Goal: Obtain resource: Obtain resource

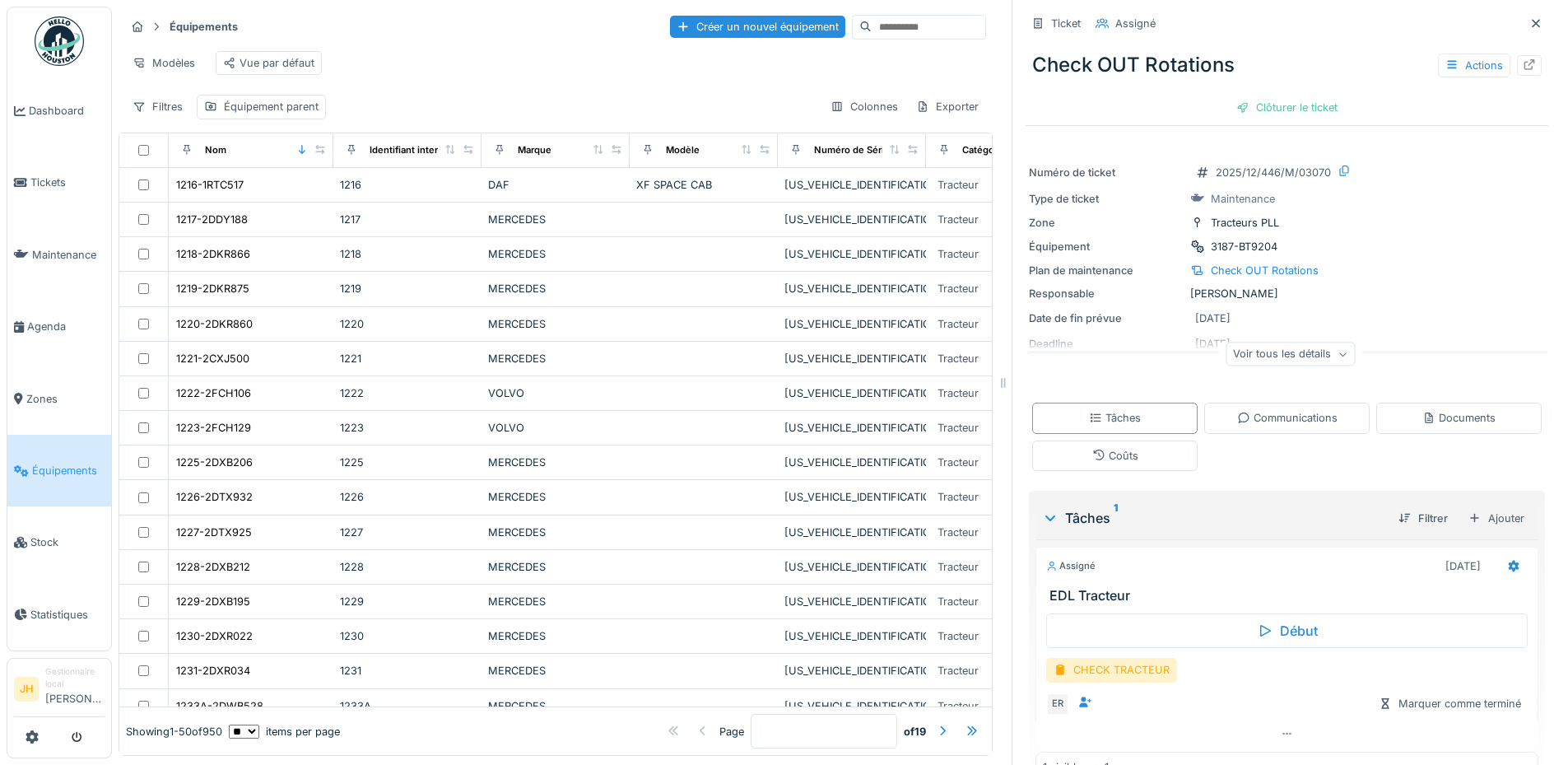
click at [889, 26] on input at bounding box center [928, 27] width 114 height 23
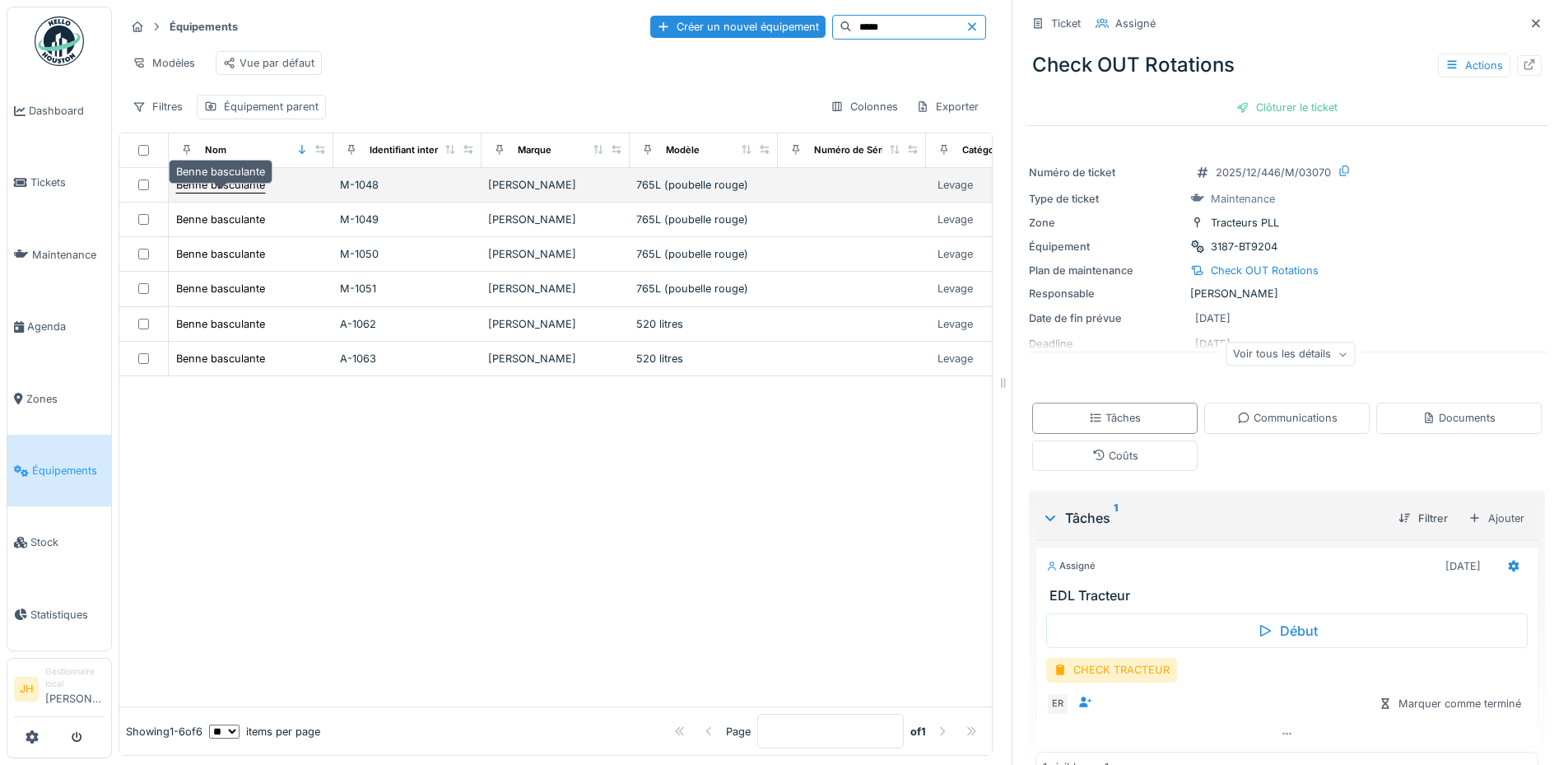
click at [221, 192] on div "Benne basculante" at bounding box center [220, 184] width 89 height 16
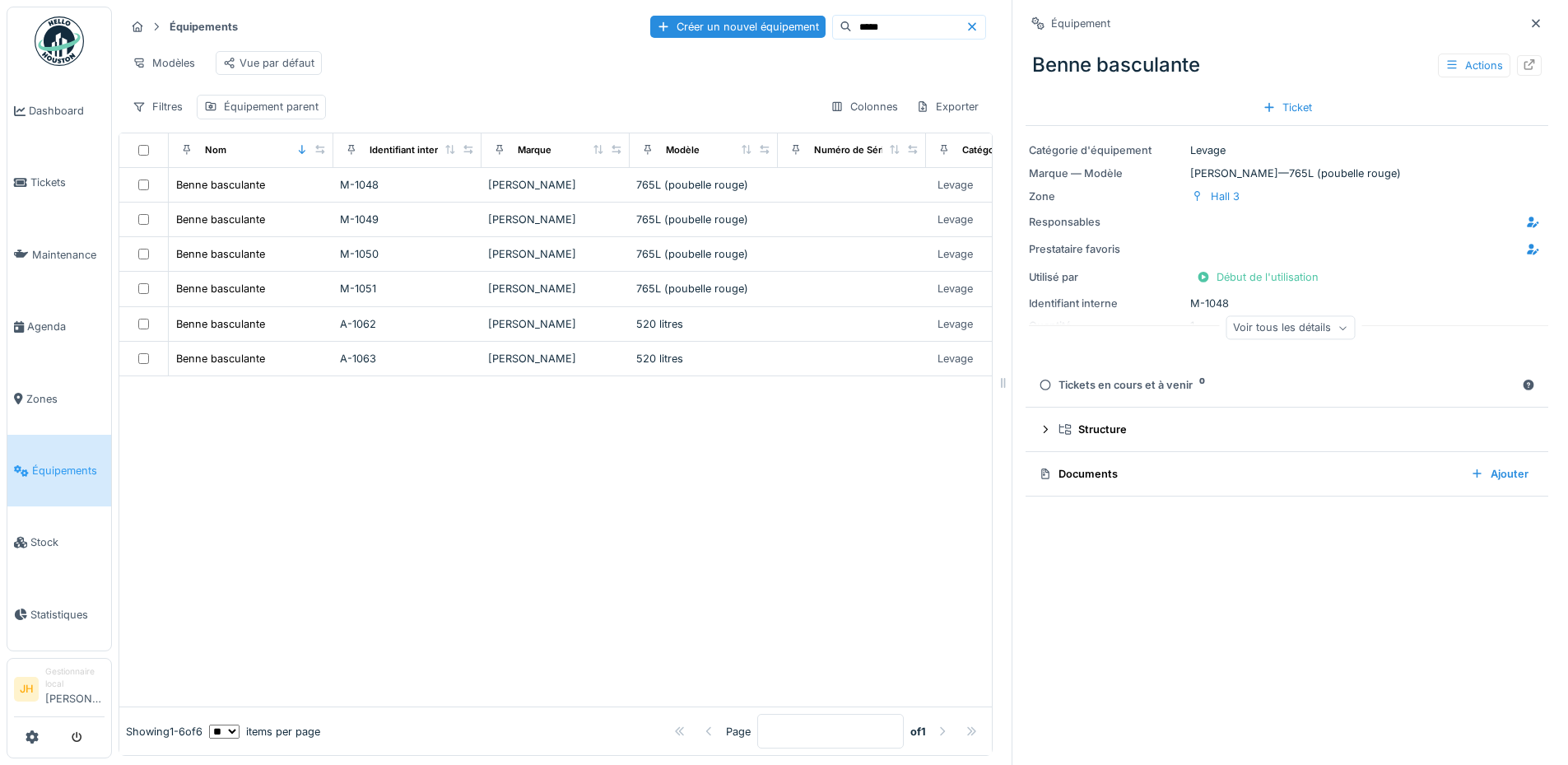
click at [1103, 383] on div "Tickets en cours et à venir 0" at bounding box center [1277, 384] width 477 height 16
click at [1235, 595] on div "Équipement [PERSON_NAME] basculante Actions Ticket Catégorie d'équipement Levag…" at bounding box center [1286, 382] width 549 height 765
click at [852, 24] on input "*****" at bounding box center [909, 27] width 114 height 23
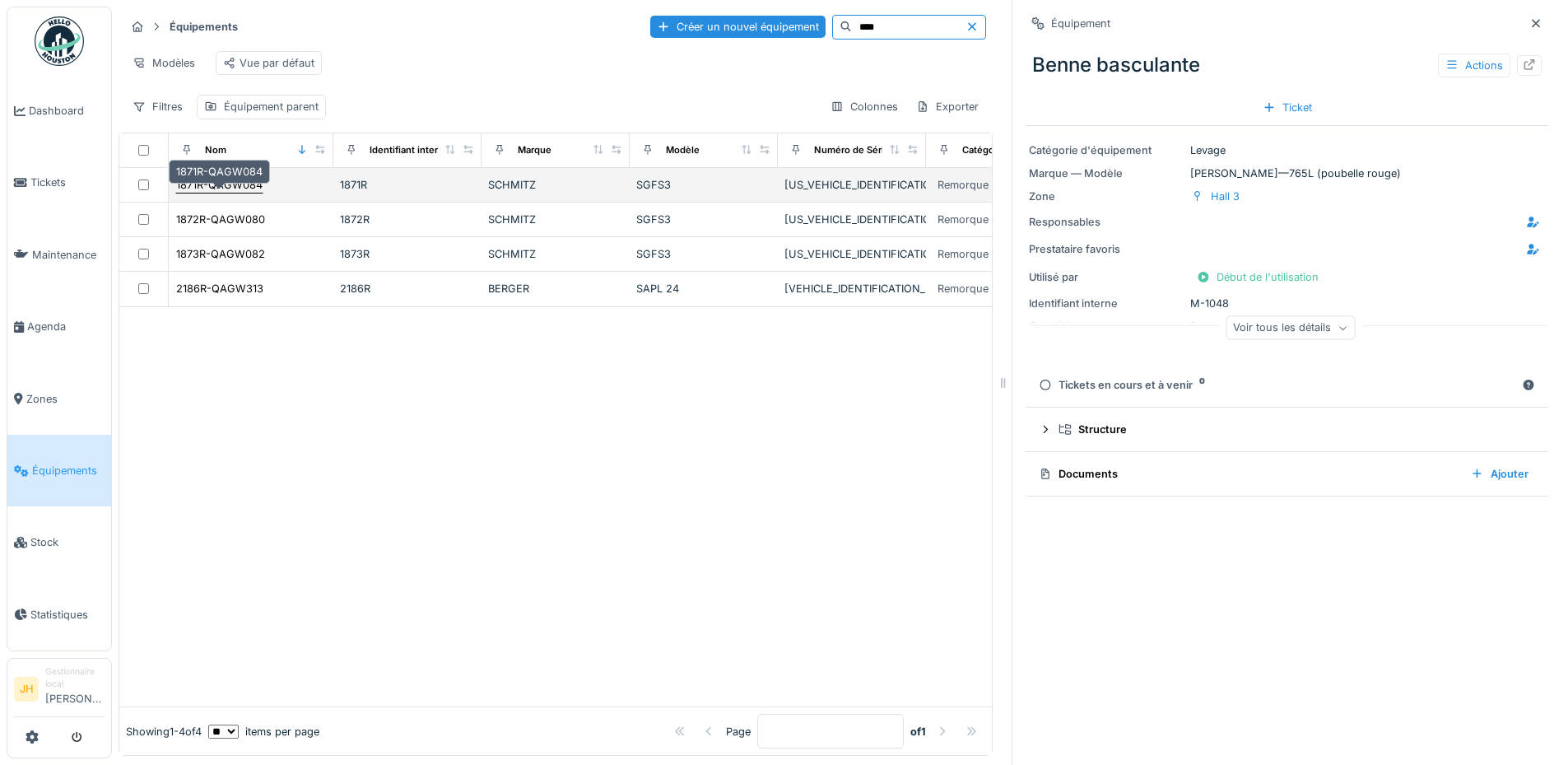
click at [255, 193] on div "1871R-QAGW084" at bounding box center [219, 184] width 86 height 16
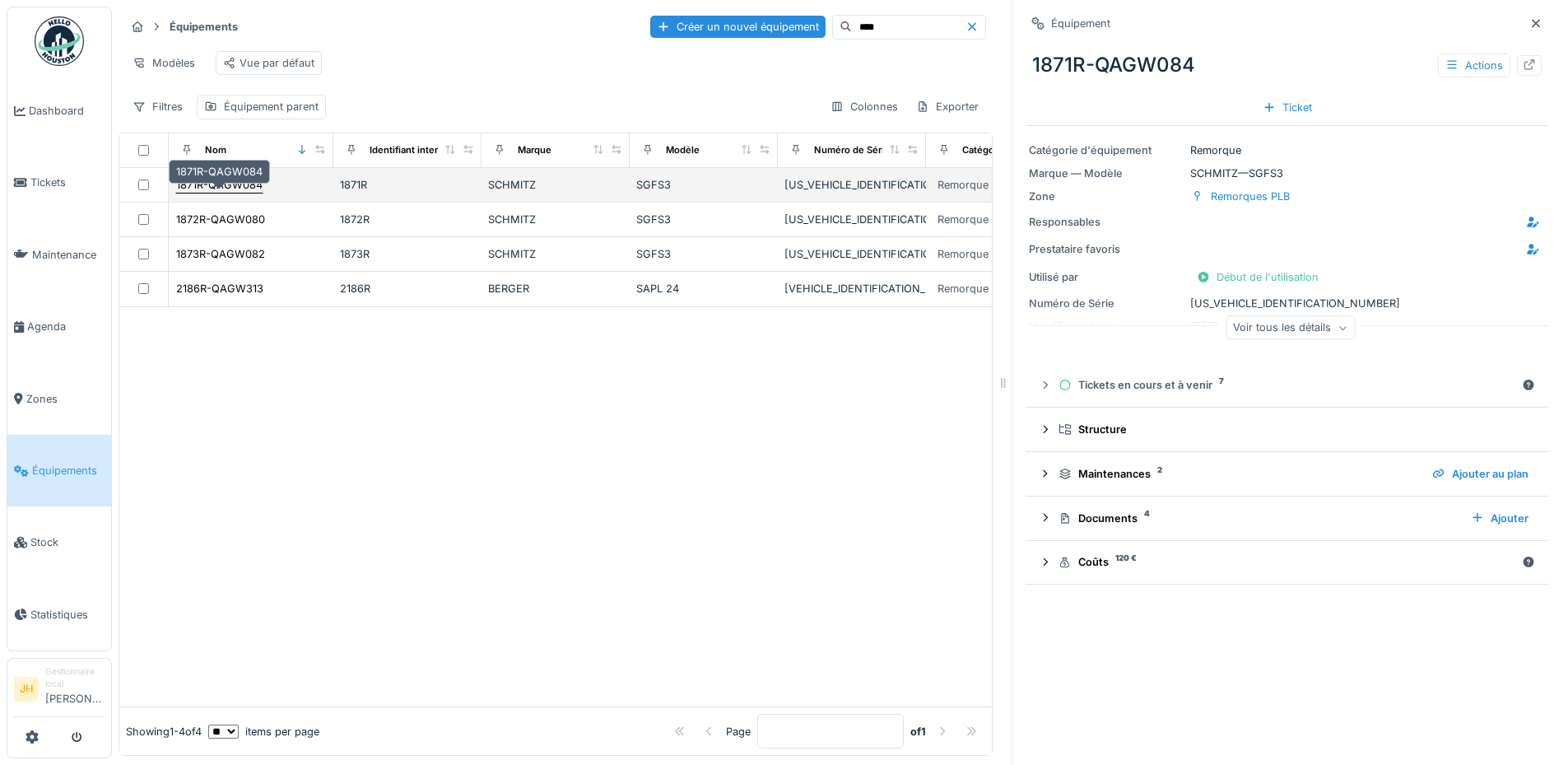
click at [243, 193] on div "1871R-QAGW084" at bounding box center [219, 184] width 86 height 16
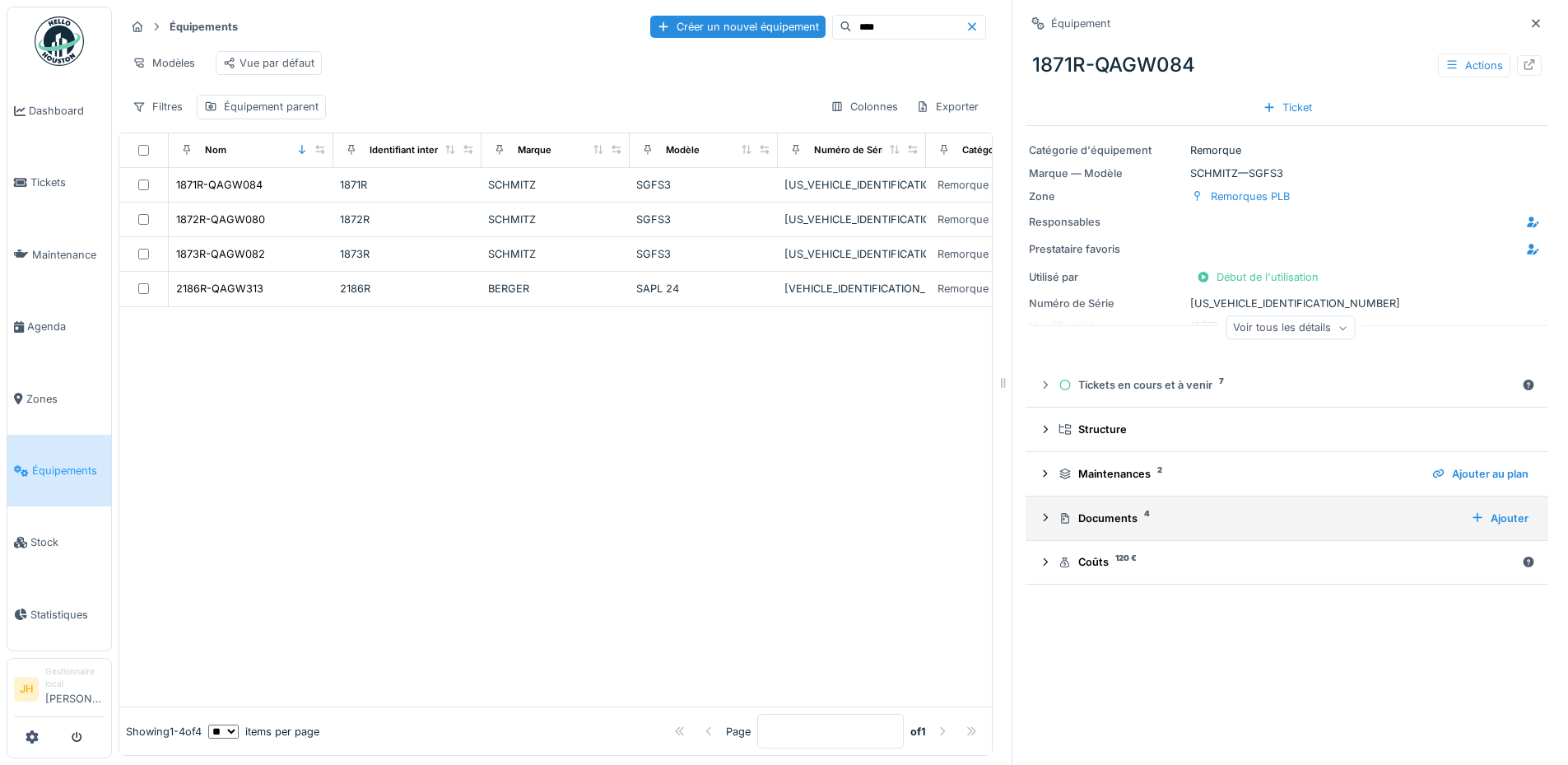
click at [1092, 522] on div "Documents 4" at bounding box center [1257, 517] width 399 height 16
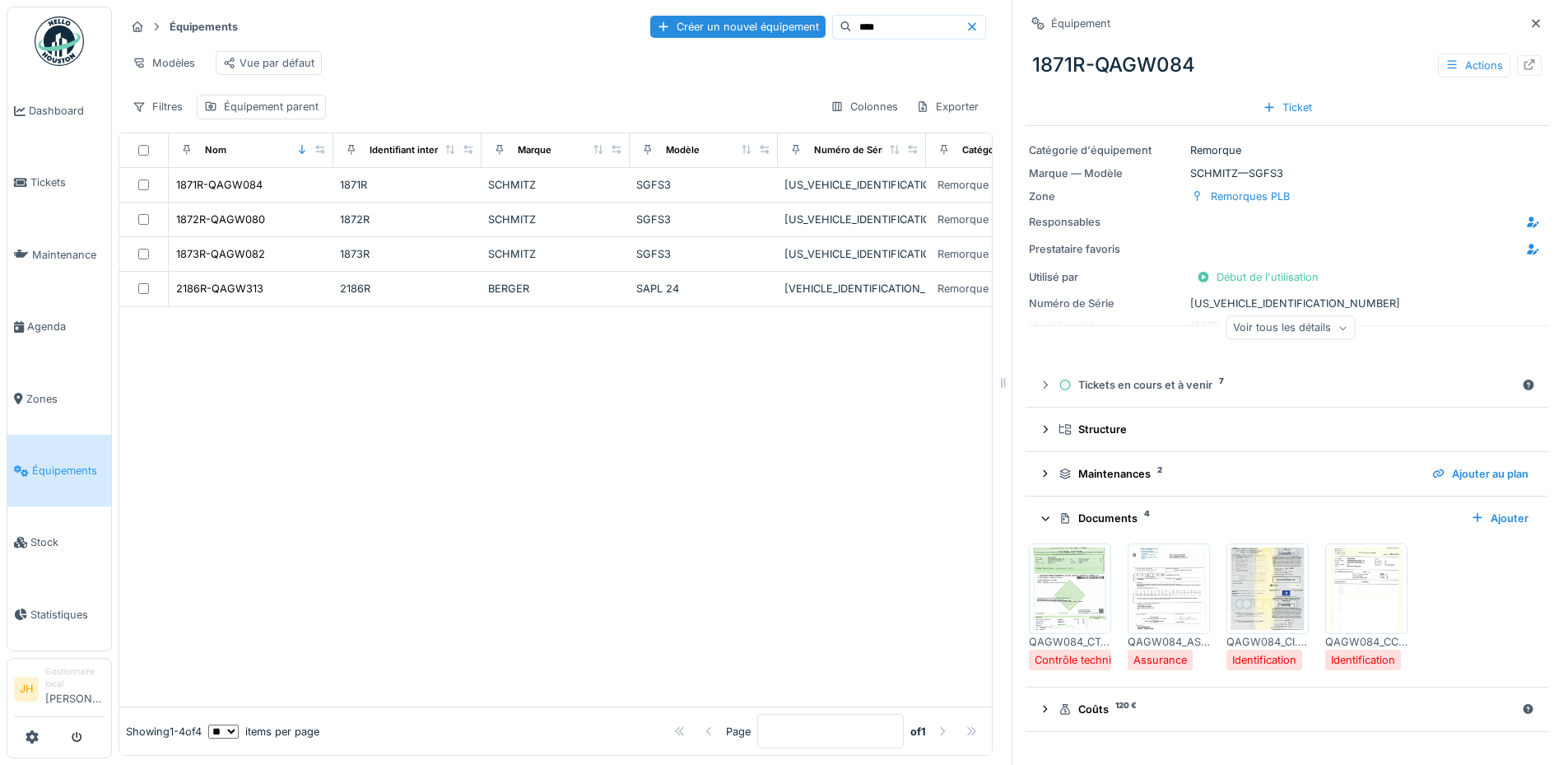
click at [1284, 593] on img at bounding box center [1267, 589] width 74 height 83
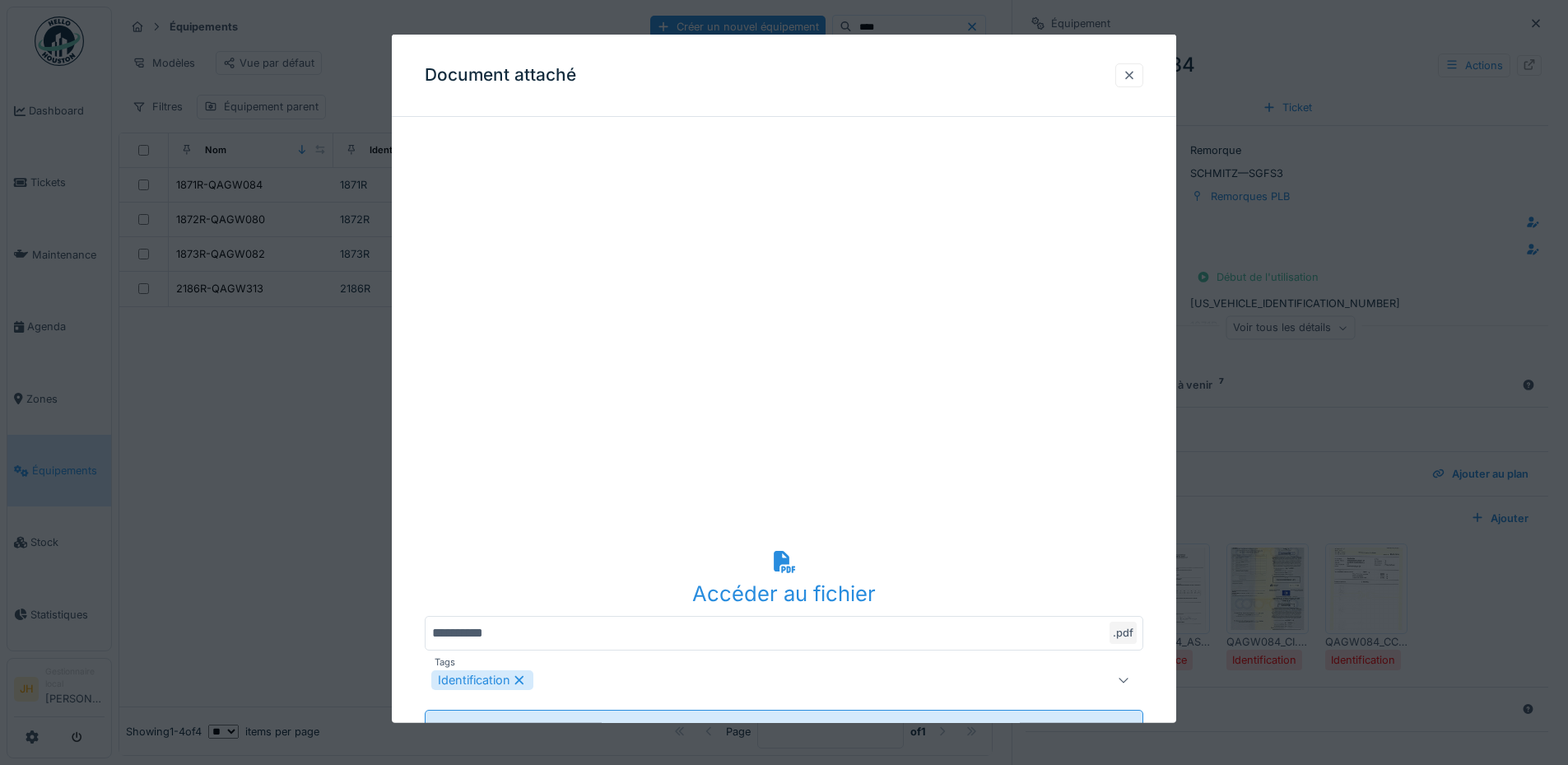
click at [1135, 77] on div at bounding box center [1129, 75] width 13 height 16
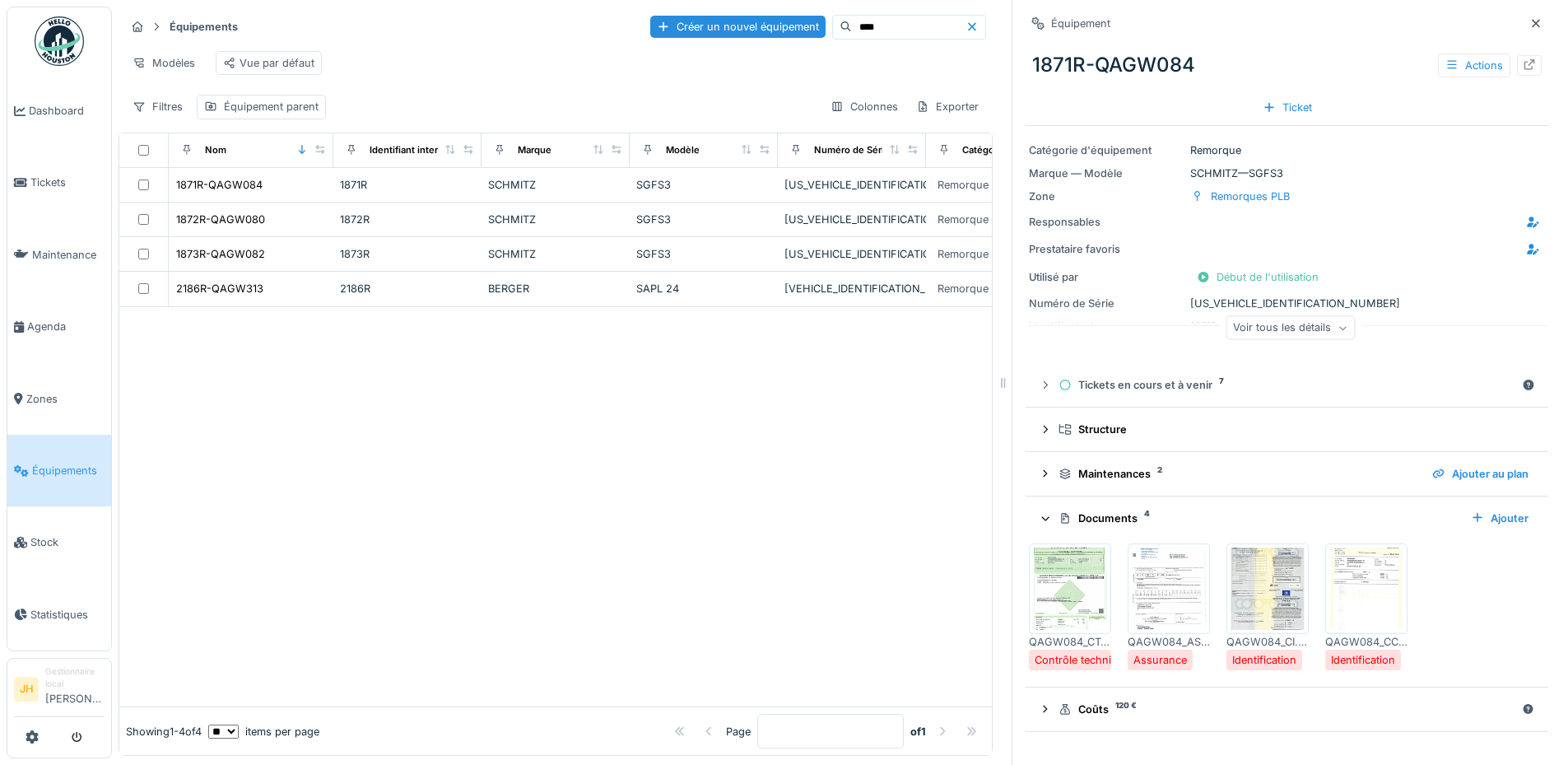
click at [1252, 590] on img at bounding box center [1267, 589] width 74 height 83
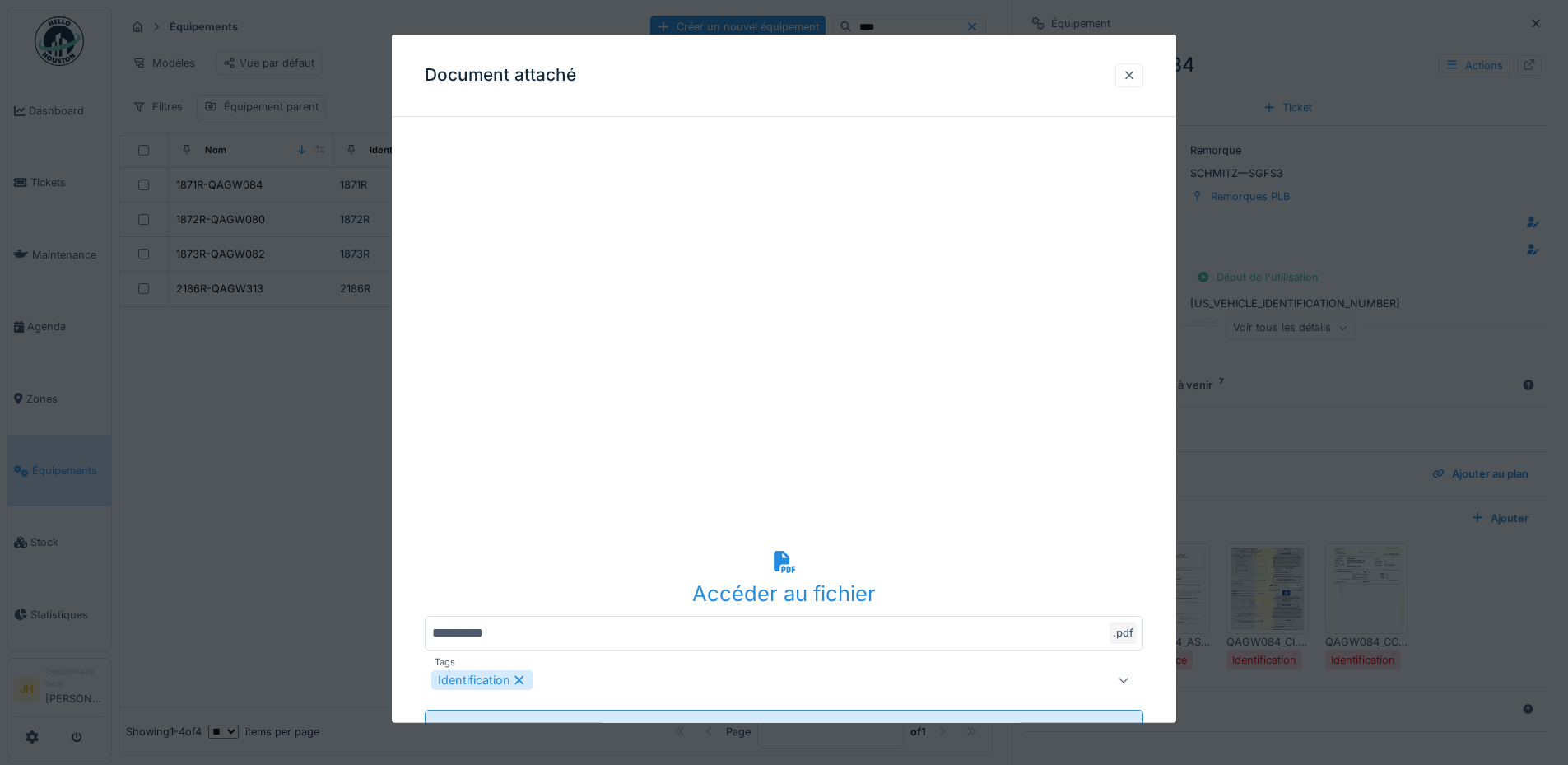
click at [1133, 73] on div at bounding box center [1129, 75] width 13 height 16
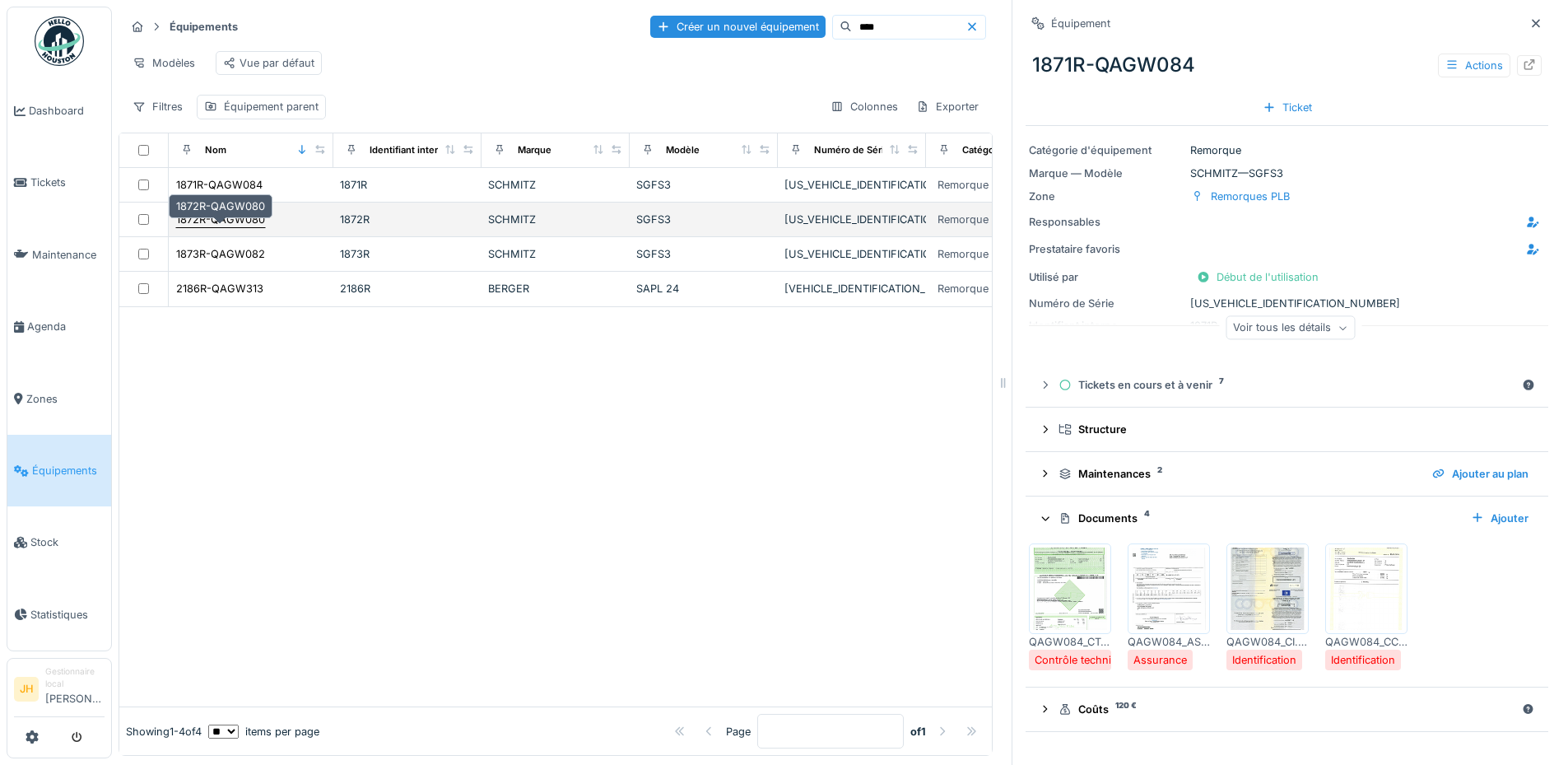
click at [251, 227] on div "1872R-QAGW080" at bounding box center [220, 219] width 89 height 16
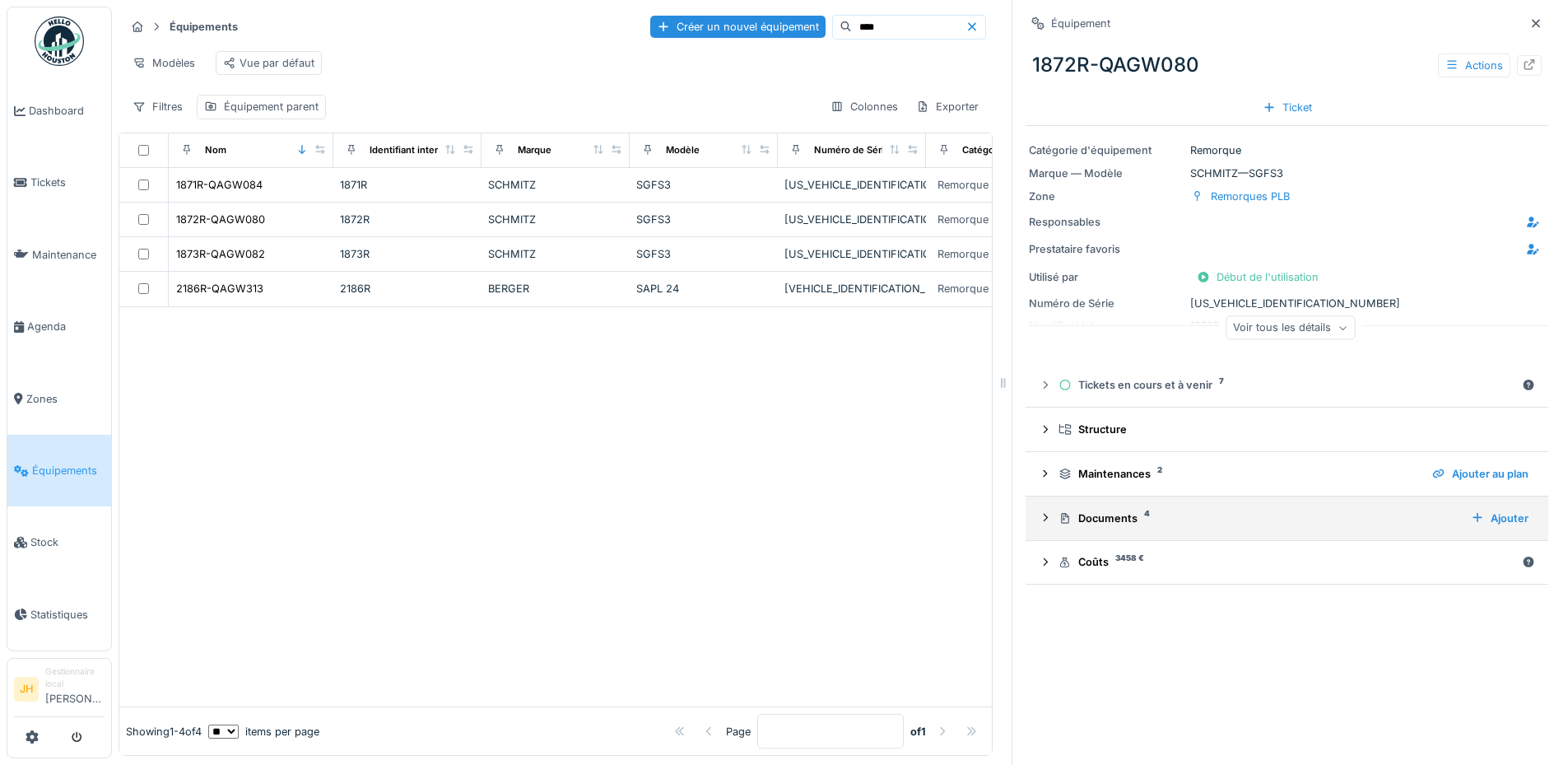
click at [1081, 521] on div "Documents 4" at bounding box center [1257, 517] width 399 height 16
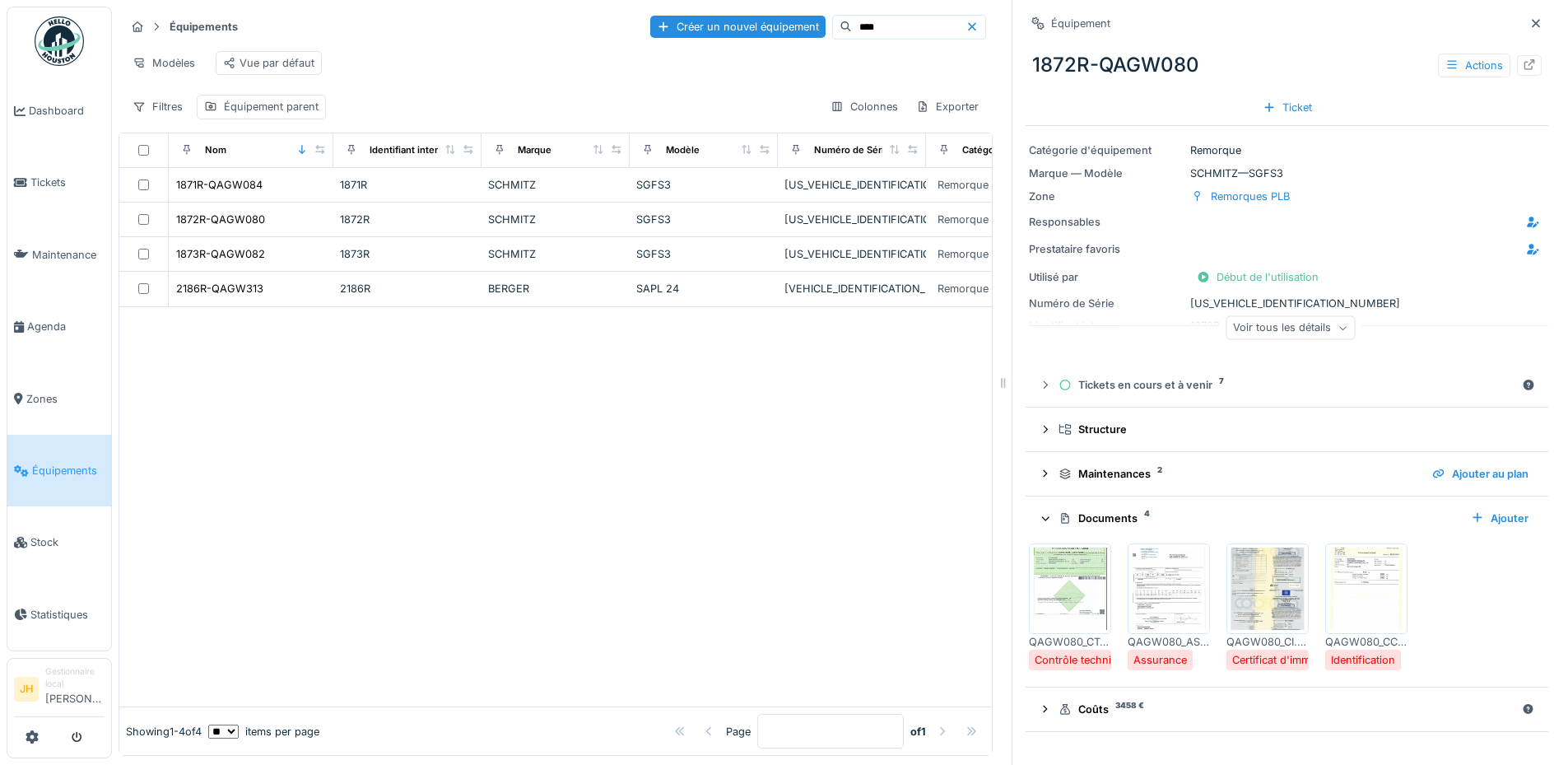
click at [1237, 582] on img at bounding box center [1267, 589] width 74 height 83
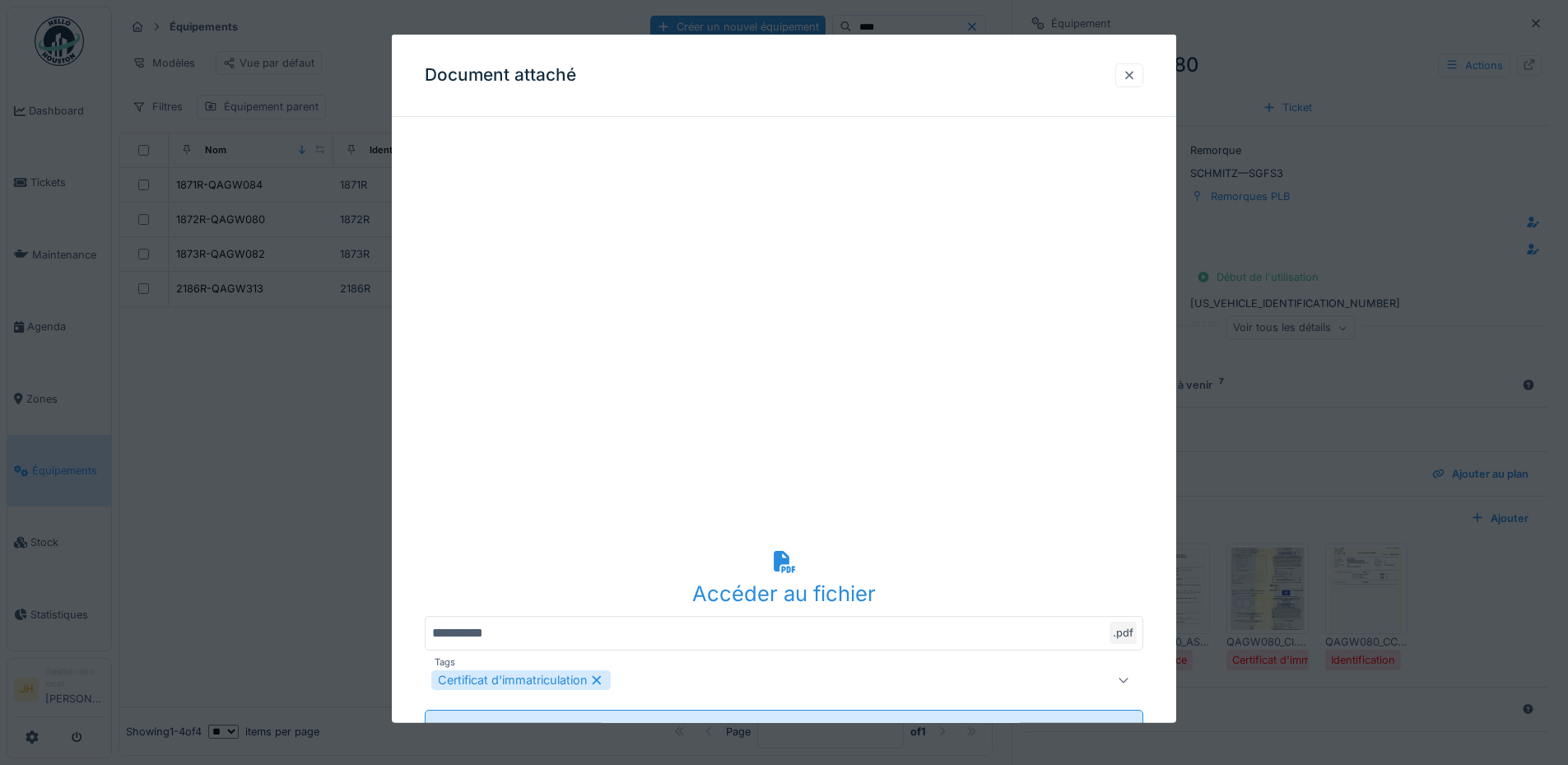
click at [1143, 71] on div at bounding box center [1129, 75] width 28 height 24
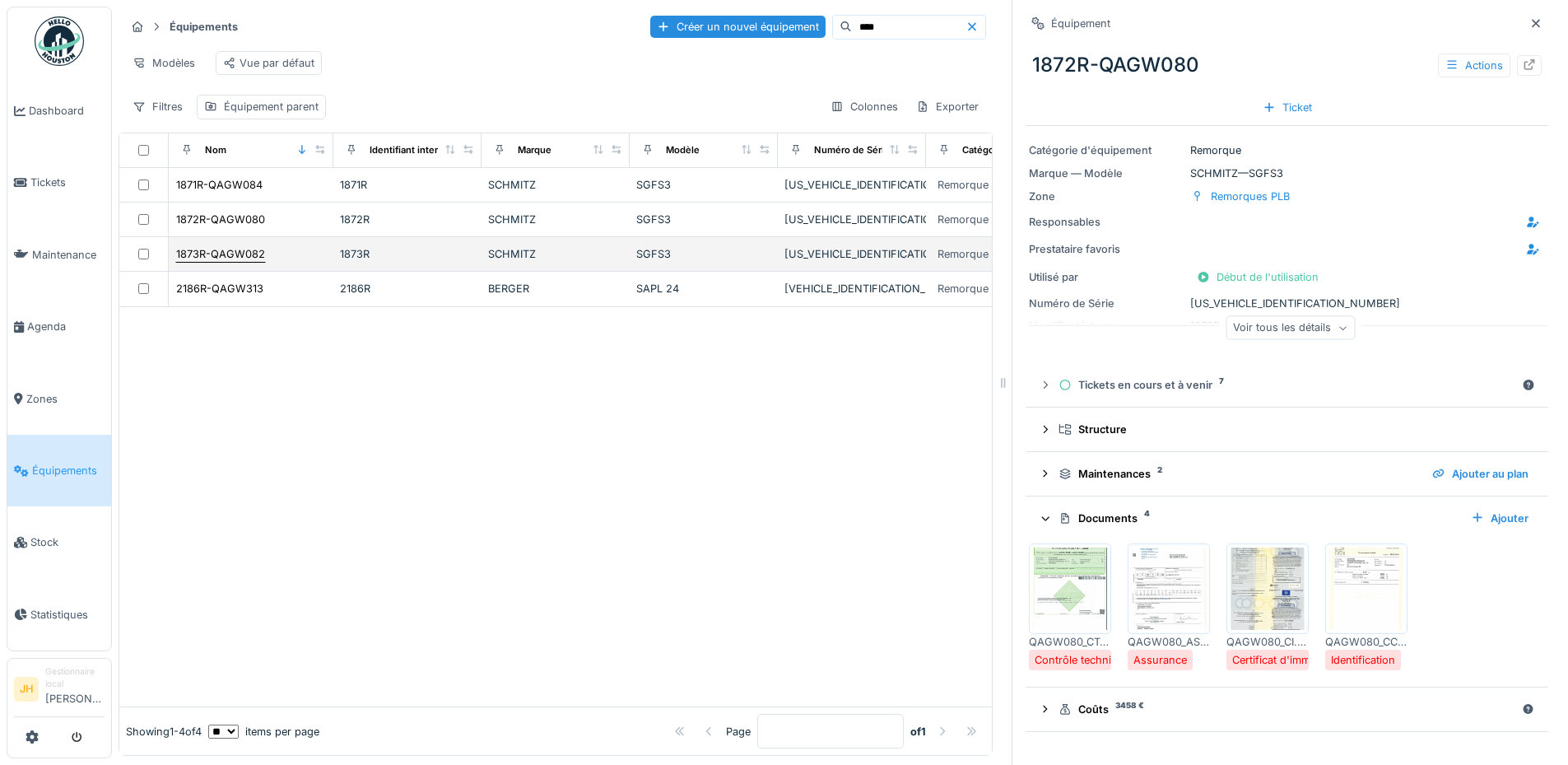
click at [228, 261] on div "1873R-QAGW082" at bounding box center [220, 253] width 89 height 16
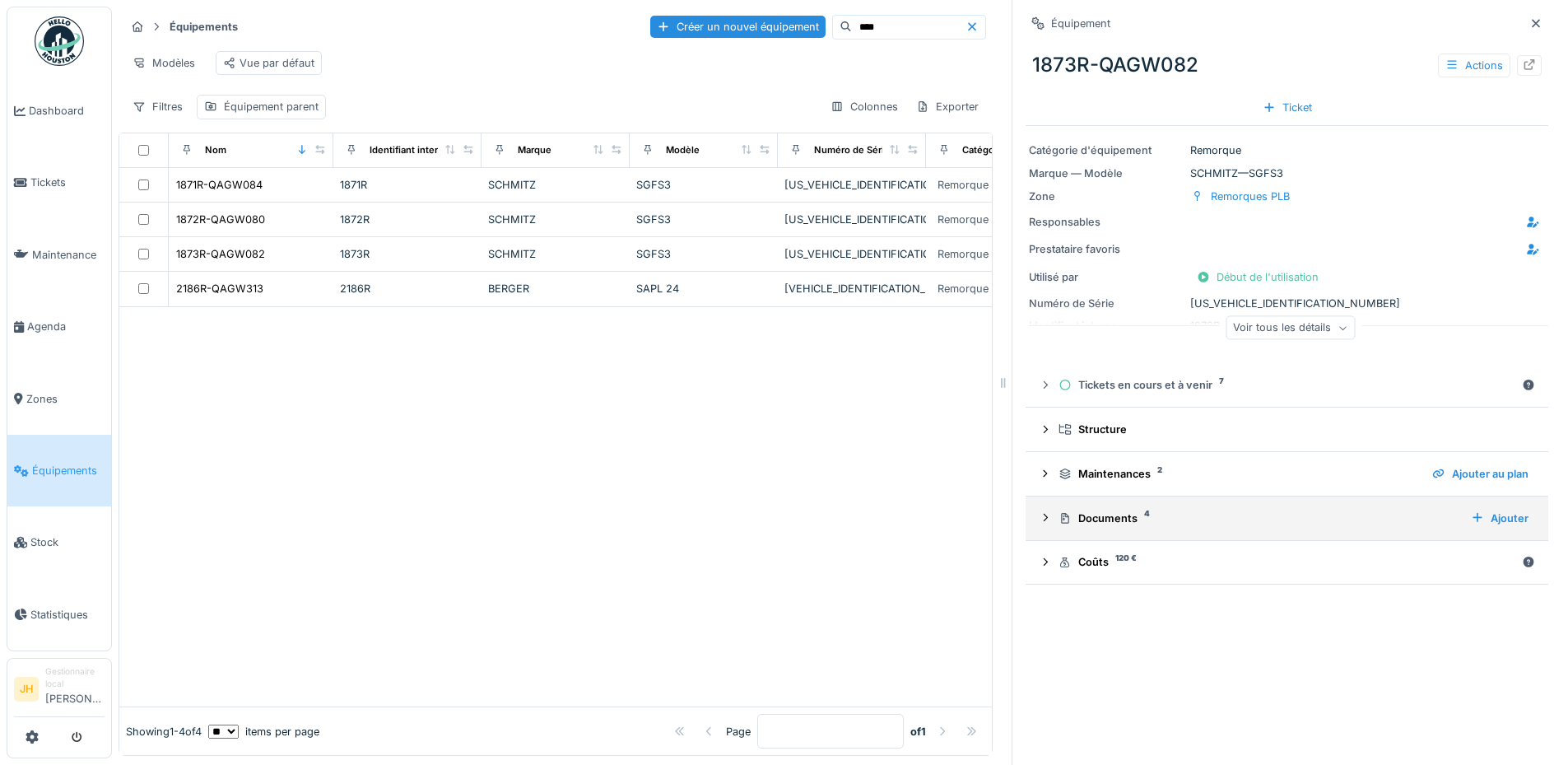
click at [1091, 519] on div "Documents 4" at bounding box center [1257, 517] width 399 height 16
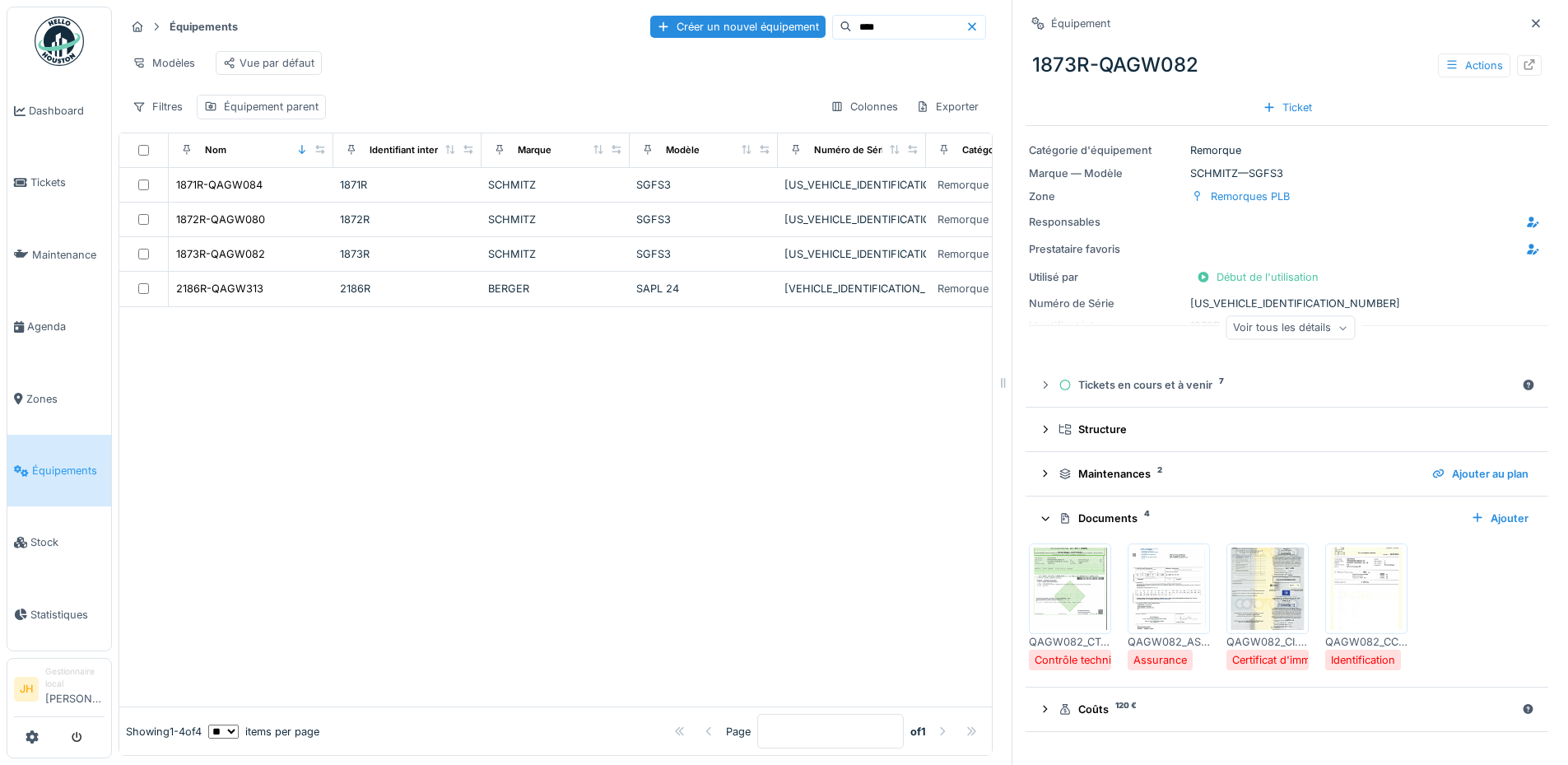
click at [1231, 589] on img at bounding box center [1267, 589] width 74 height 83
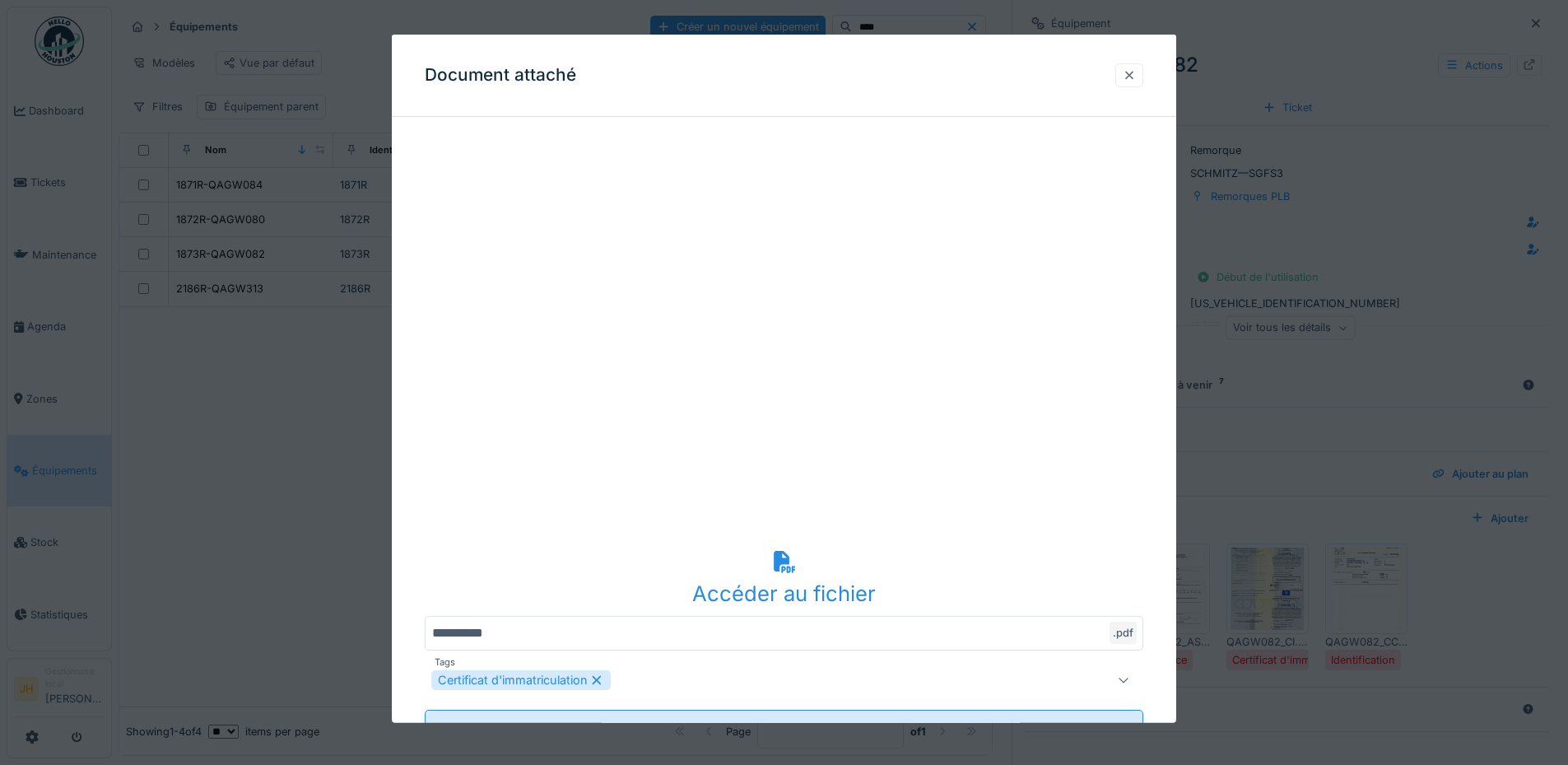
click at [1135, 71] on div at bounding box center [1129, 75] width 13 height 16
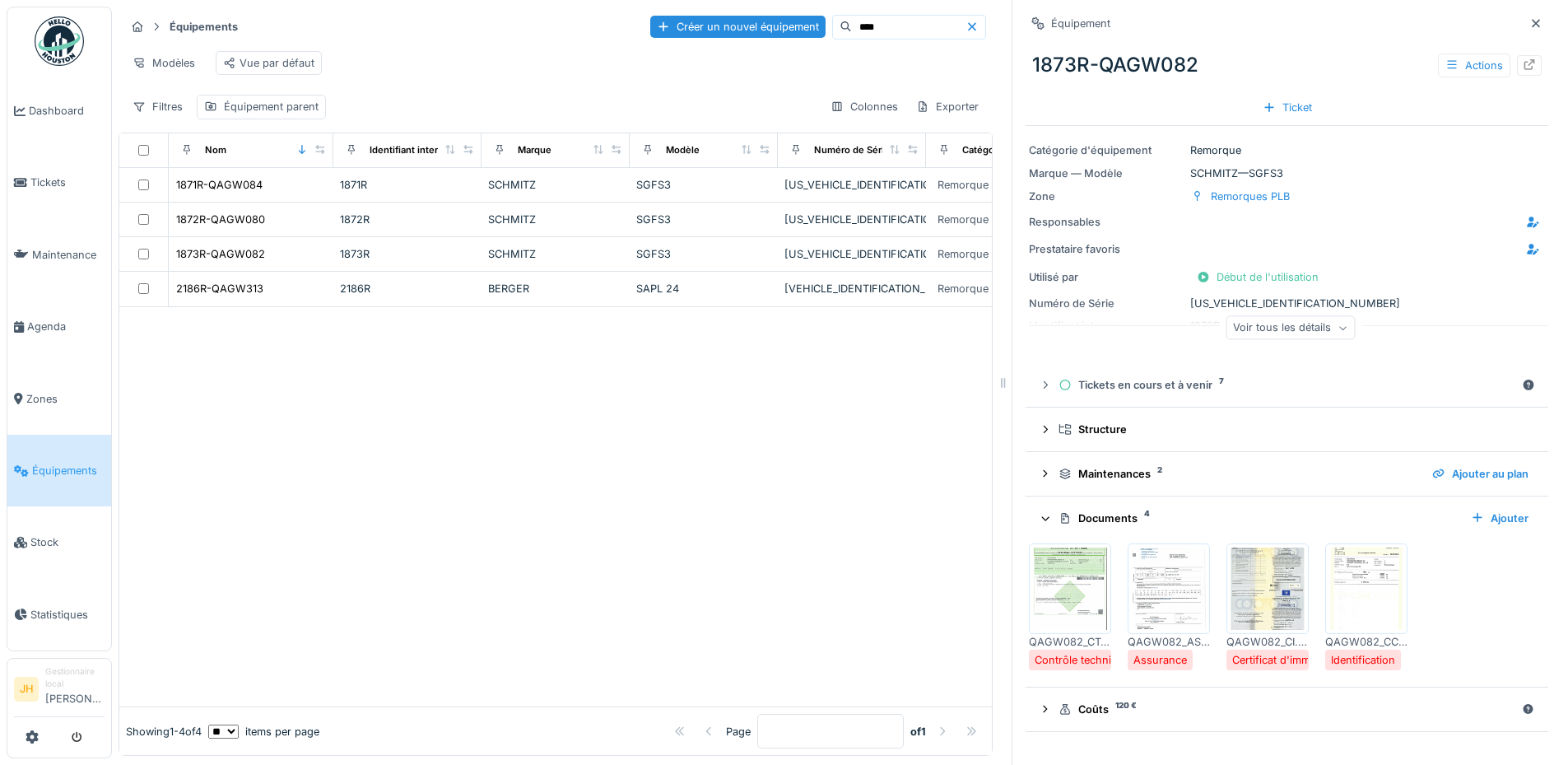
click at [852, 18] on input "****" at bounding box center [909, 27] width 114 height 23
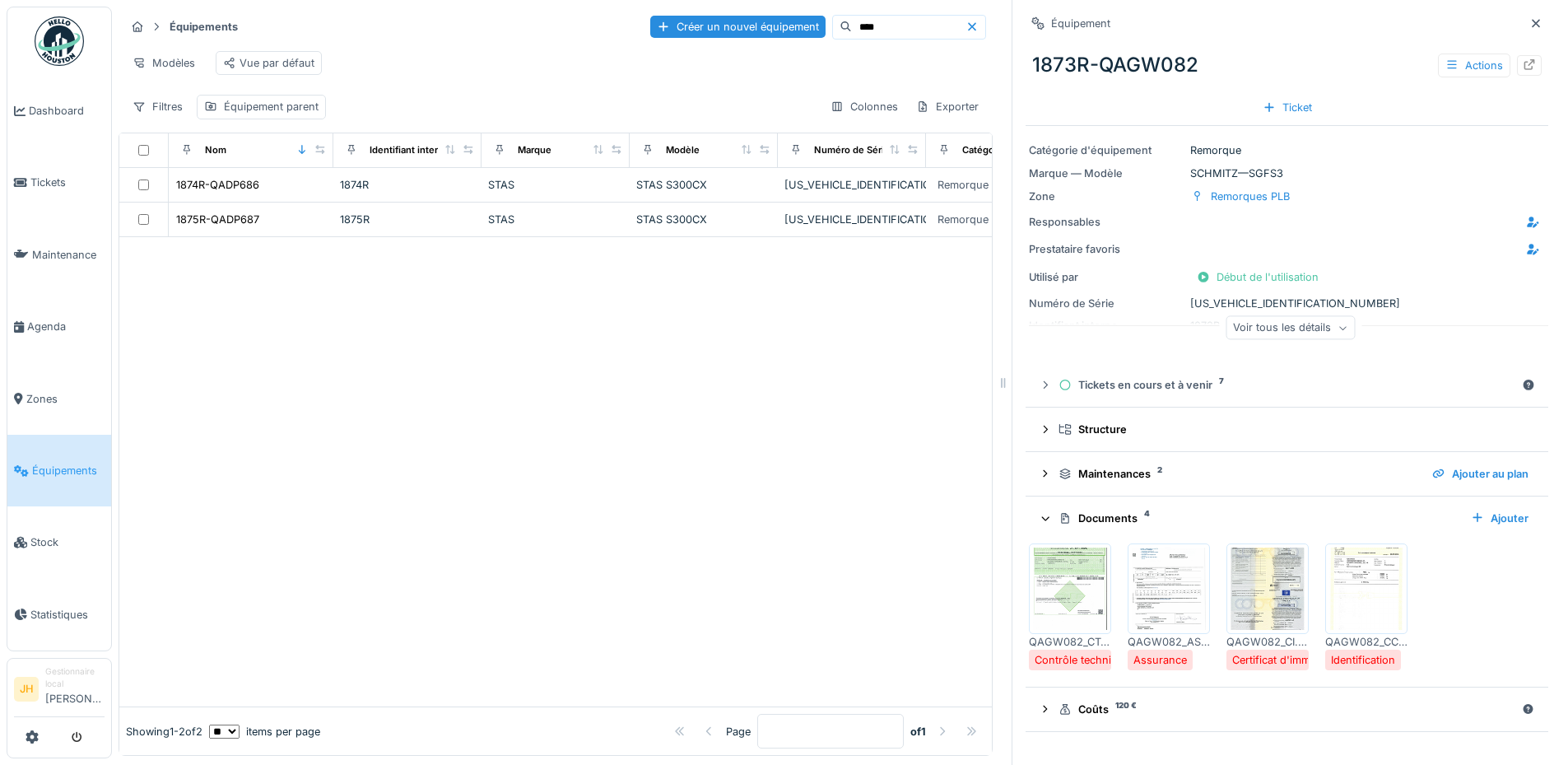
click at [1262, 604] on img at bounding box center [1267, 589] width 74 height 83
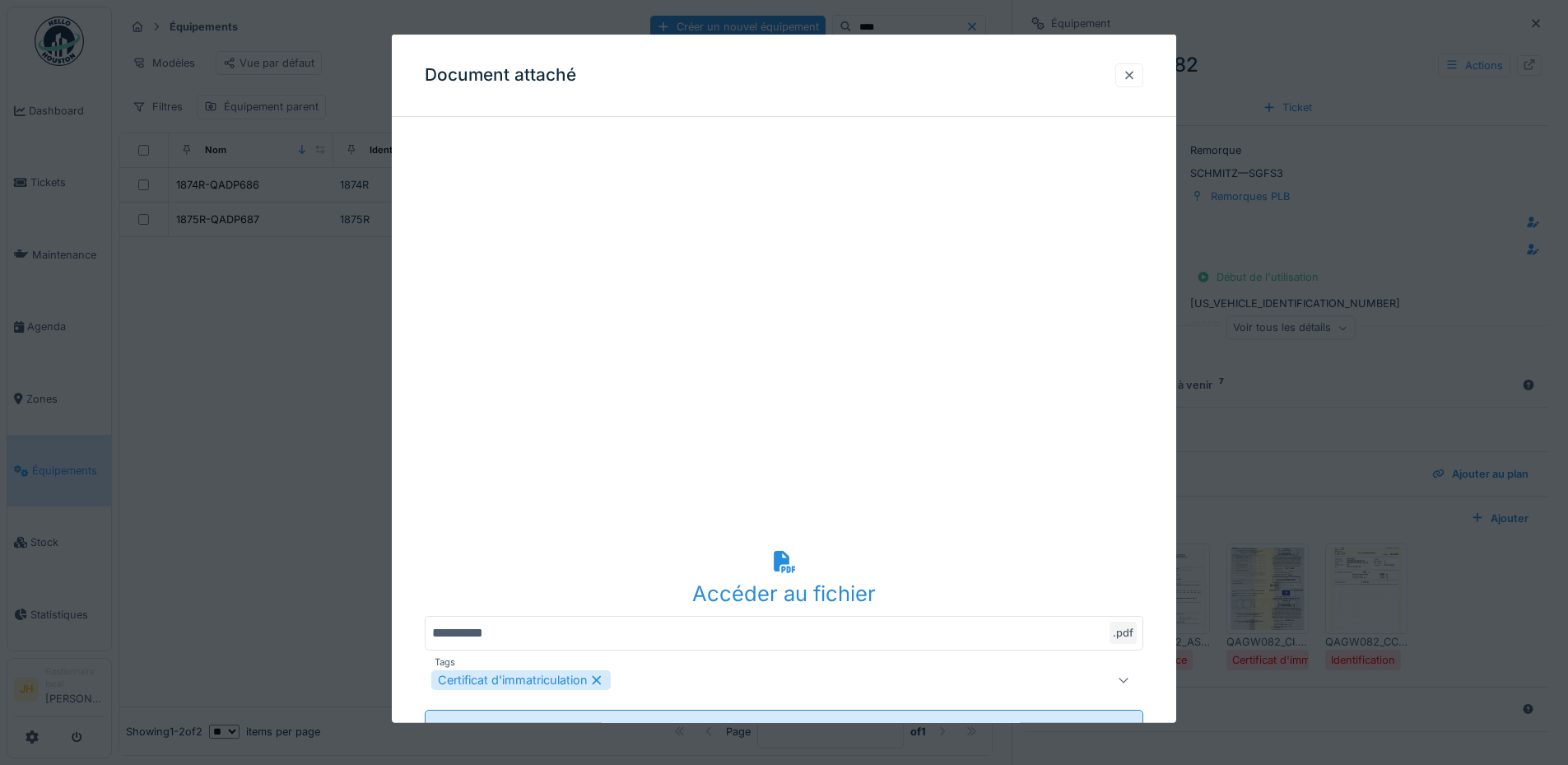
click at [1131, 73] on div at bounding box center [1129, 75] width 13 height 16
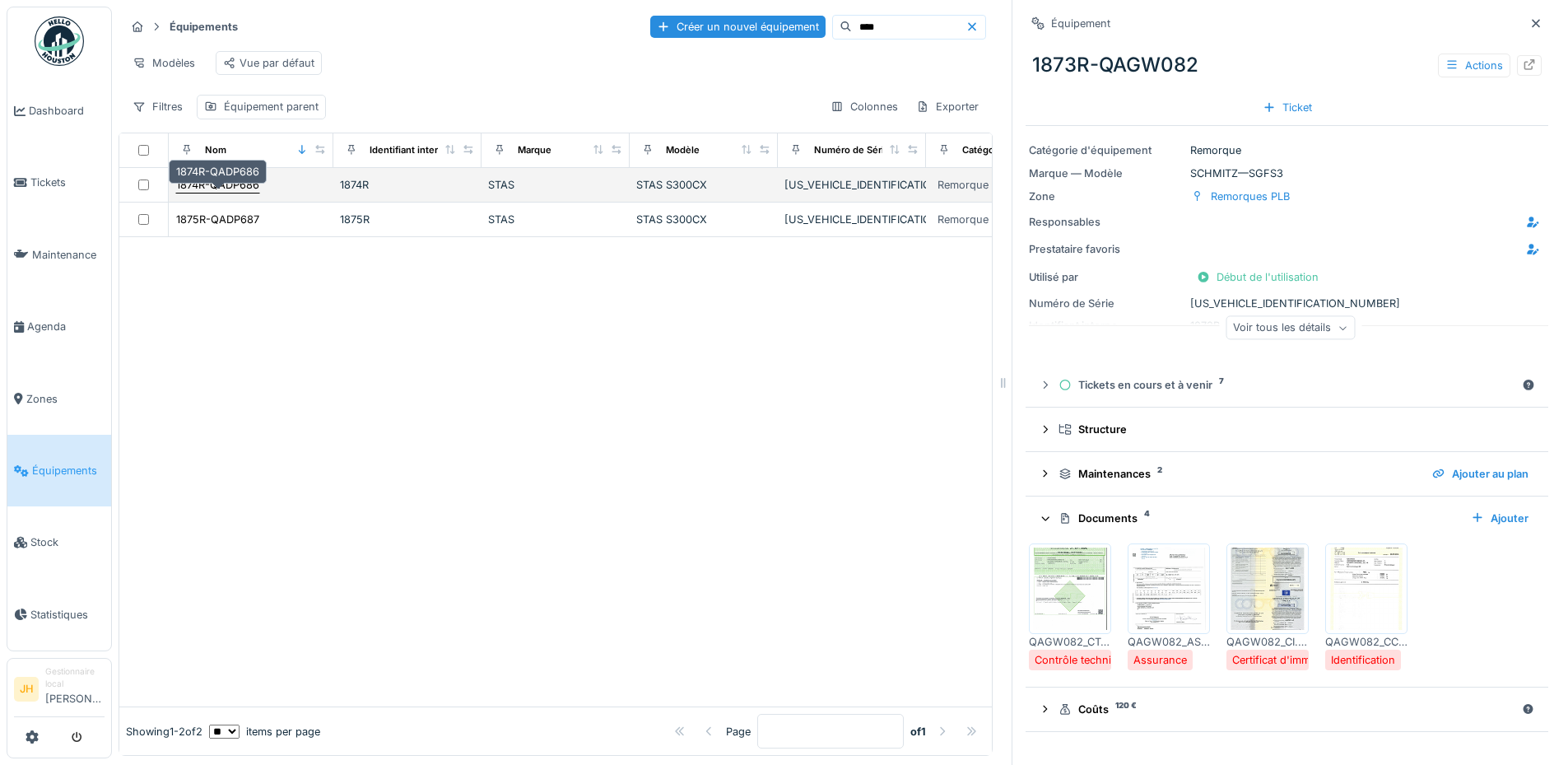
click at [221, 193] on div "1874R-QADP686" at bounding box center [217, 184] width 83 height 16
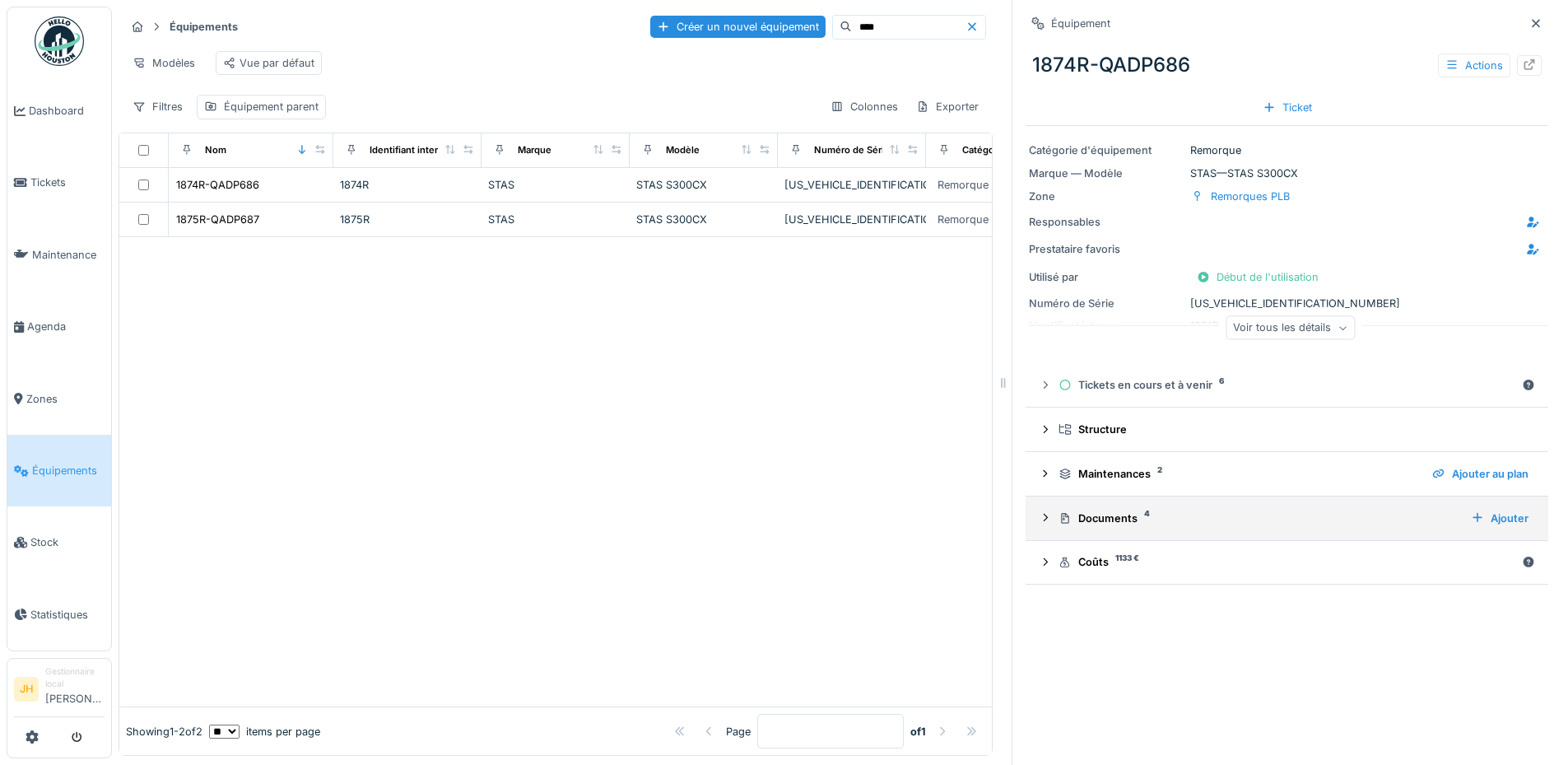
click at [1103, 517] on div "Documents 4" at bounding box center [1257, 517] width 399 height 16
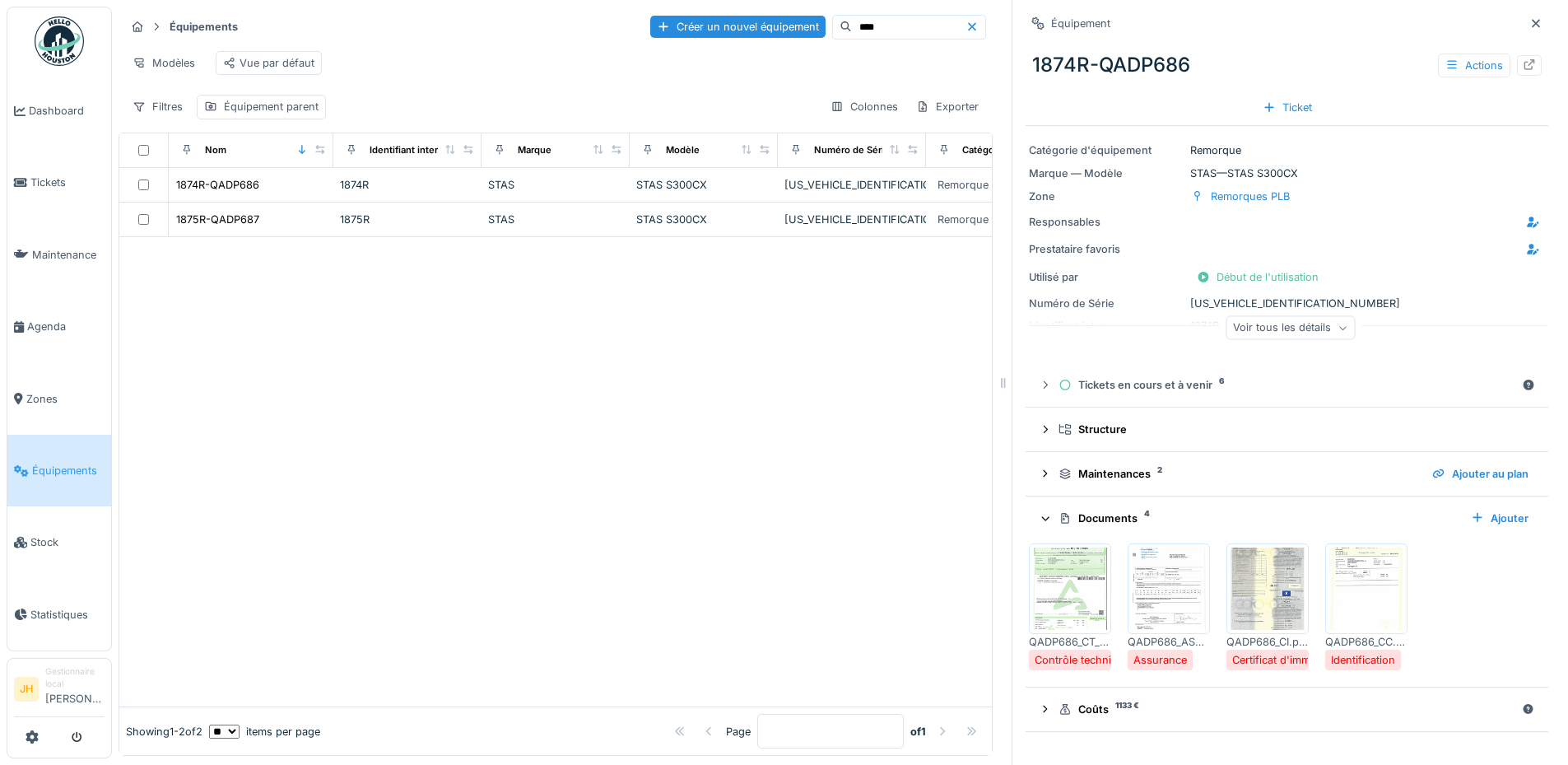
click at [1249, 588] on img at bounding box center [1267, 589] width 74 height 83
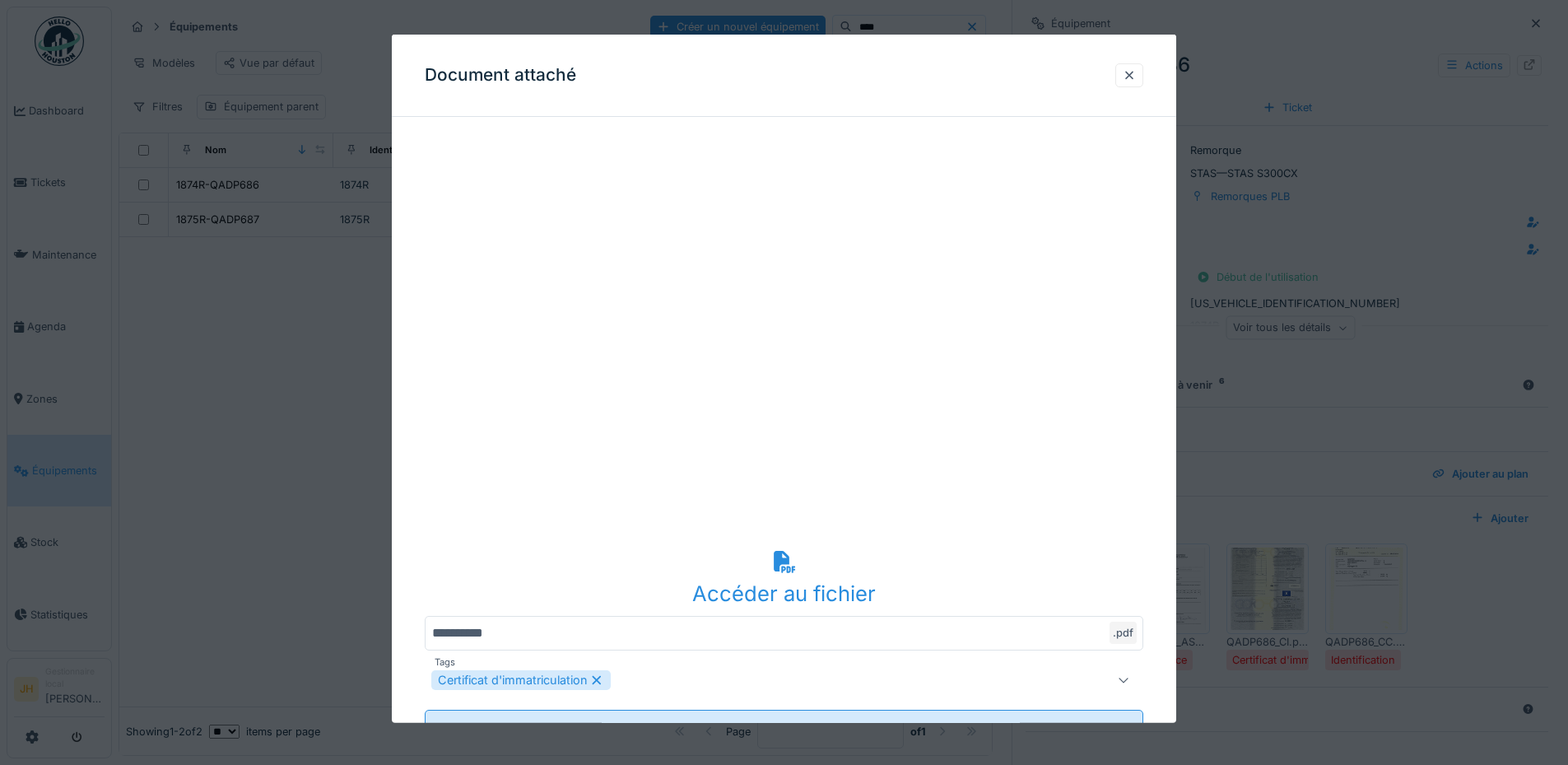
click at [802, 582] on div "Accéder au fichier" at bounding box center [783, 593] width 718 height 31
click at [1132, 75] on div at bounding box center [1129, 75] width 13 height 16
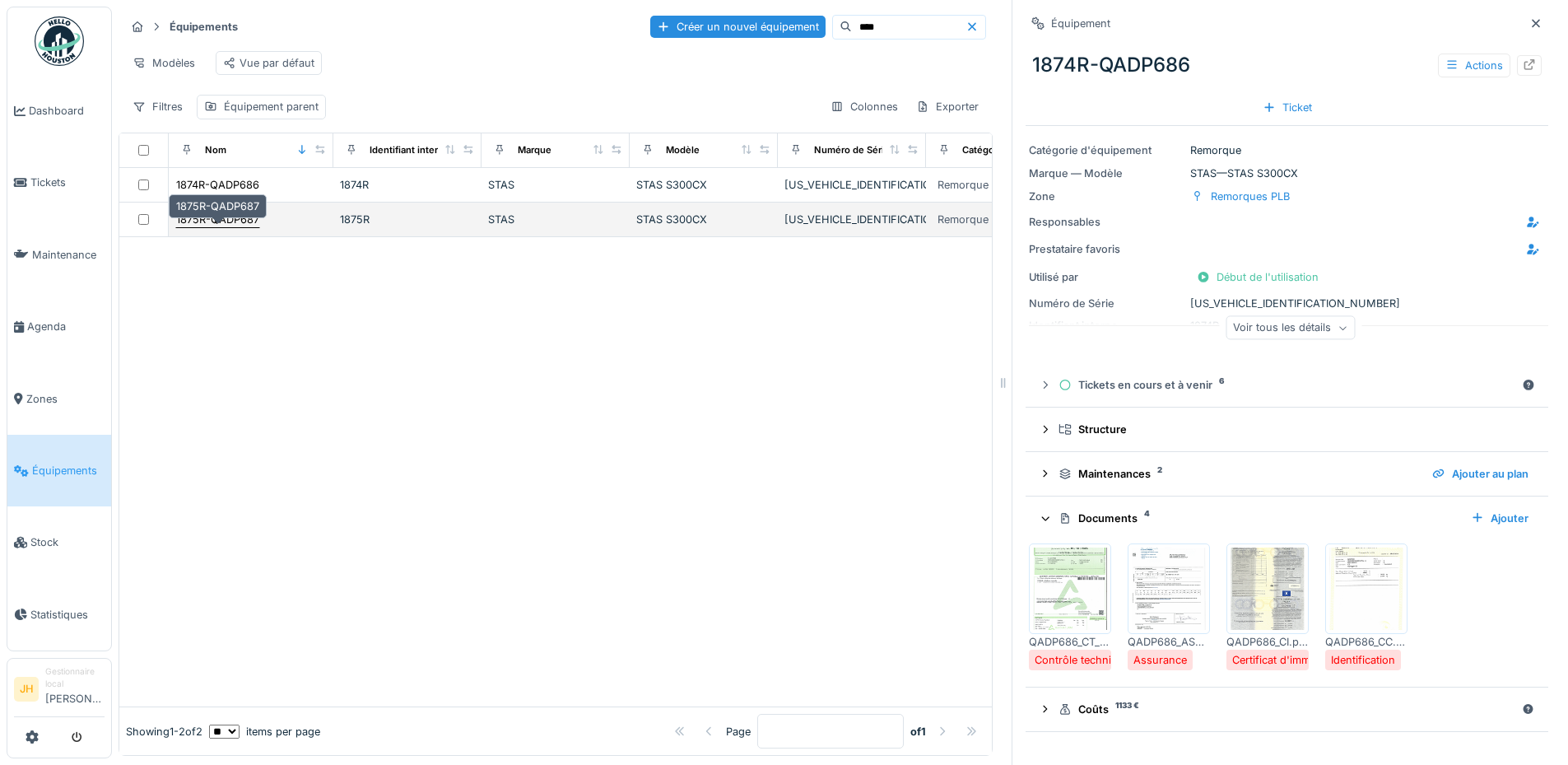
click at [230, 226] on div "1875R-QADP687" at bounding box center [217, 219] width 83 height 16
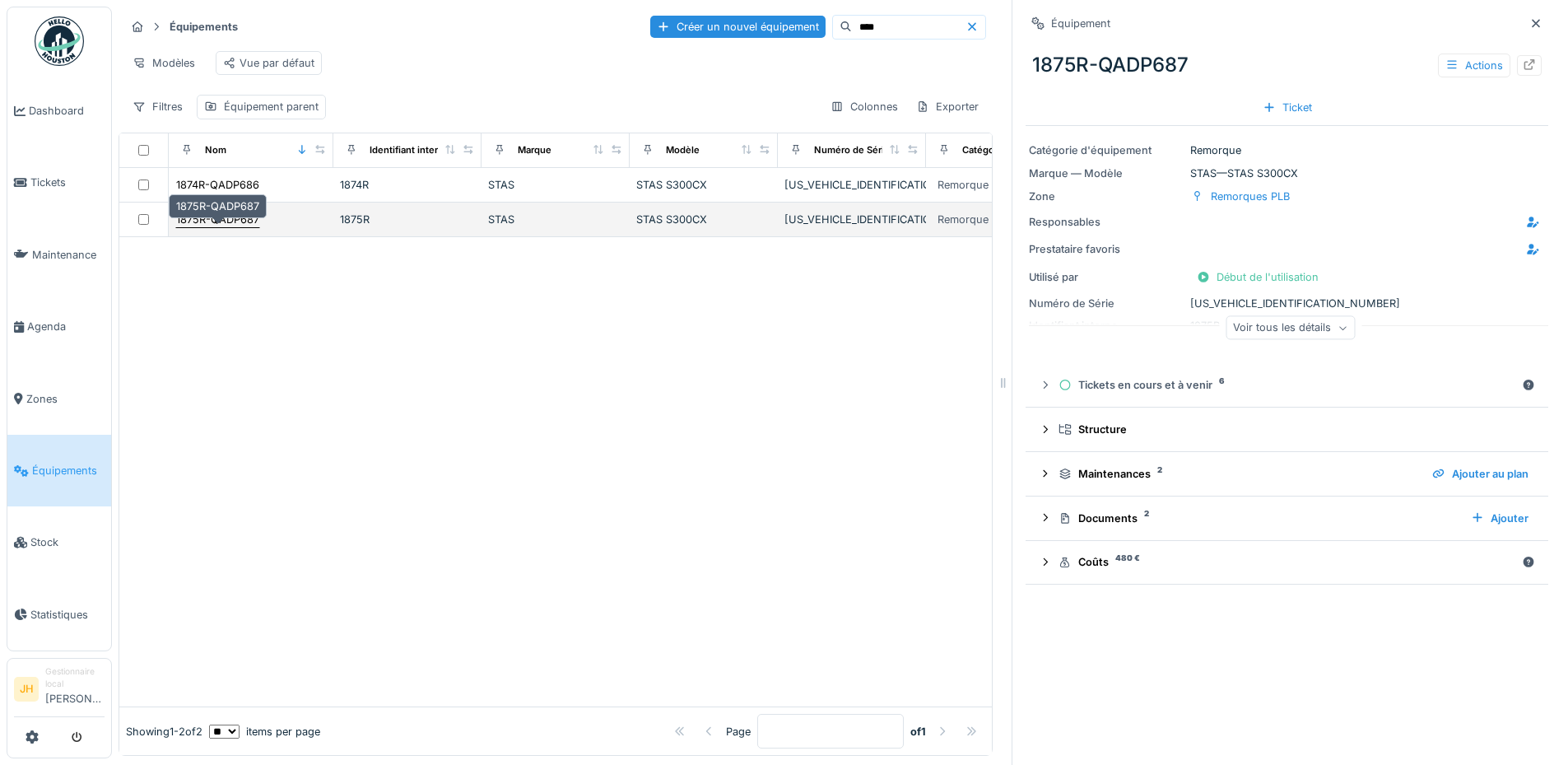
drag, startPoint x: 215, startPoint y: 238, endPoint x: 226, endPoint y: 234, distance: 11.7
click at [215, 227] on div "1875R-QADP687" at bounding box center [217, 219] width 83 height 16
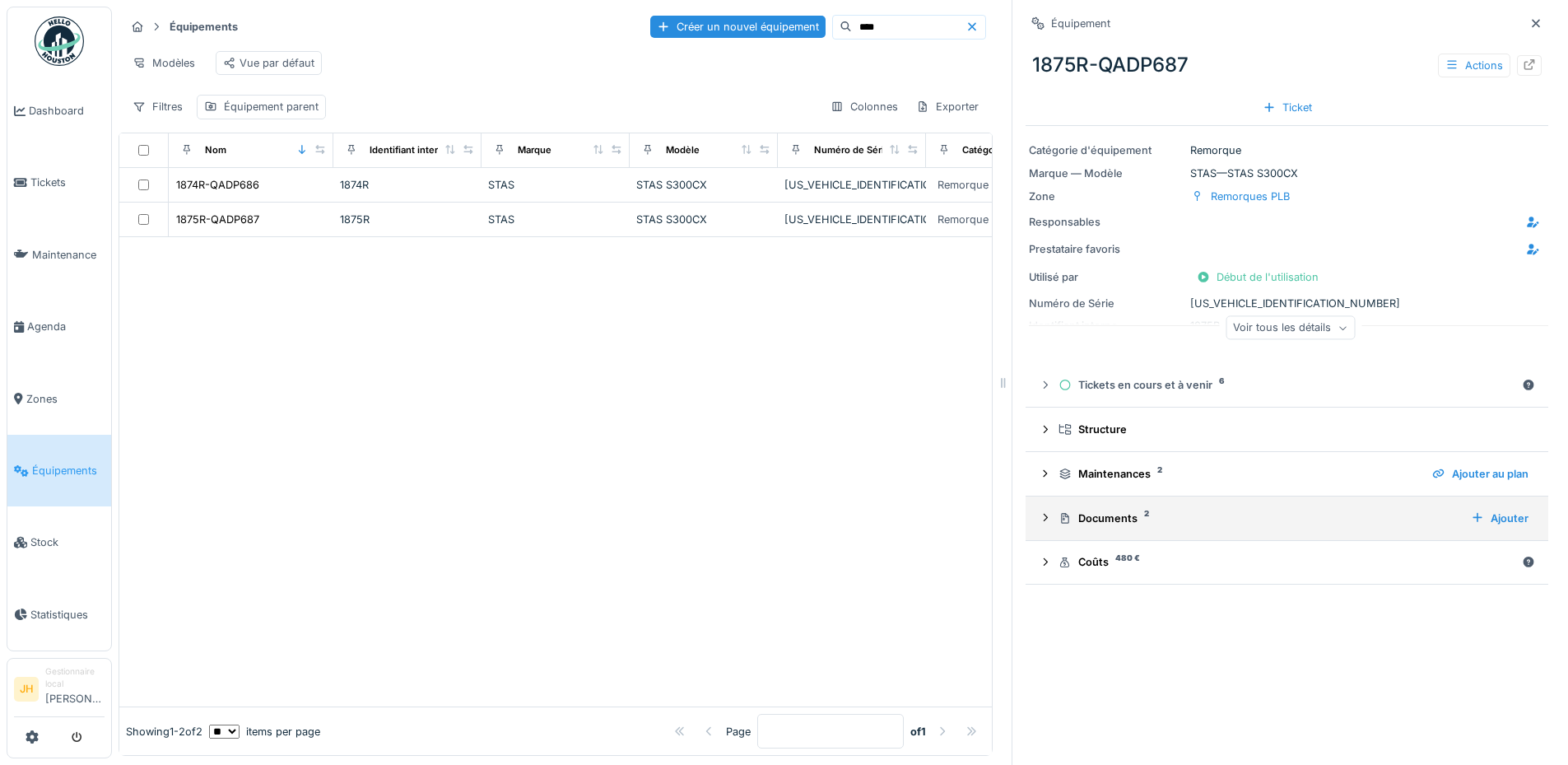
click at [1096, 516] on div "Documents 2" at bounding box center [1257, 517] width 399 height 16
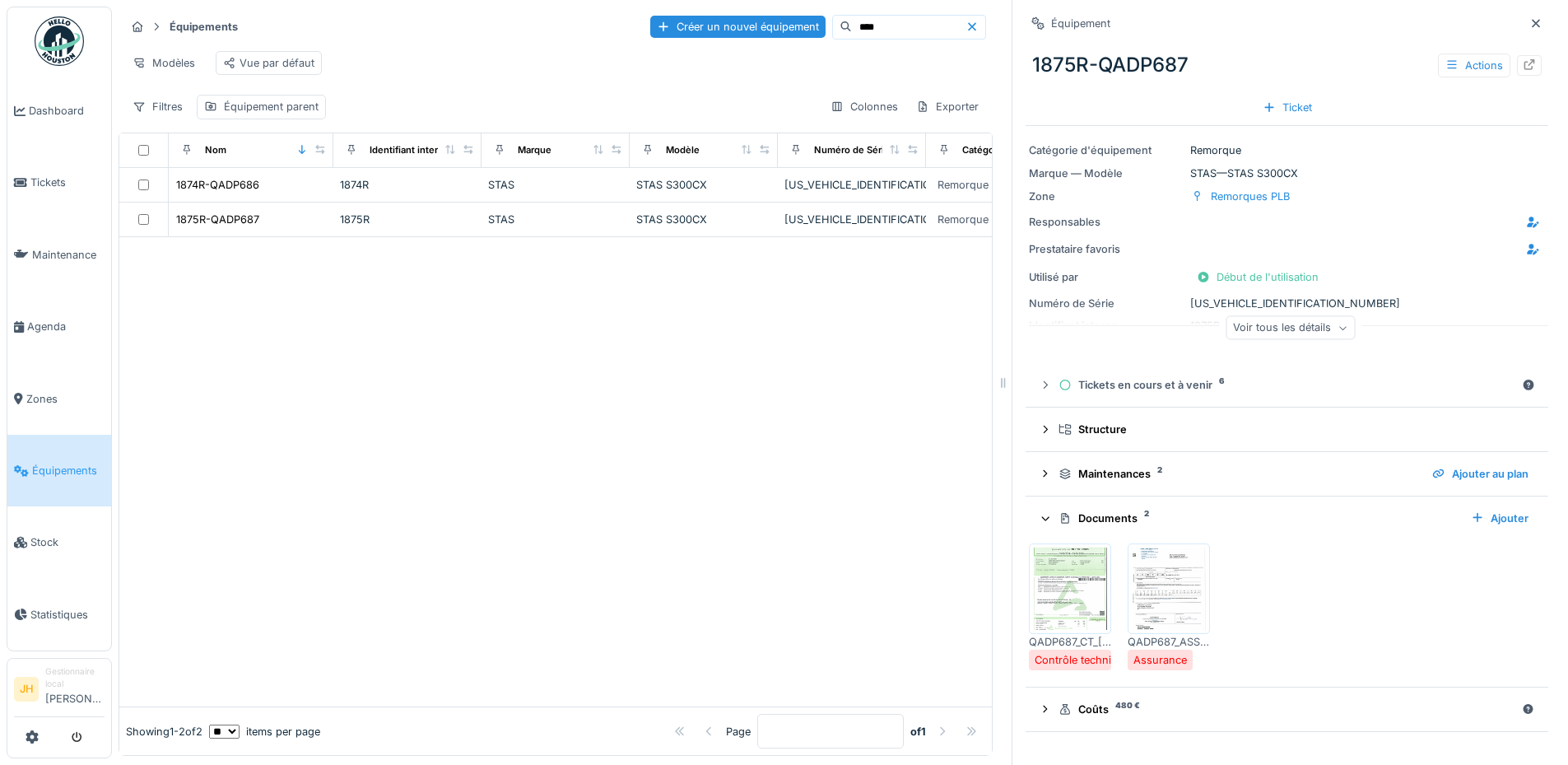
click at [1083, 591] on img at bounding box center [1069, 589] width 74 height 83
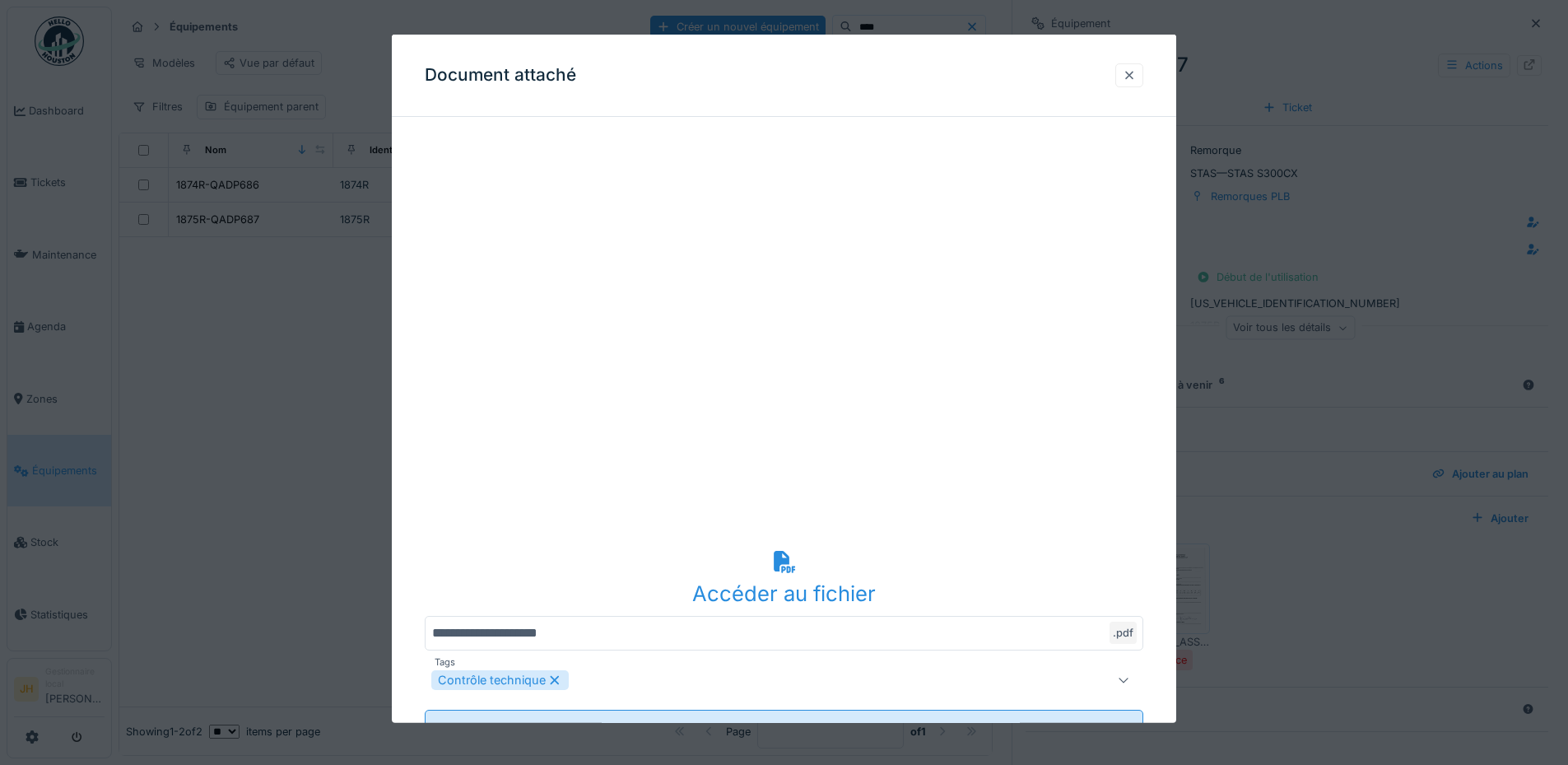
click at [1135, 75] on div at bounding box center [1129, 75] width 13 height 16
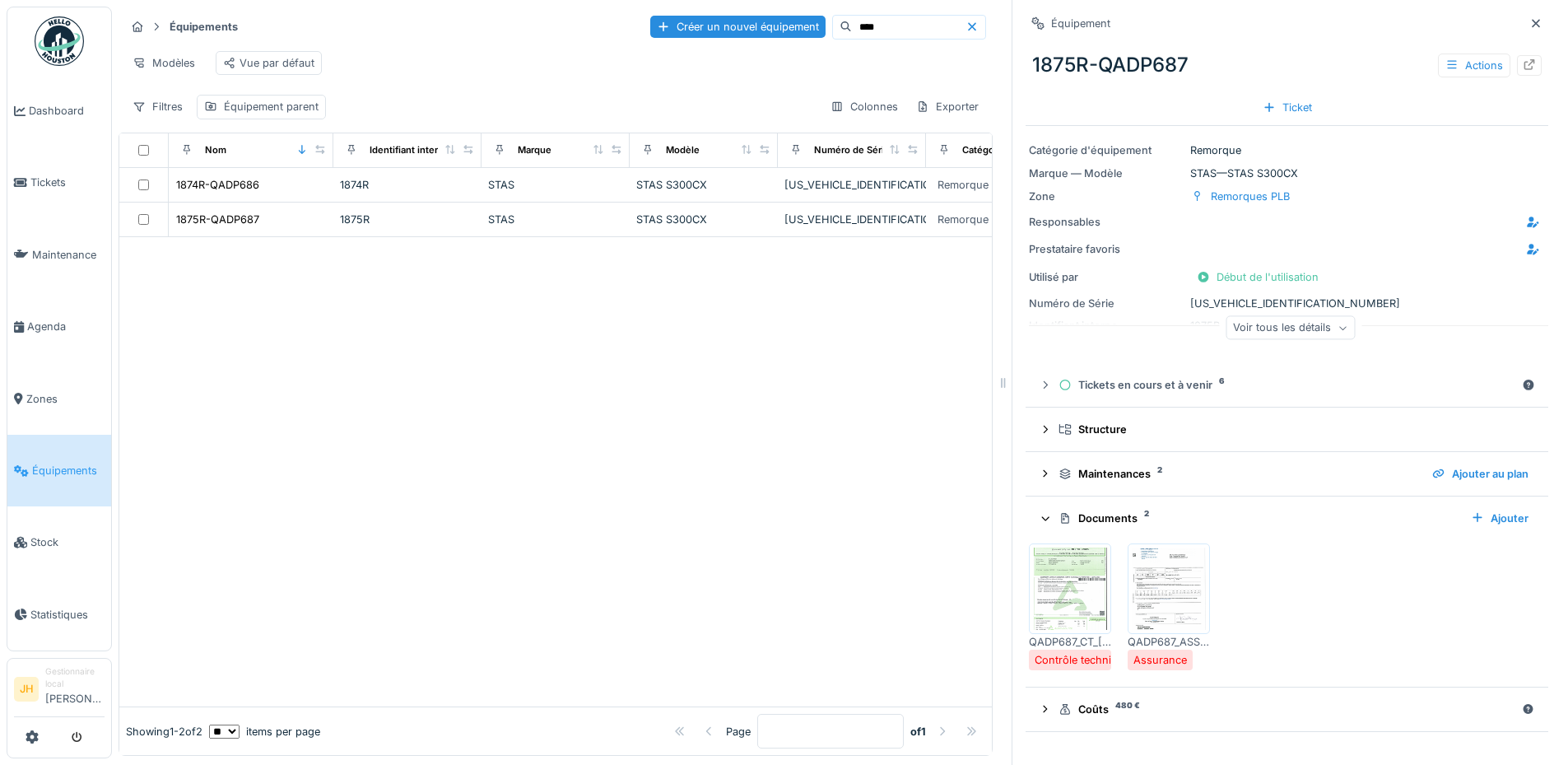
click at [852, 24] on input "****" at bounding box center [909, 27] width 114 height 23
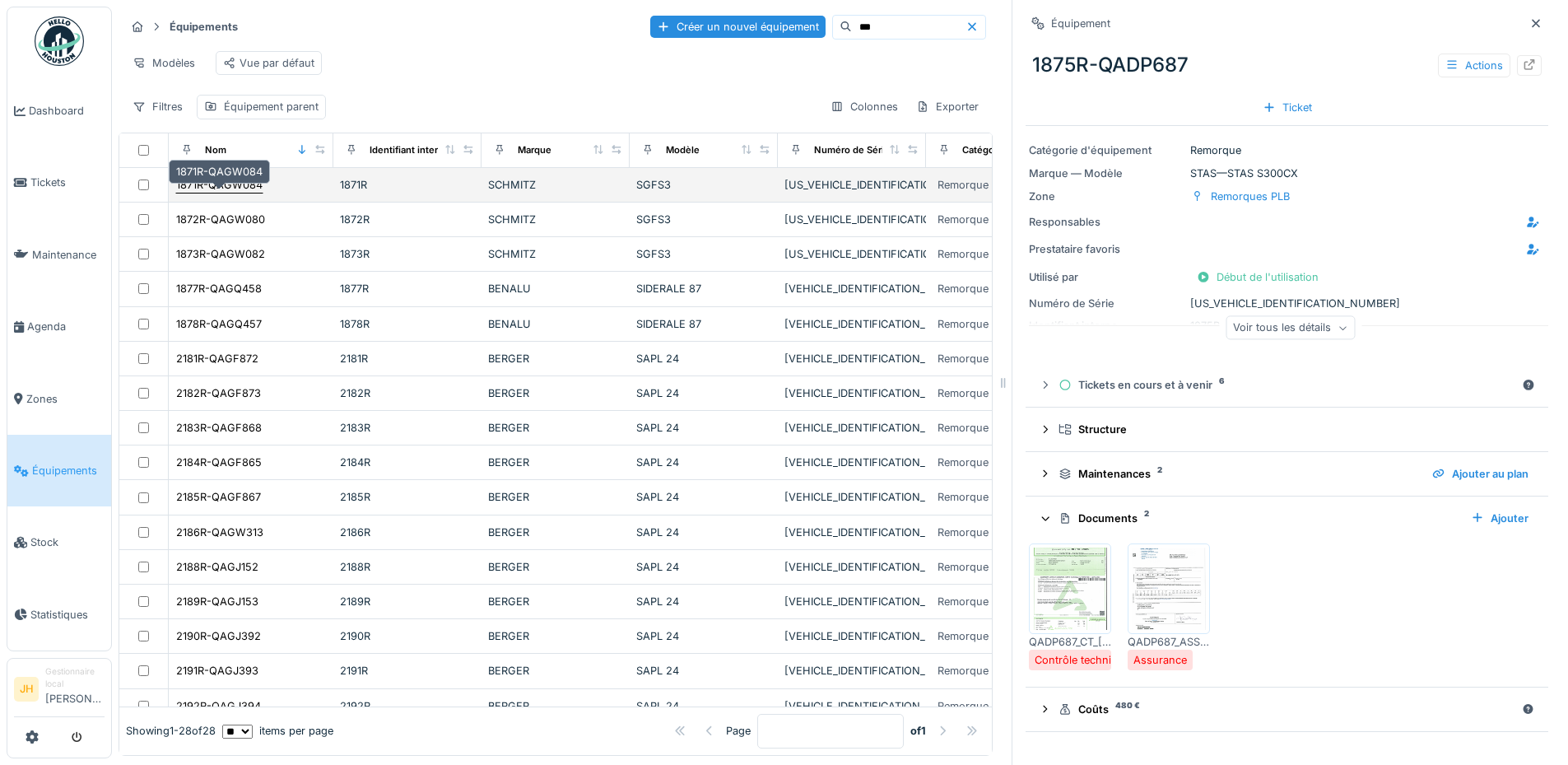
click at [234, 193] on div "1871R-QAGW084" at bounding box center [219, 184] width 86 height 16
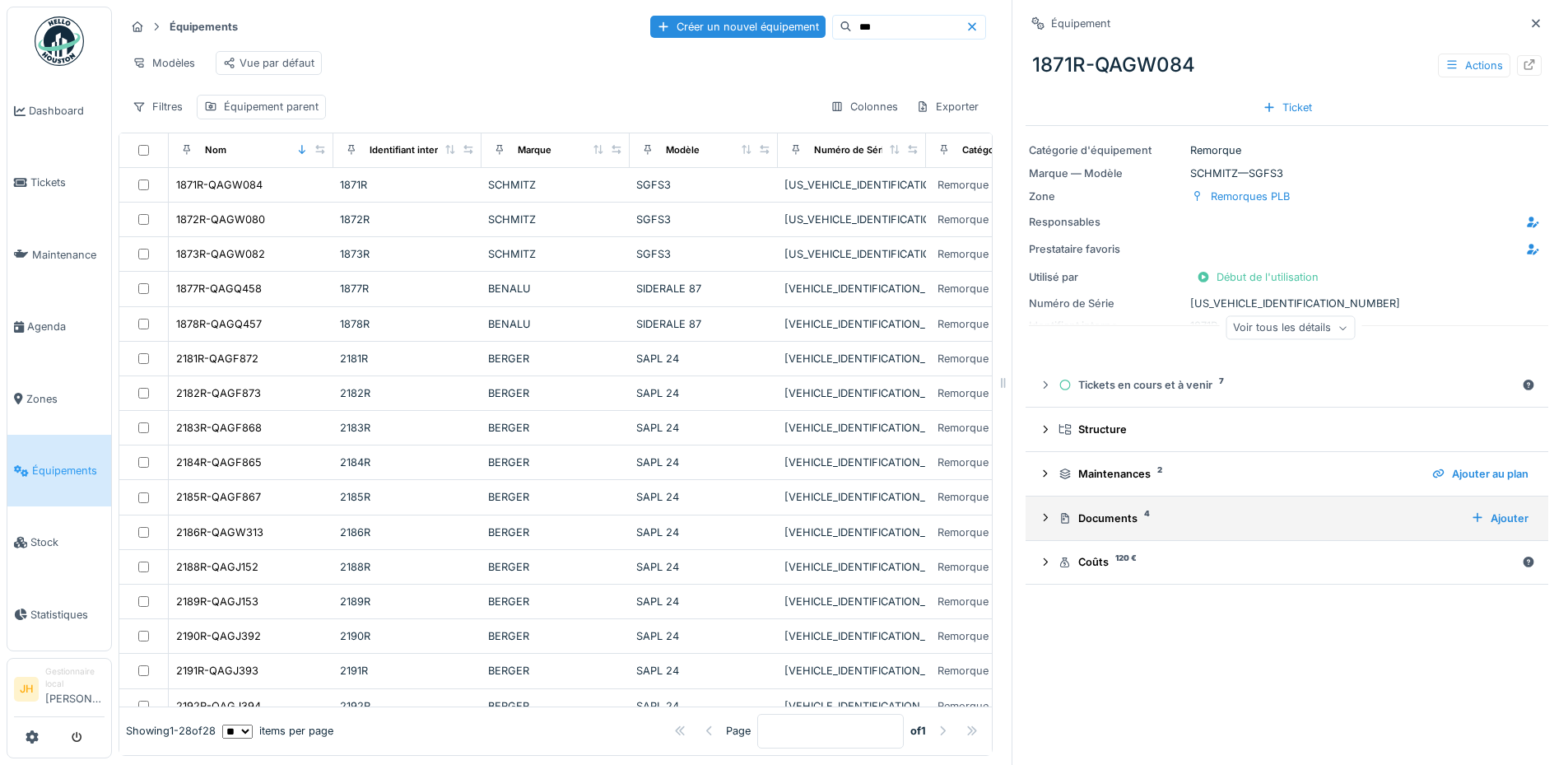
click at [1084, 520] on div "Documents 4" at bounding box center [1257, 517] width 399 height 16
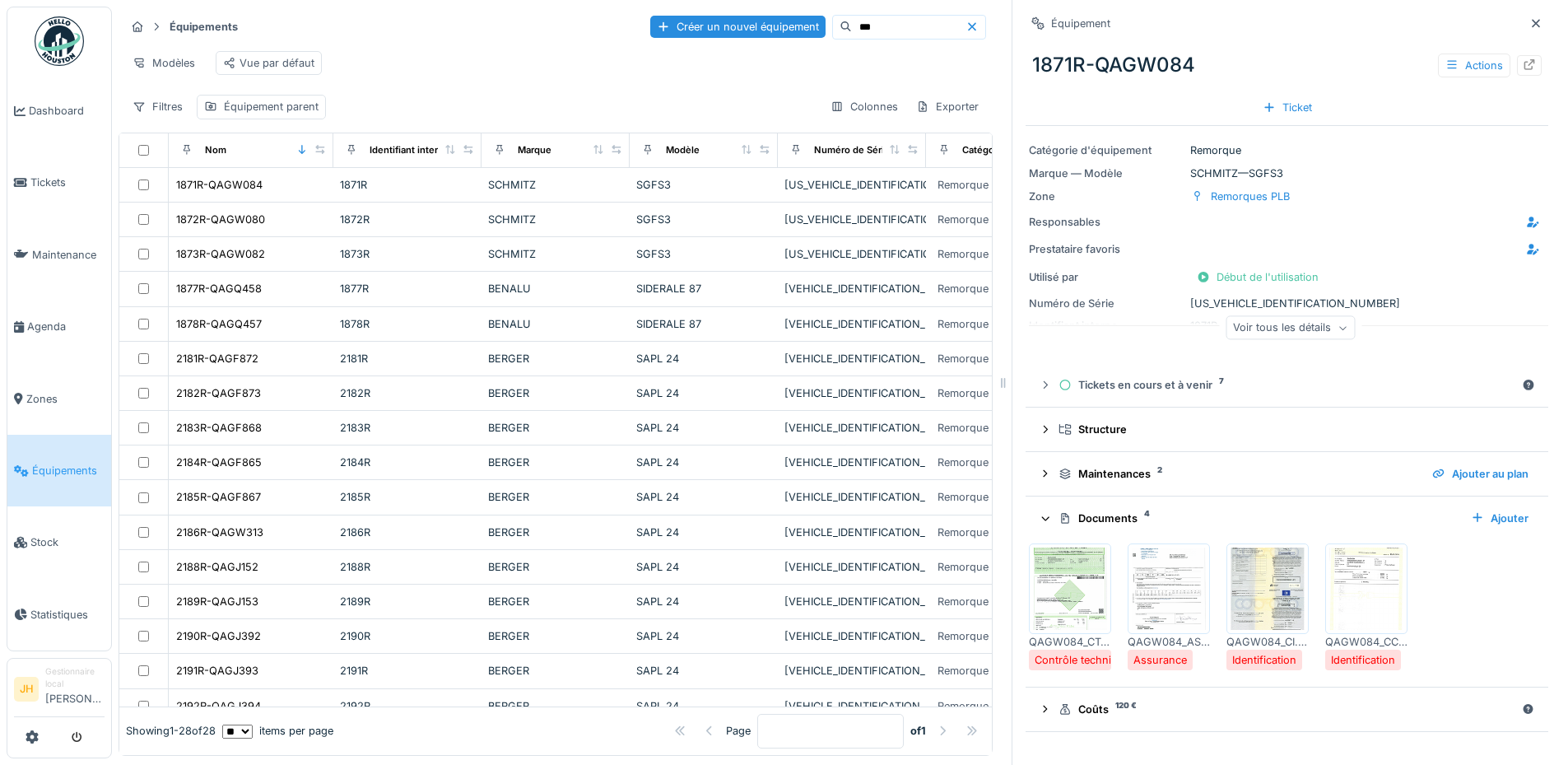
click at [1271, 596] on img at bounding box center [1267, 589] width 74 height 83
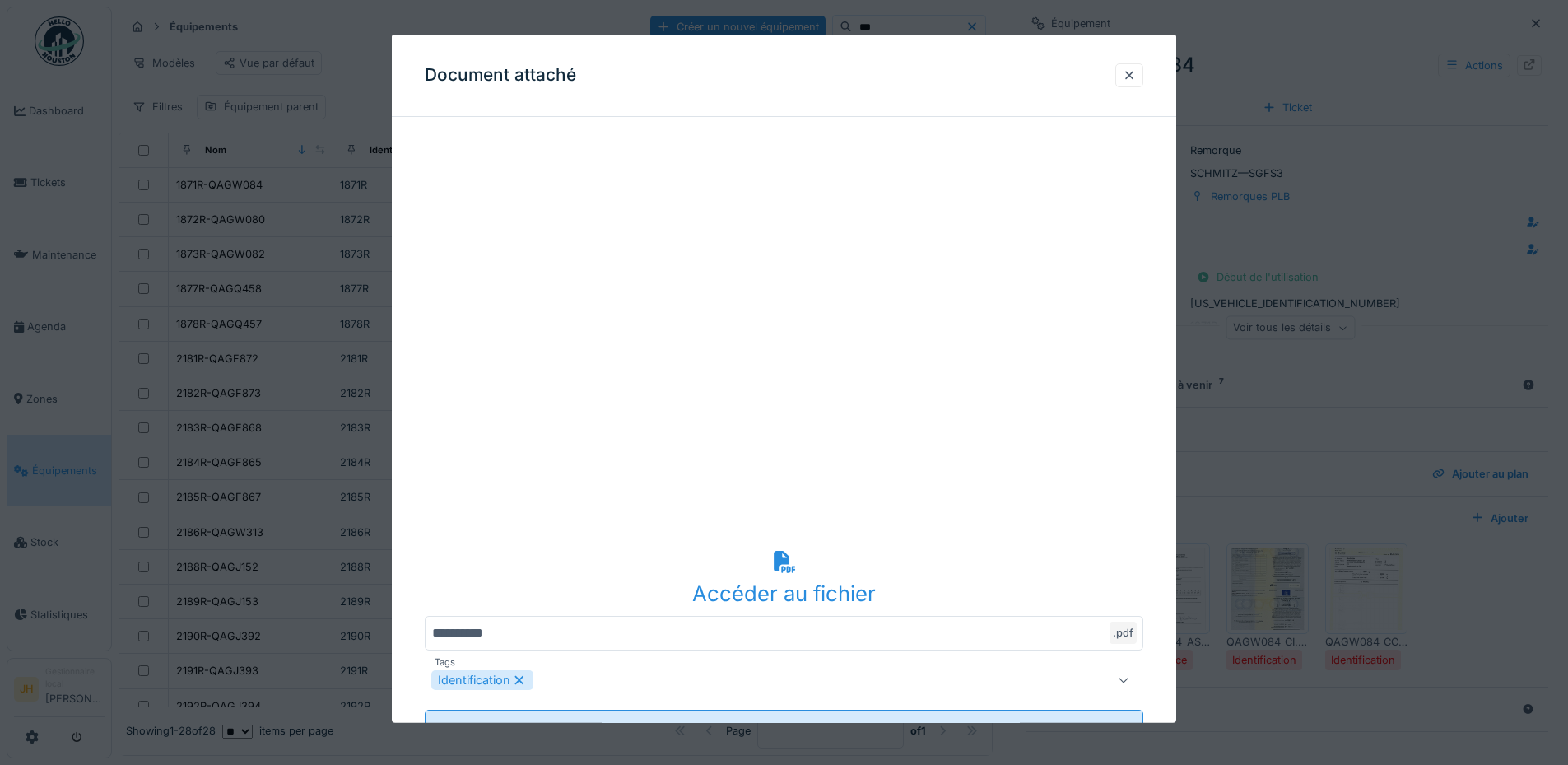
click at [1135, 75] on div at bounding box center [1129, 75] width 13 height 16
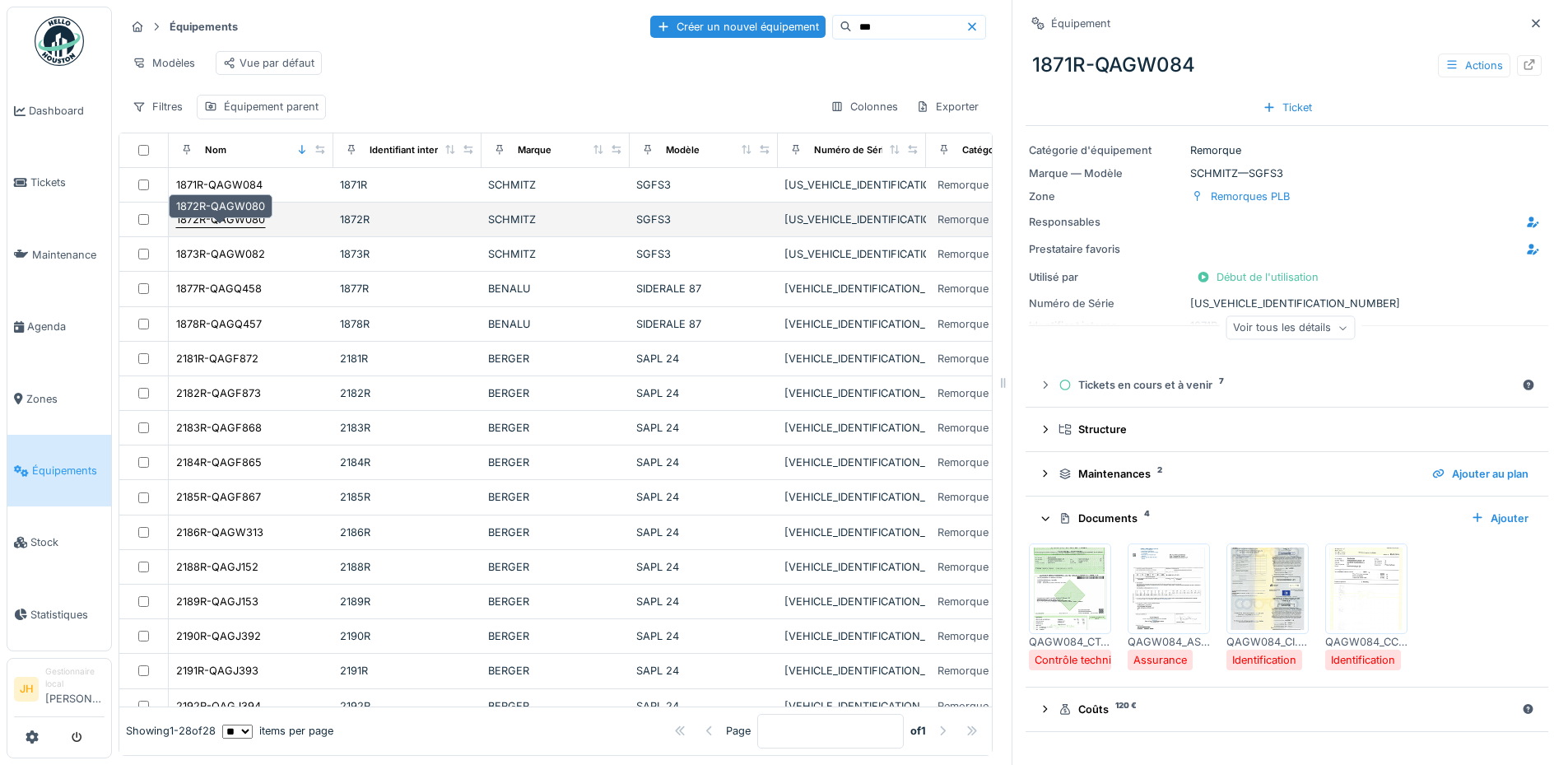
click at [245, 227] on div "1872R-QAGW080" at bounding box center [220, 219] width 89 height 16
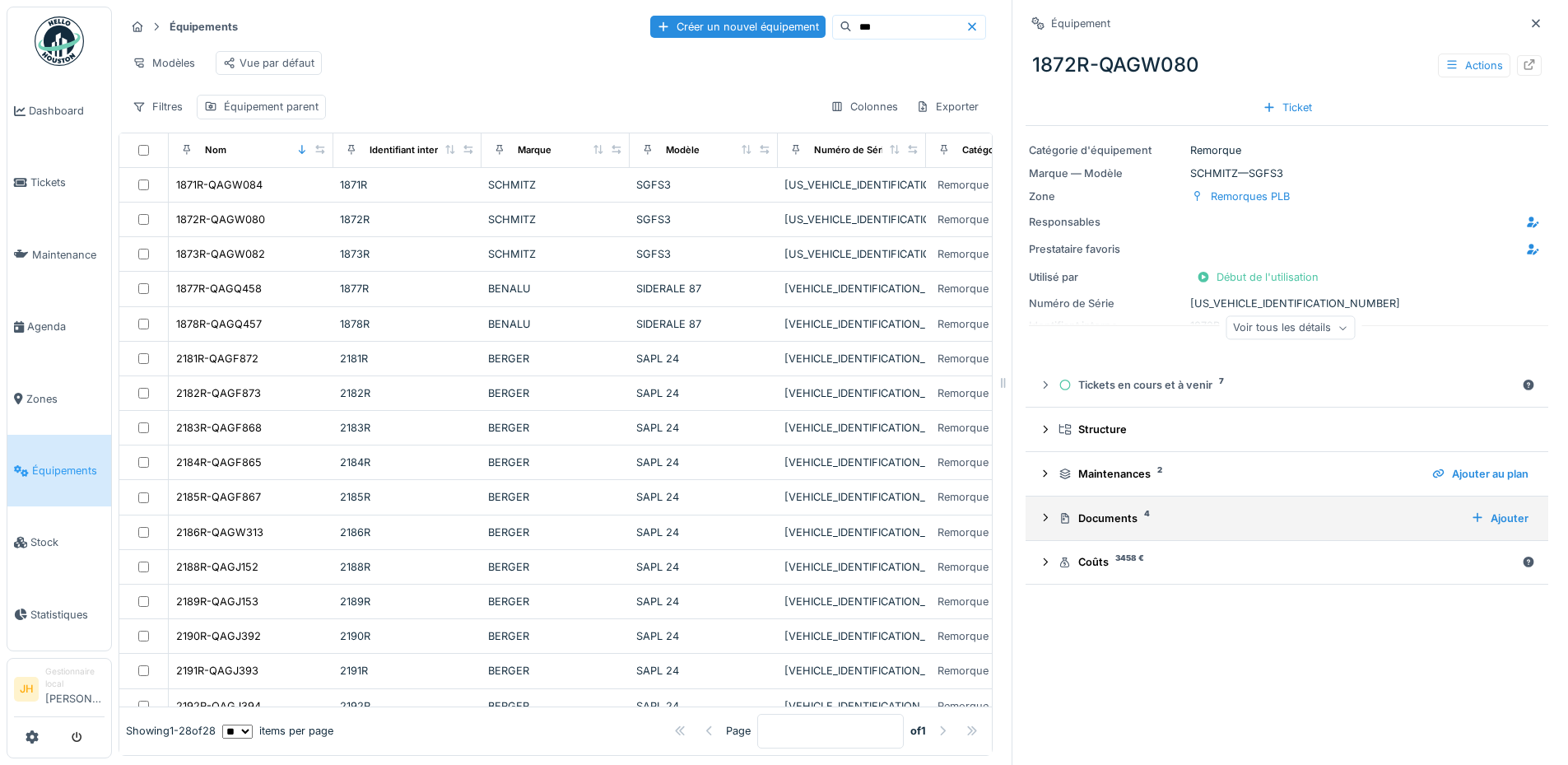
click at [1091, 513] on div "Documents 4" at bounding box center [1257, 517] width 399 height 16
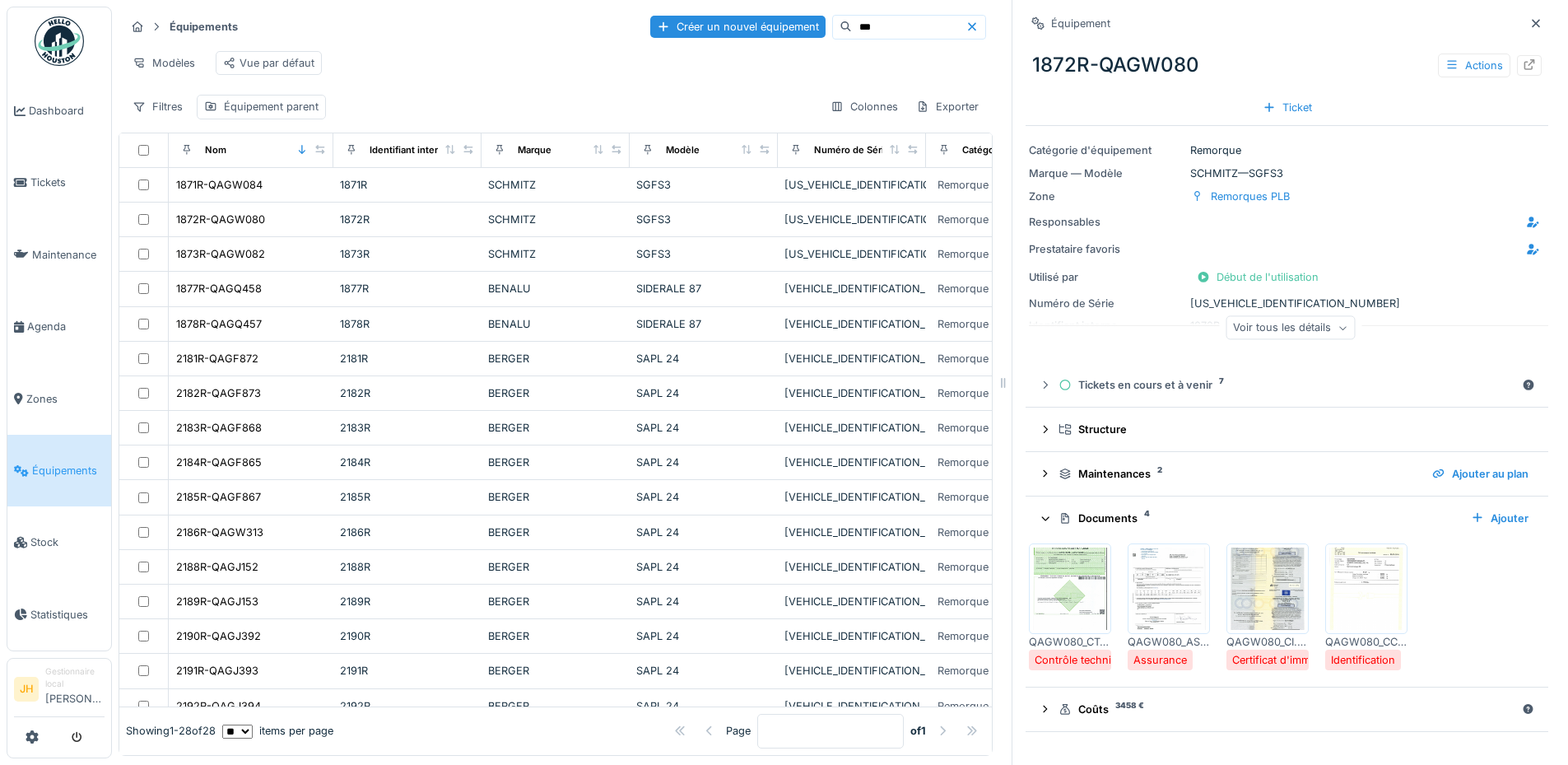
click at [1264, 592] on img at bounding box center [1267, 589] width 74 height 83
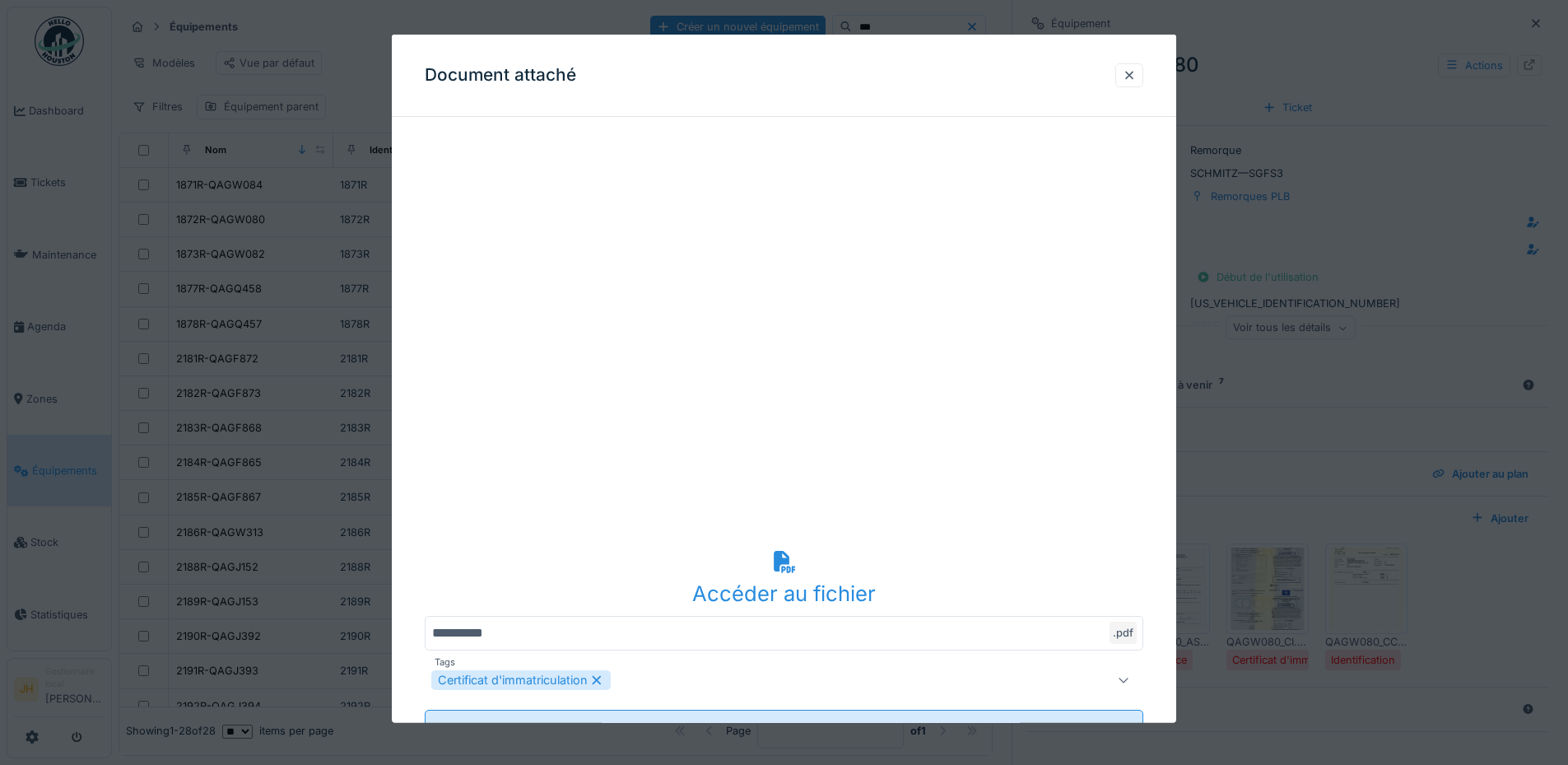
click at [1135, 78] on div at bounding box center [1129, 75] width 13 height 16
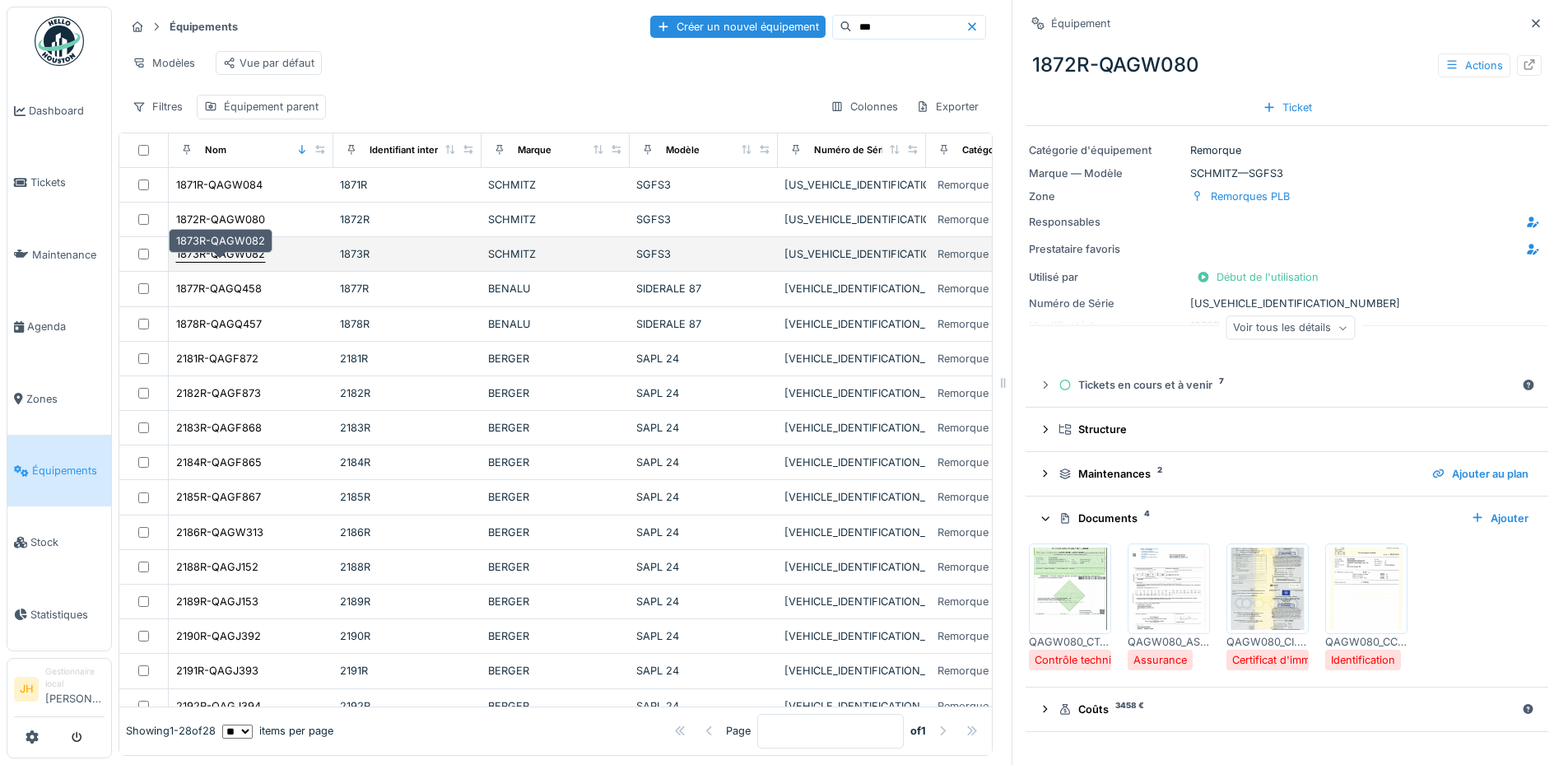
click at [243, 261] on div "1873R-QAGW082" at bounding box center [220, 253] width 89 height 16
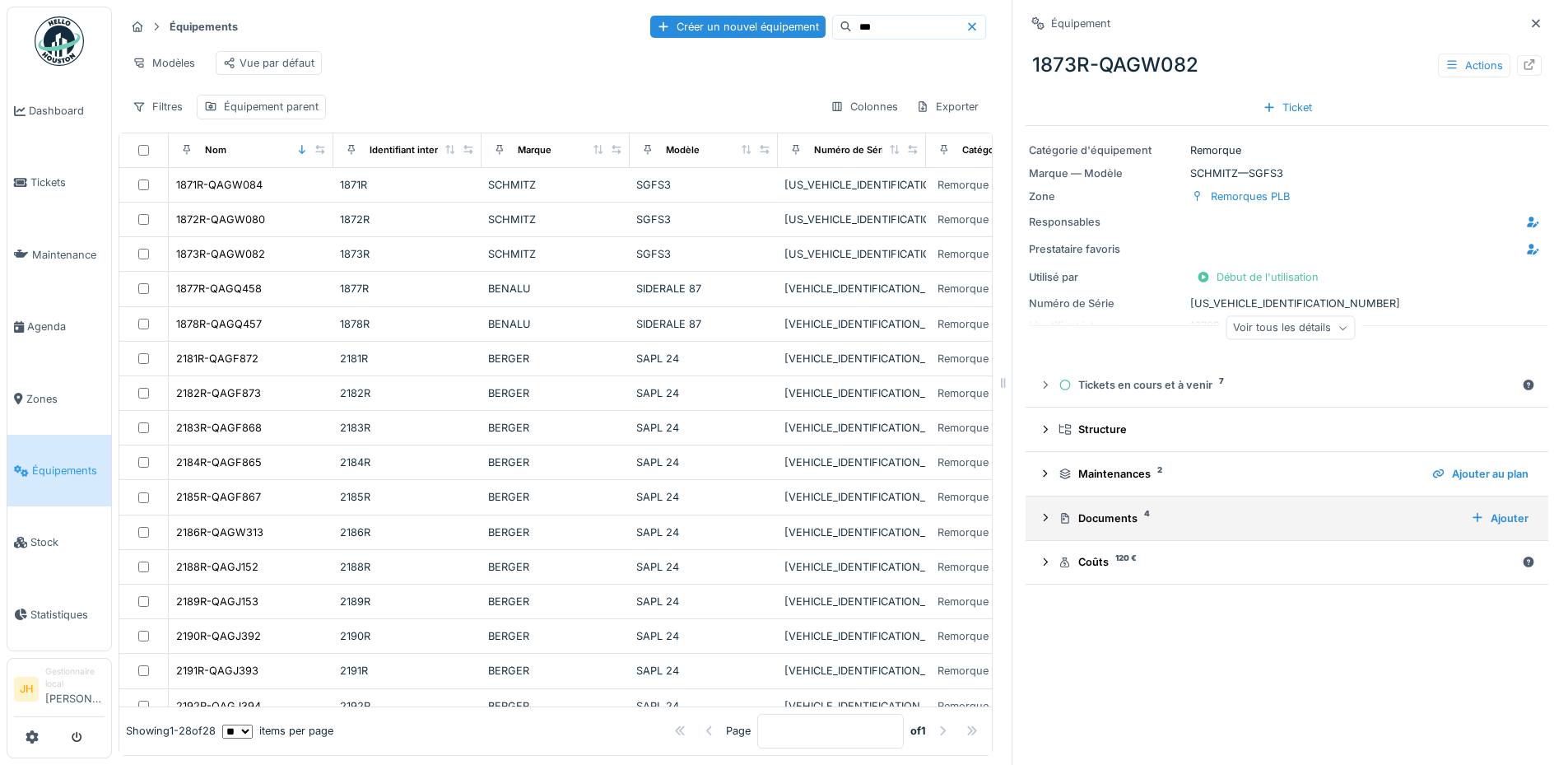
click at [1100, 520] on div "Documents 4" at bounding box center [1257, 517] width 399 height 16
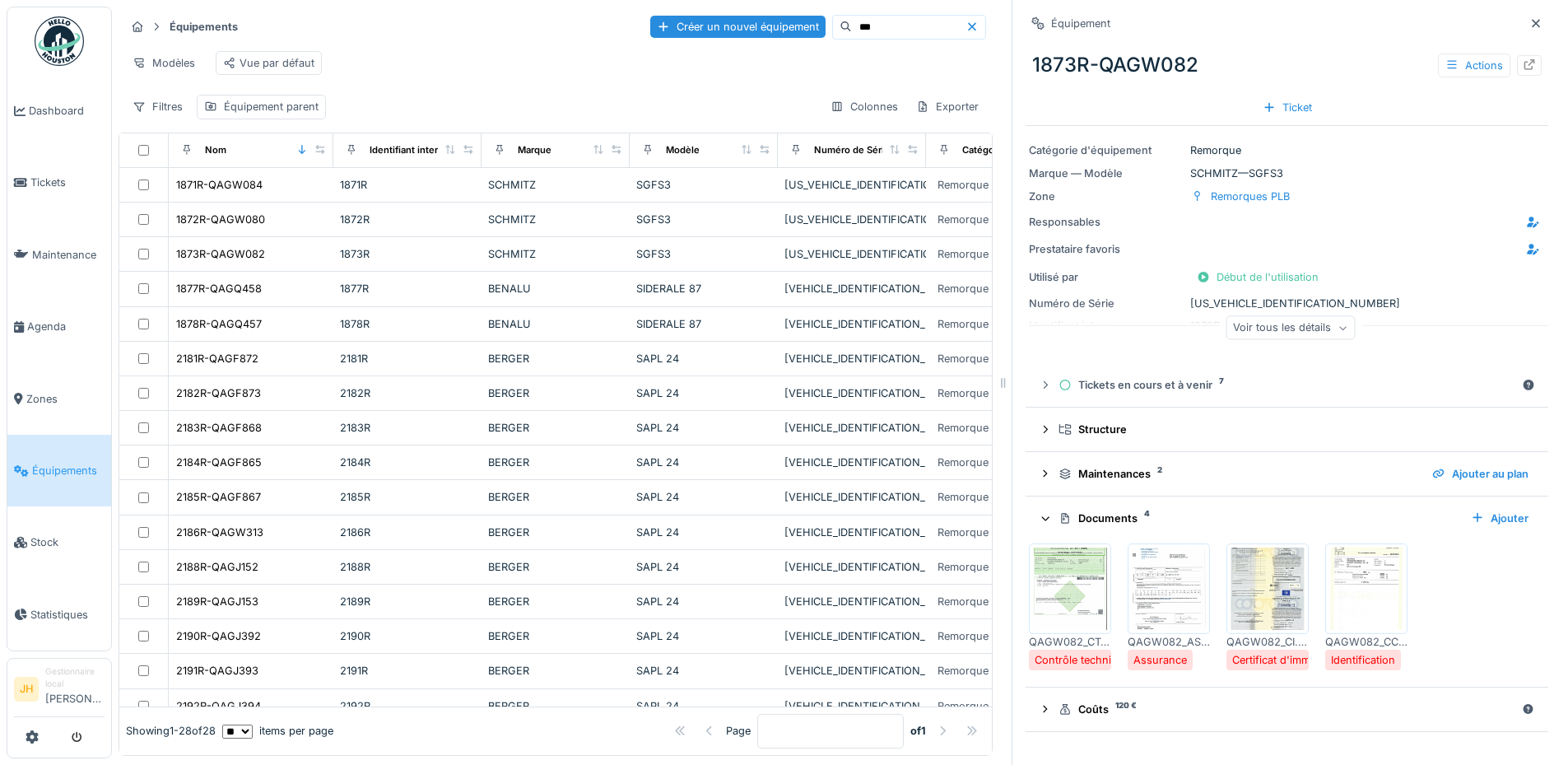
click at [1275, 577] on img at bounding box center [1267, 589] width 74 height 83
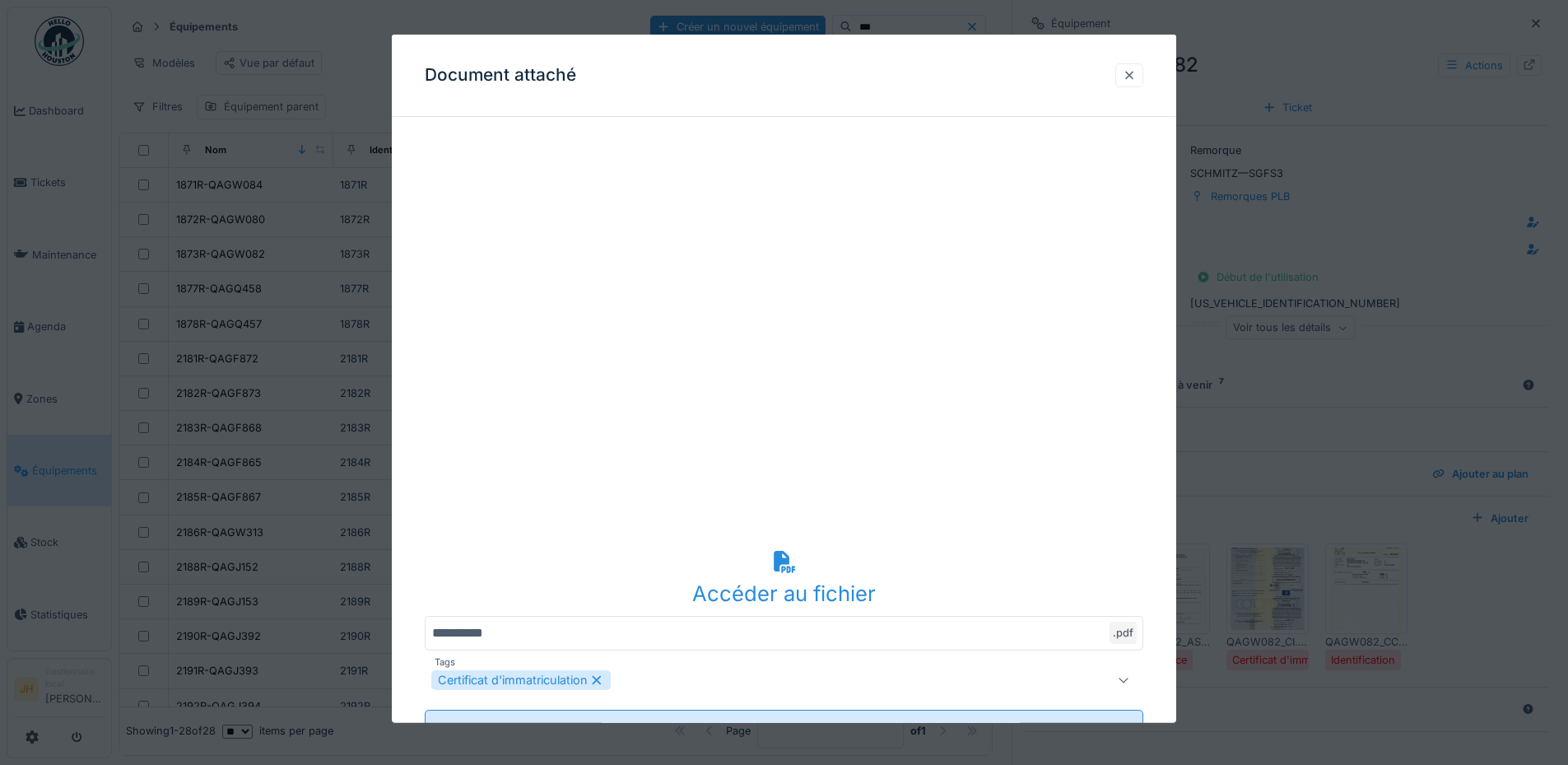
click at [1135, 74] on div at bounding box center [1129, 75] width 13 height 16
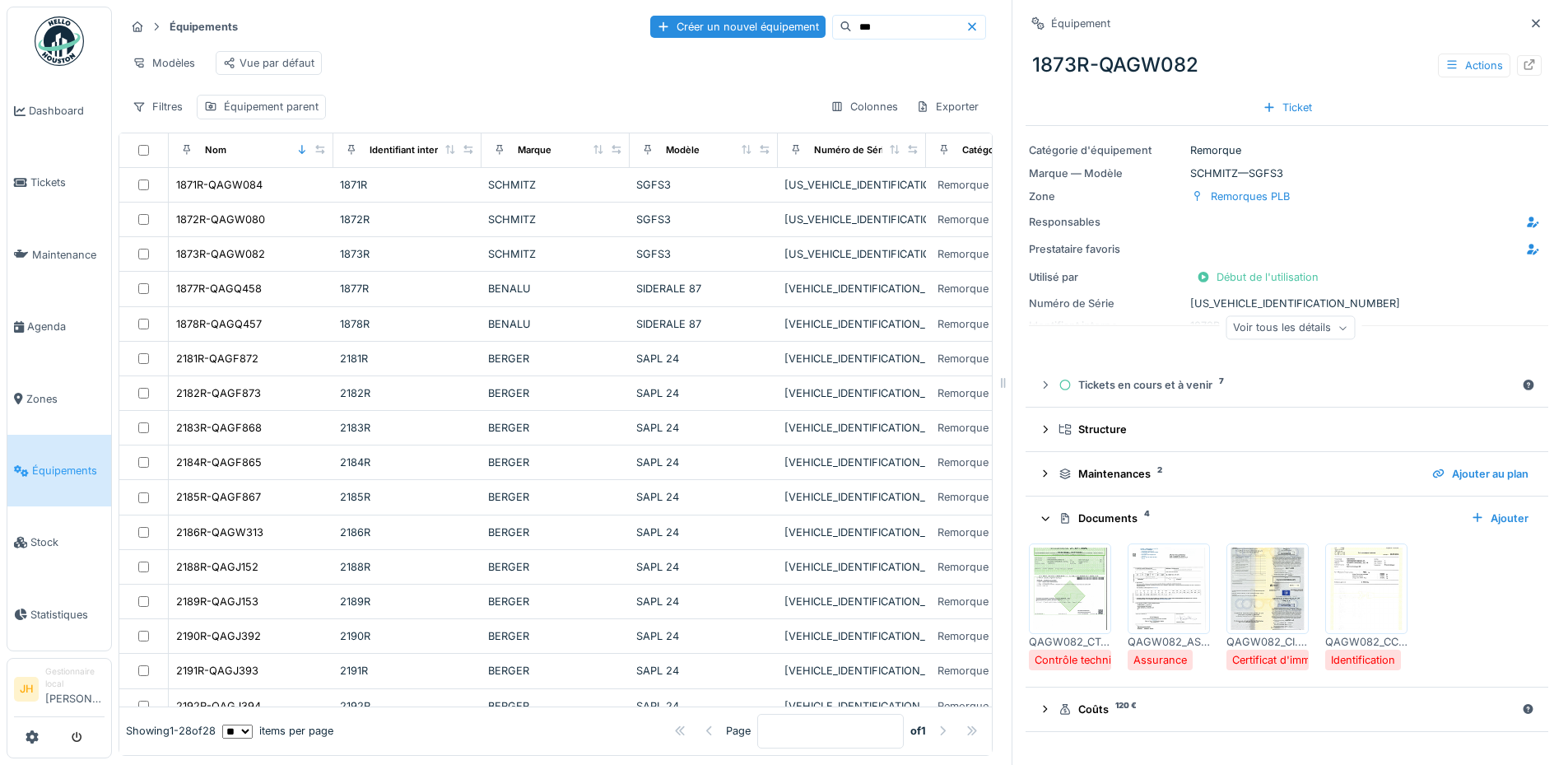
click at [852, 33] on input "***" at bounding box center [909, 27] width 114 height 23
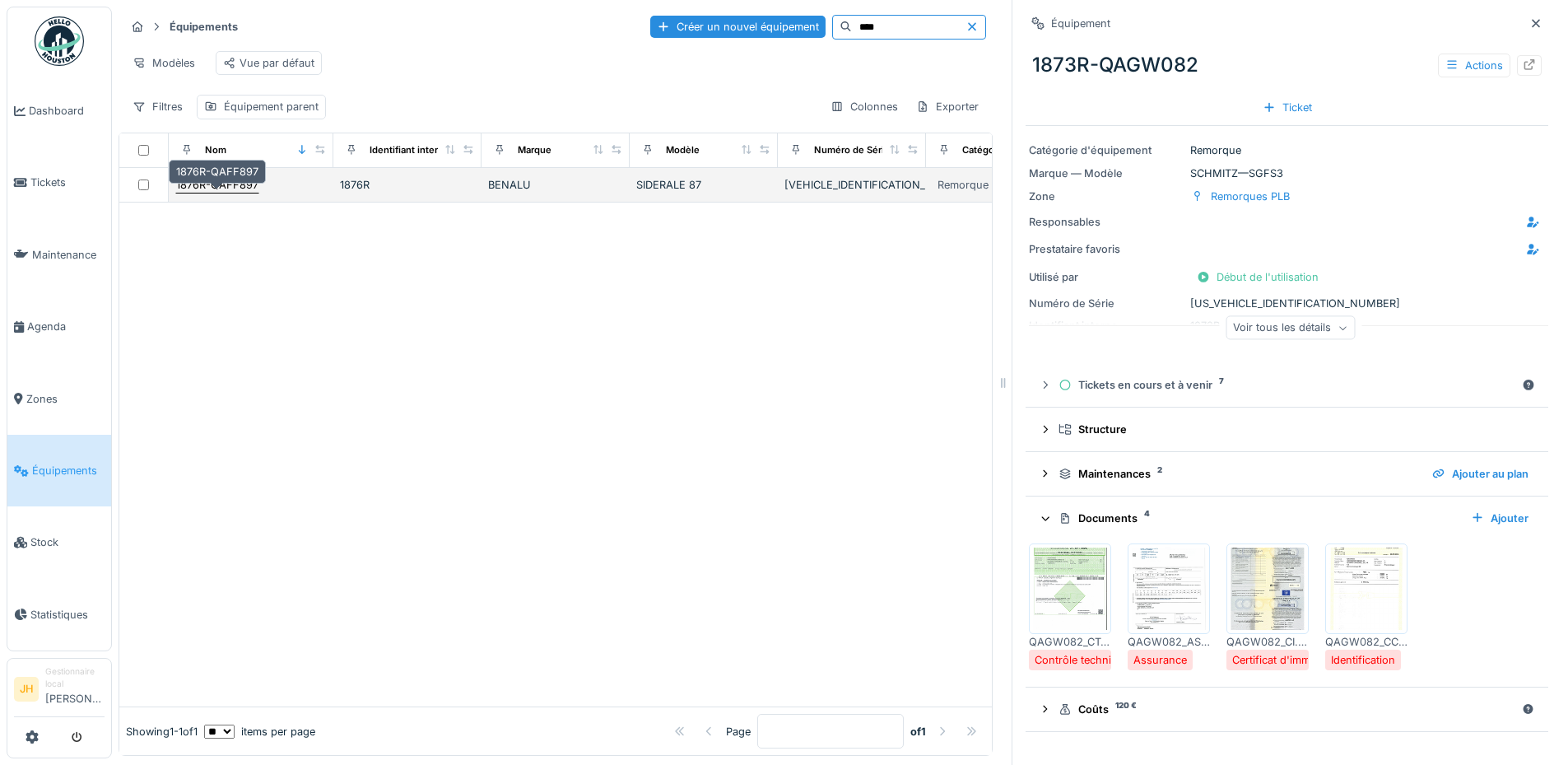
click at [230, 193] on div "1876R-QAFF897" at bounding box center [217, 184] width 83 height 16
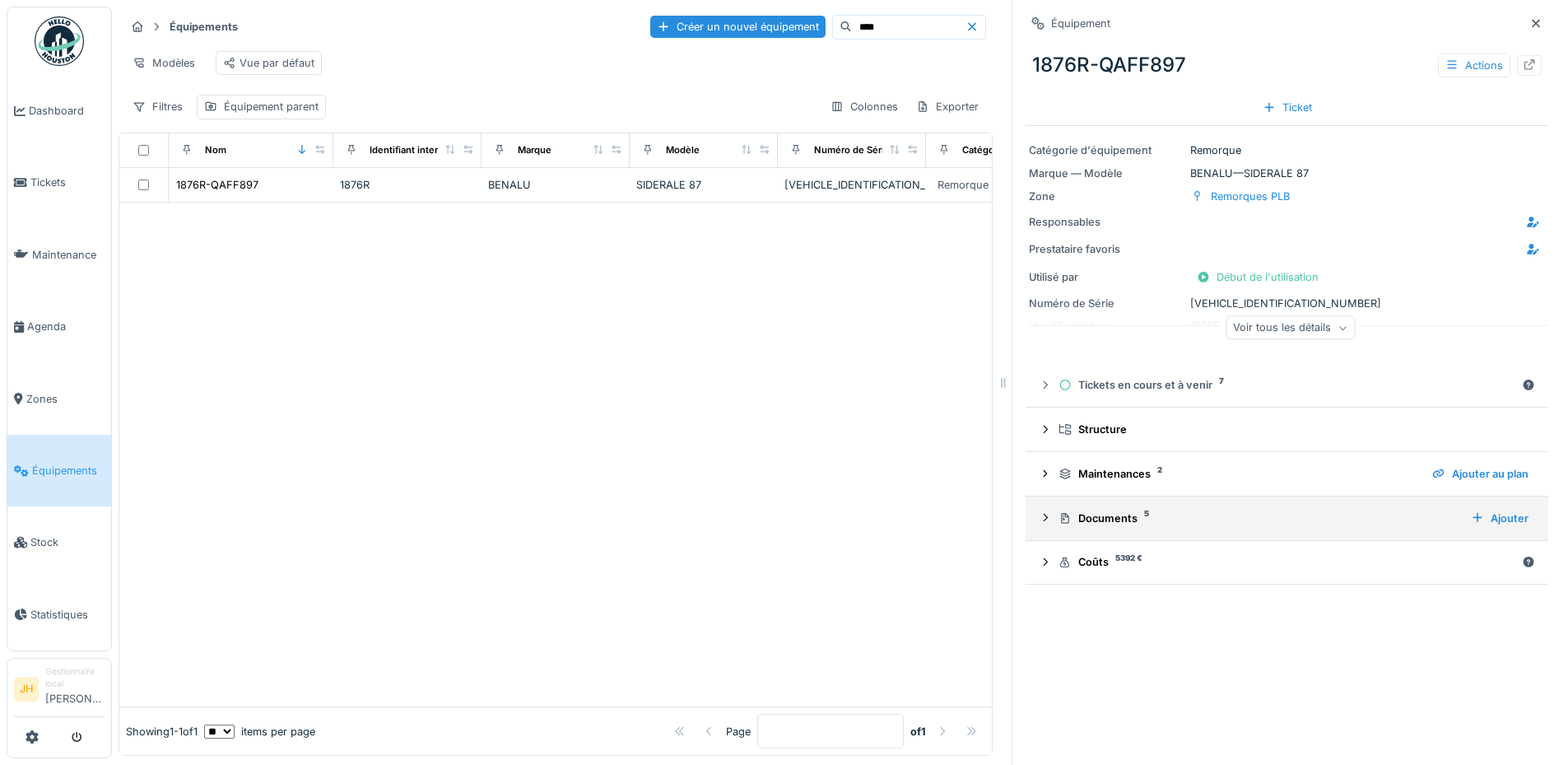
click at [1110, 514] on div "Documents 5" at bounding box center [1257, 517] width 399 height 16
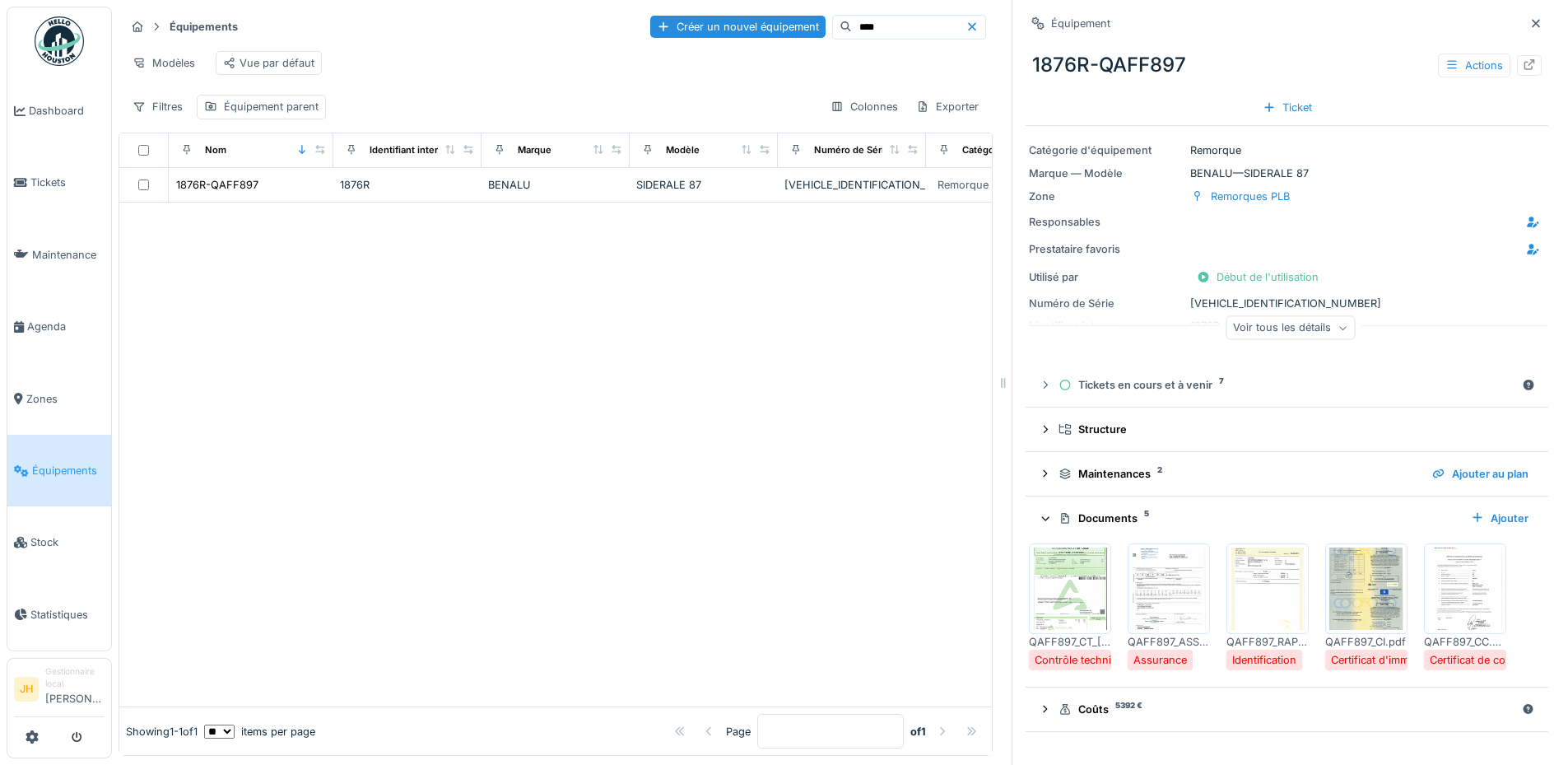
click at [1339, 597] on img at bounding box center [1365, 589] width 74 height 83
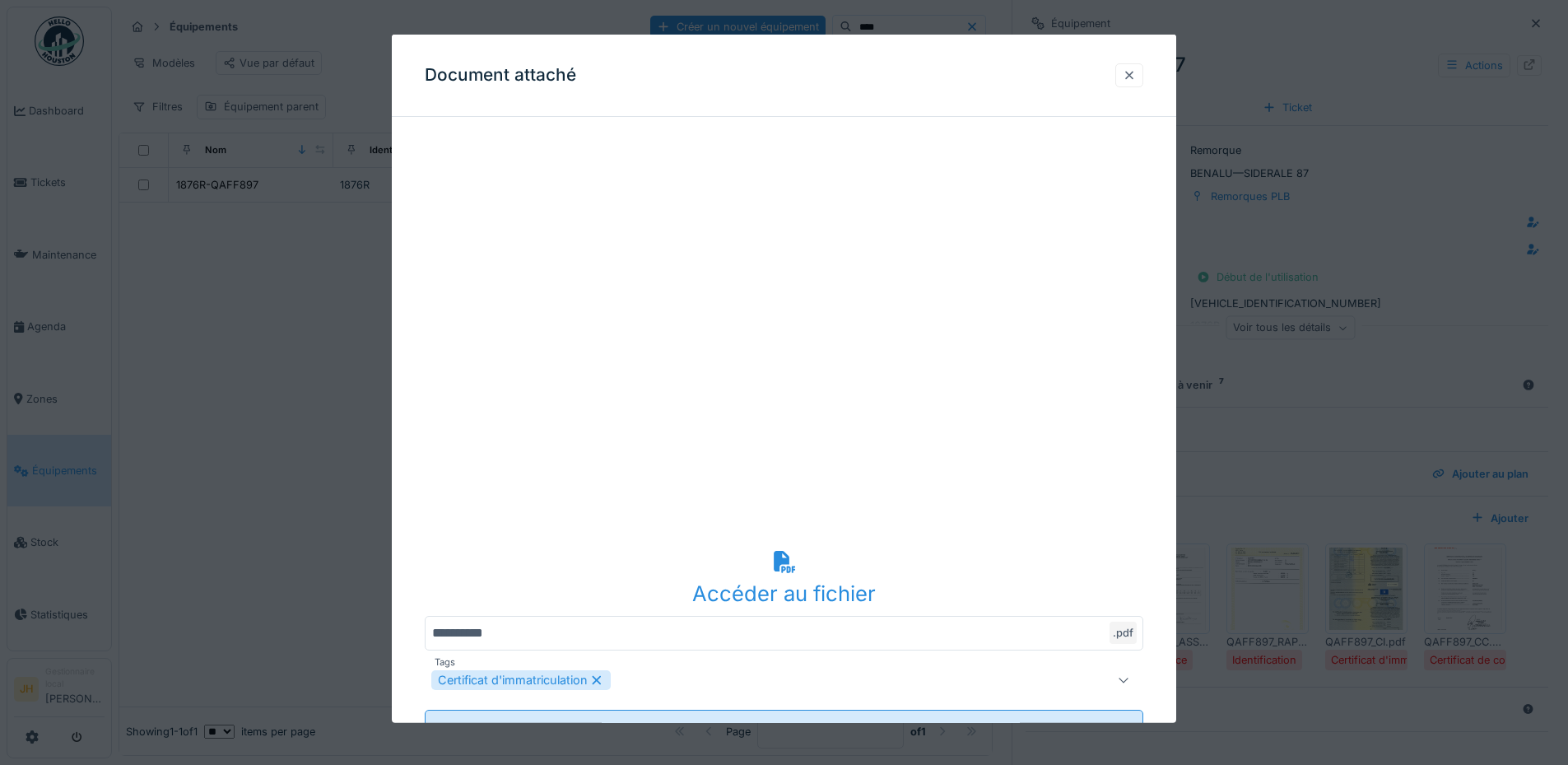
click at [1128, 77] on div at bounding box center [1129, 75] width 13 height 16
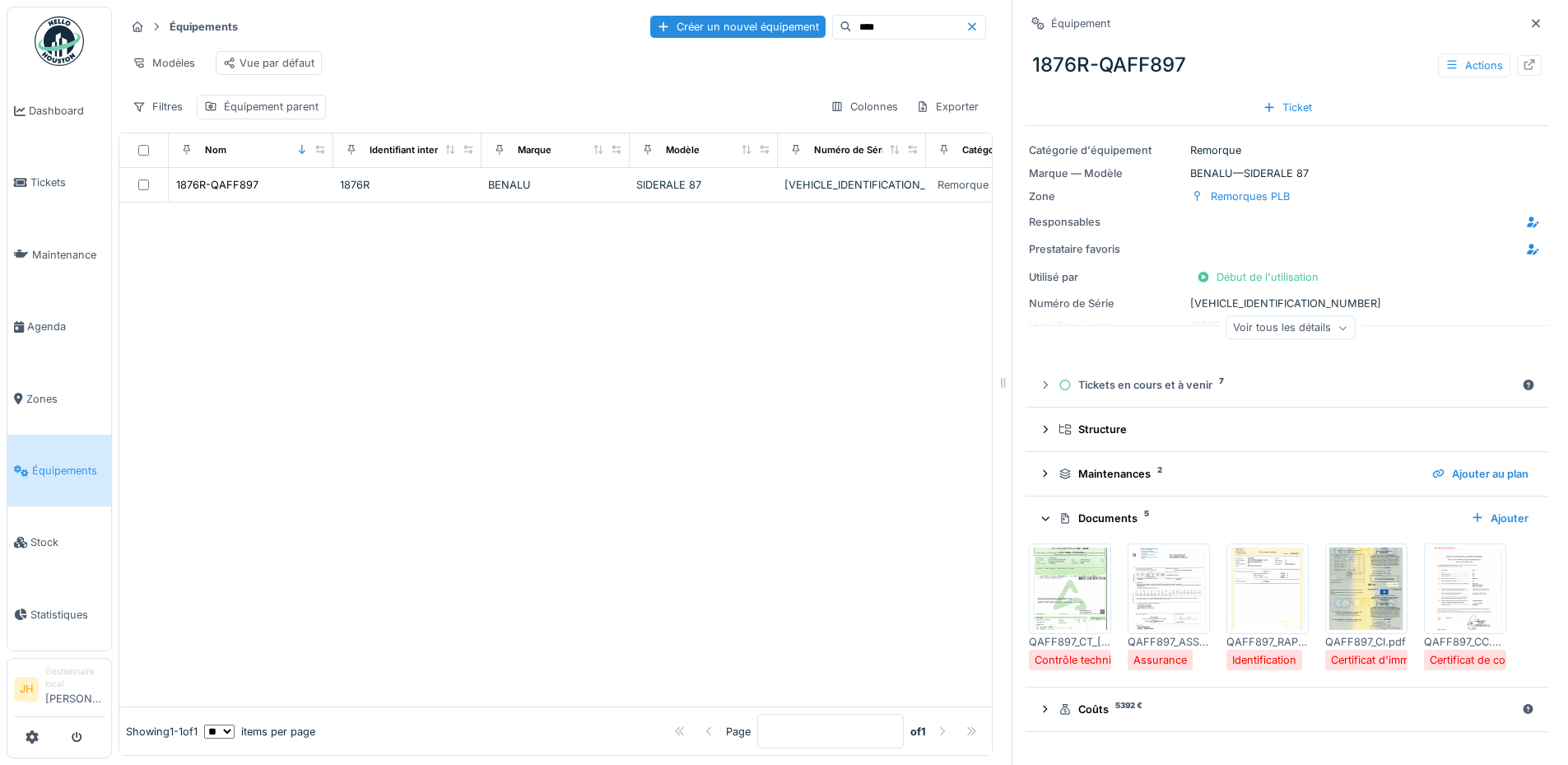
click at [876, 28] on input "****" at bounding box center [909, 27] width 114 height 23
click at [852, 26] on input "****" at bounding box center [909, 27] width 114 height 23
click at [852, 28] on input "****" at bounding box center [909, 27] width 114 height 23
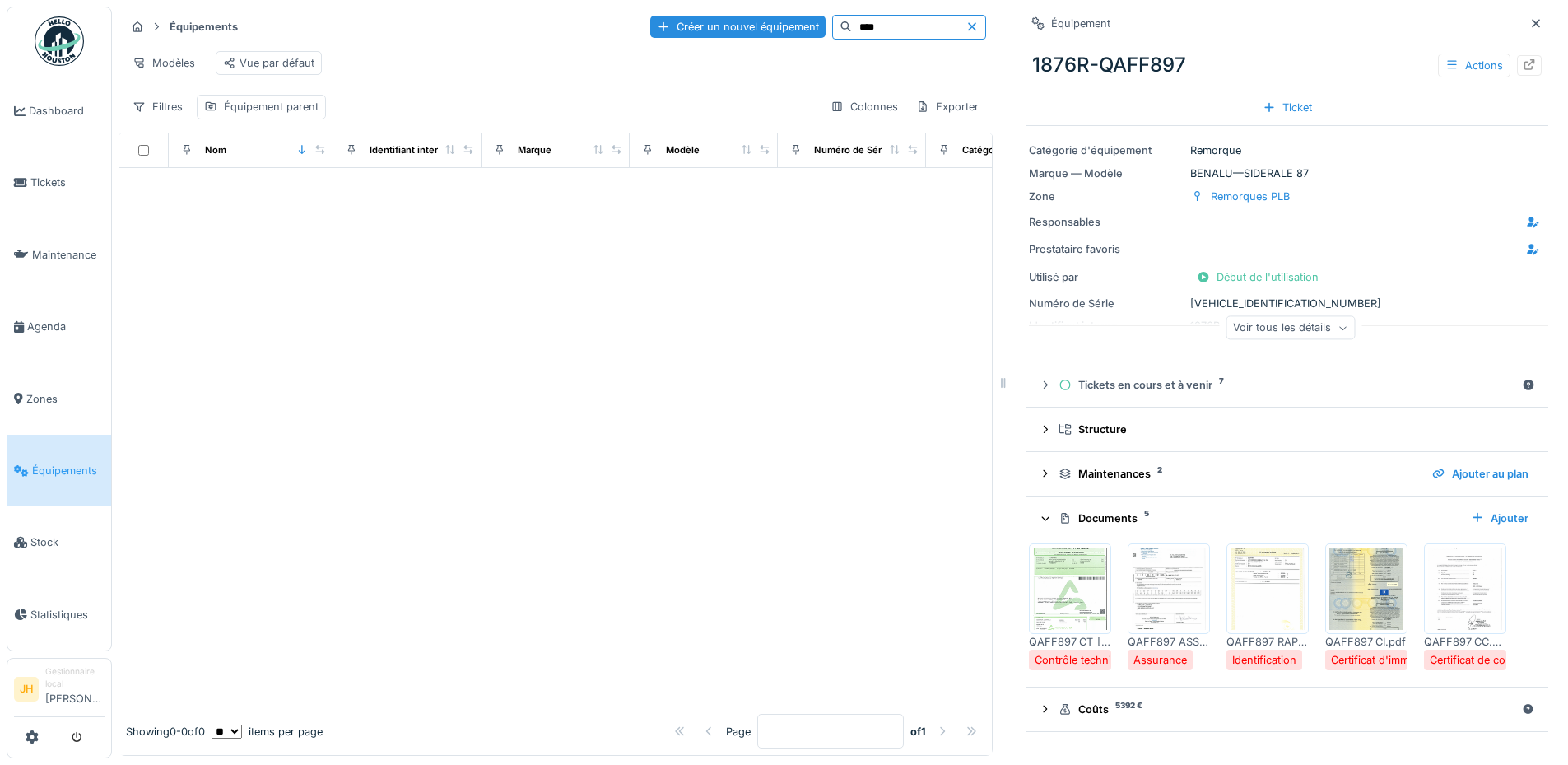
click at [852, 28] on input "****" at bounding box center [909, 27] width 114 height 23
click at [852, 25] on input "****" at bounding box center [909, 27] width 114 height 23
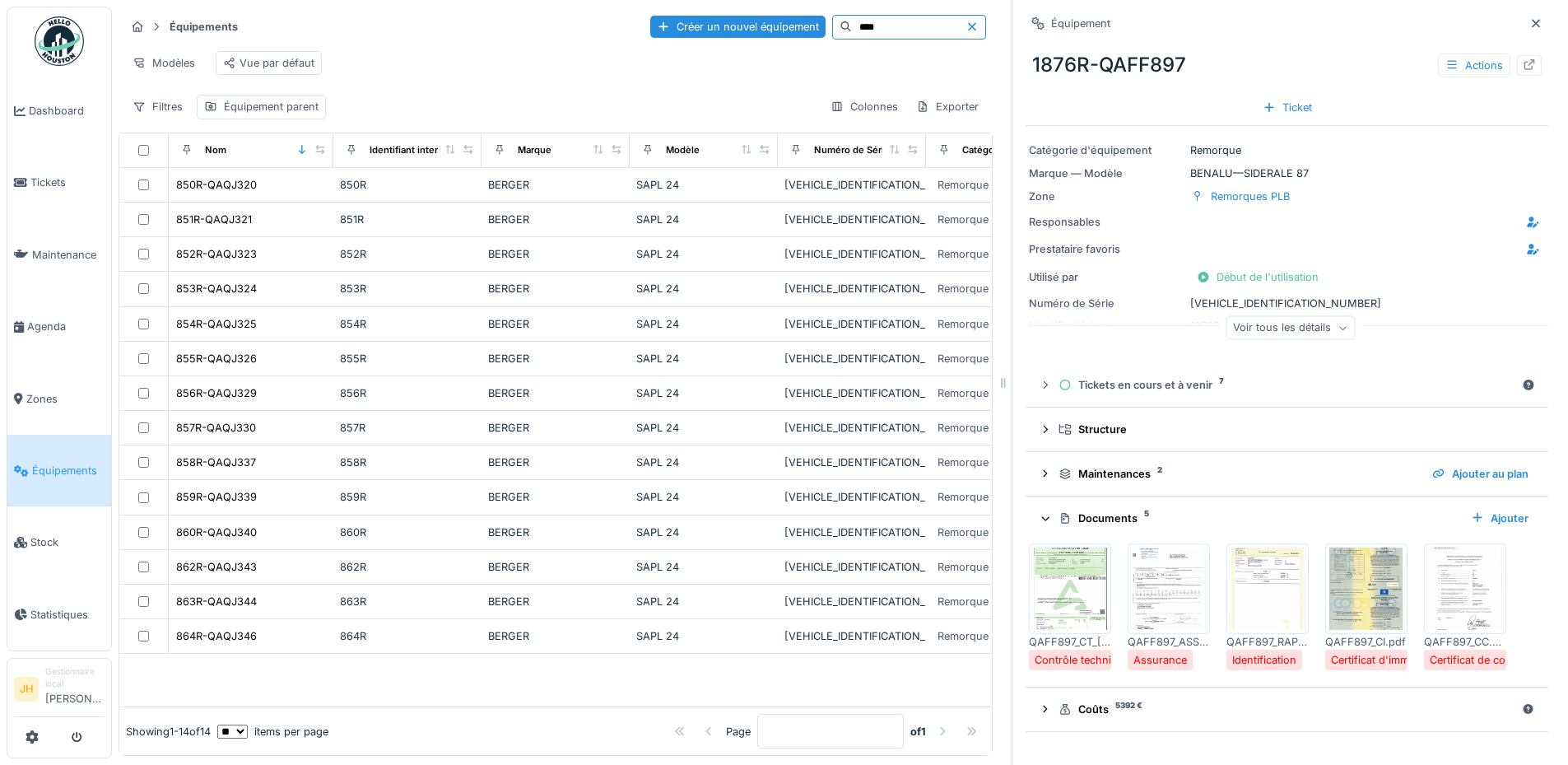
click at [860, 30] on input "****" at bounding box center [909, 27] width 114 height 23
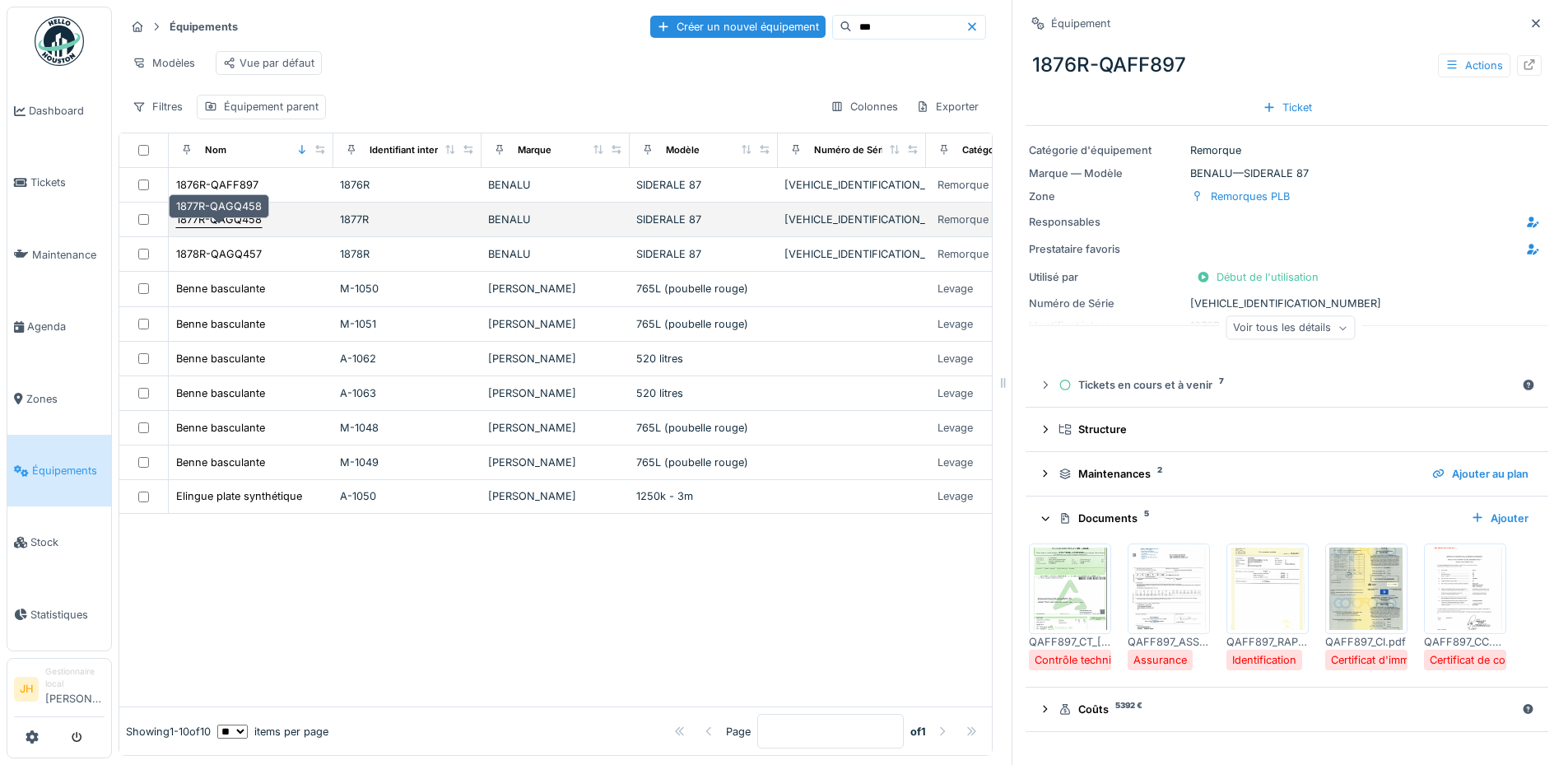
click at [236, 227] on div "1877R-QAGQ458" at bounding box center [218, 219] width 85 height 16
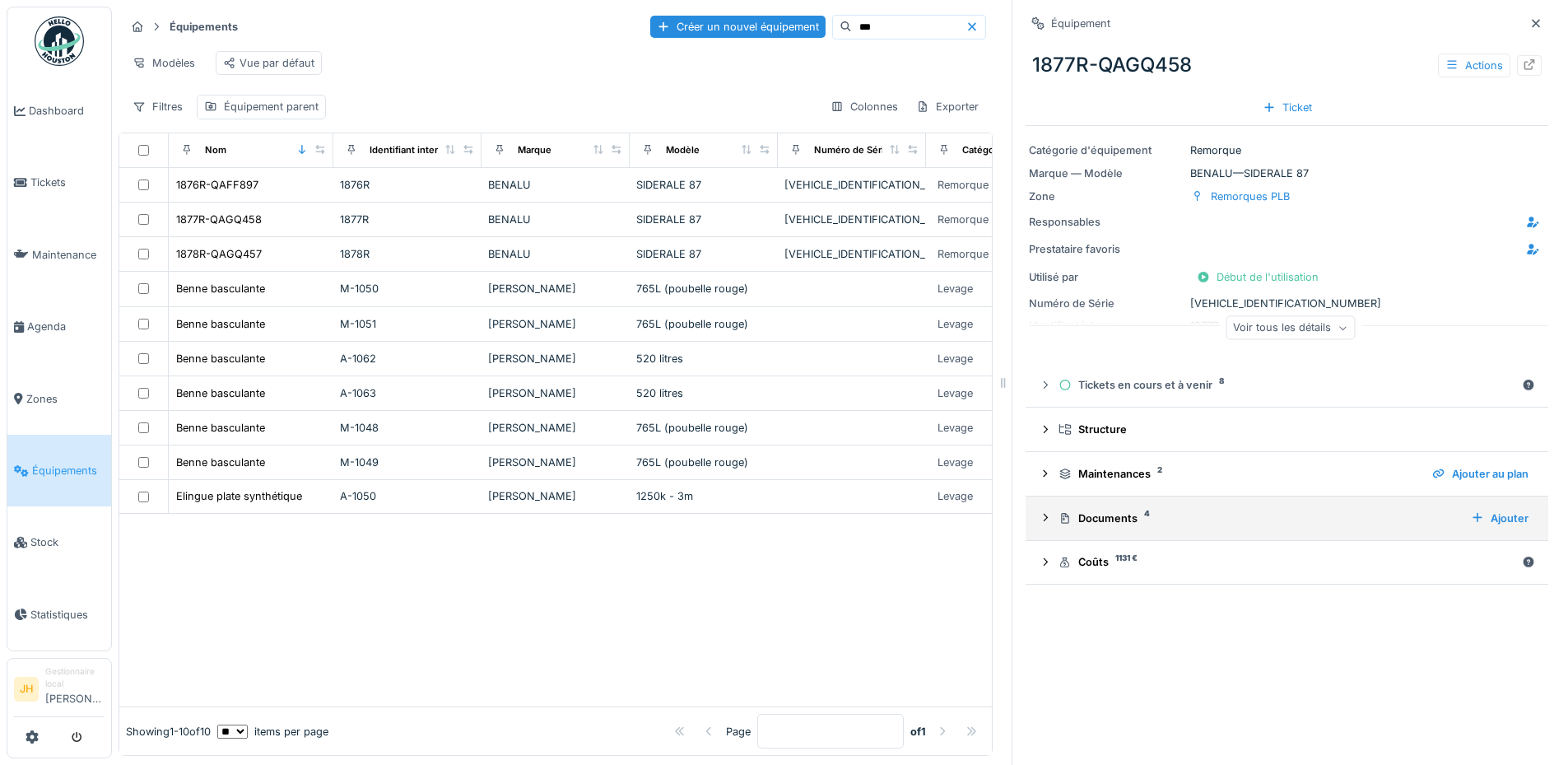
click at [1107, 519] on div "Documents 4" at bounding box center [1257, 517] width 399 height 16
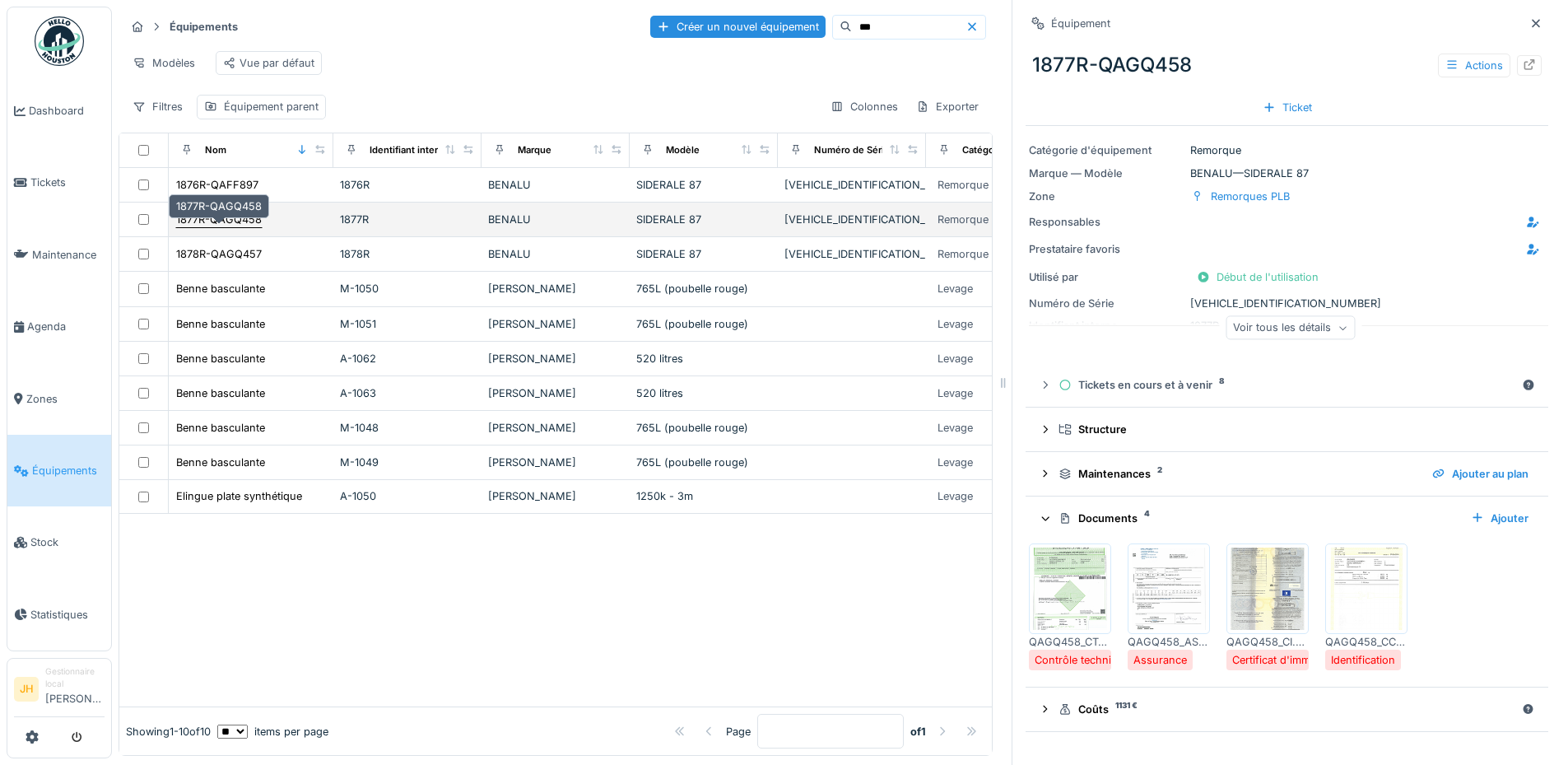
click at [245, 227] on div "1877R-QAGQ458" at bounding box center [218, 219] width 85 height 16
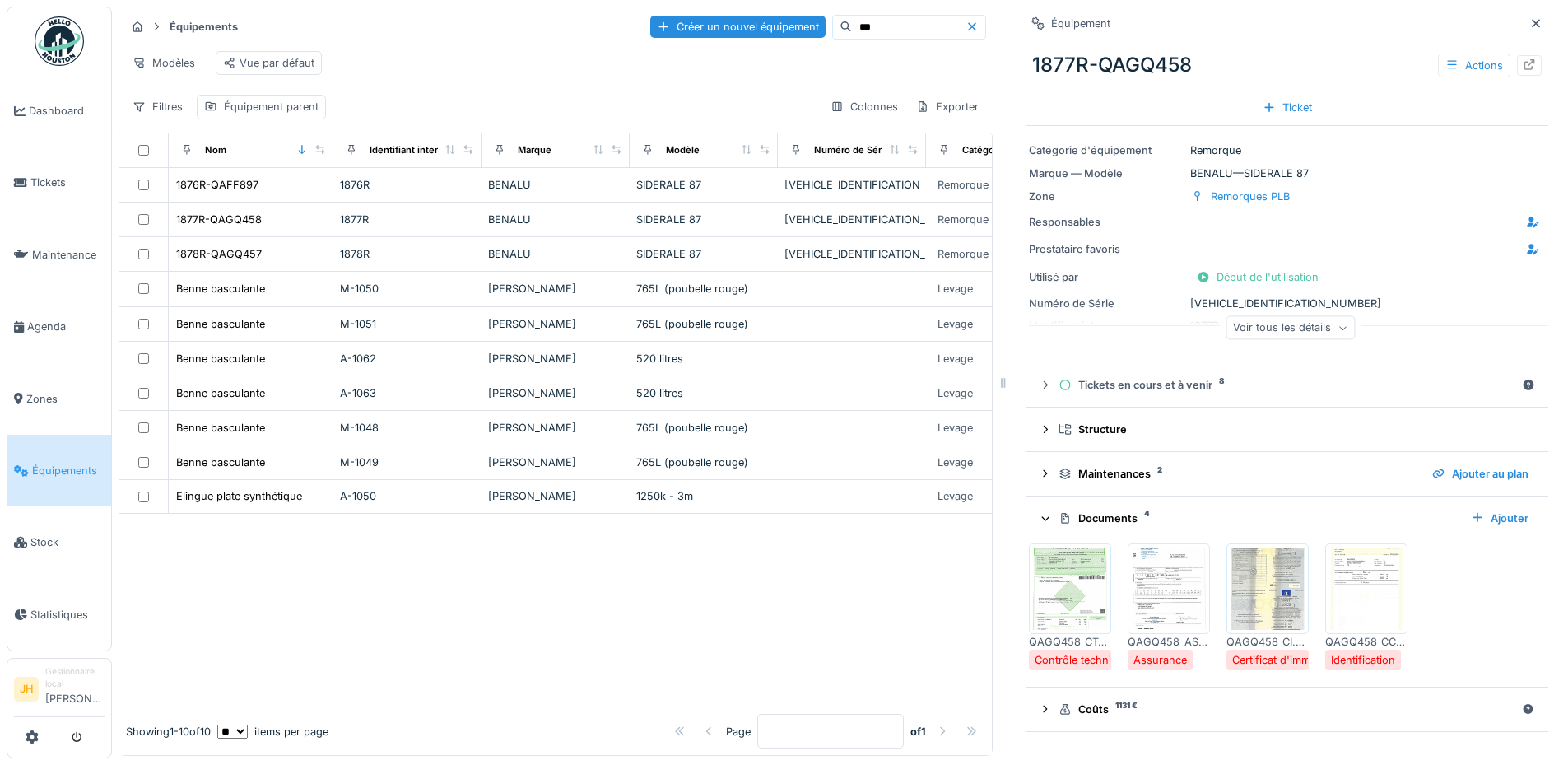
click at [1264, 582] on img at bounding box center [1267, 589] width 74 height 83
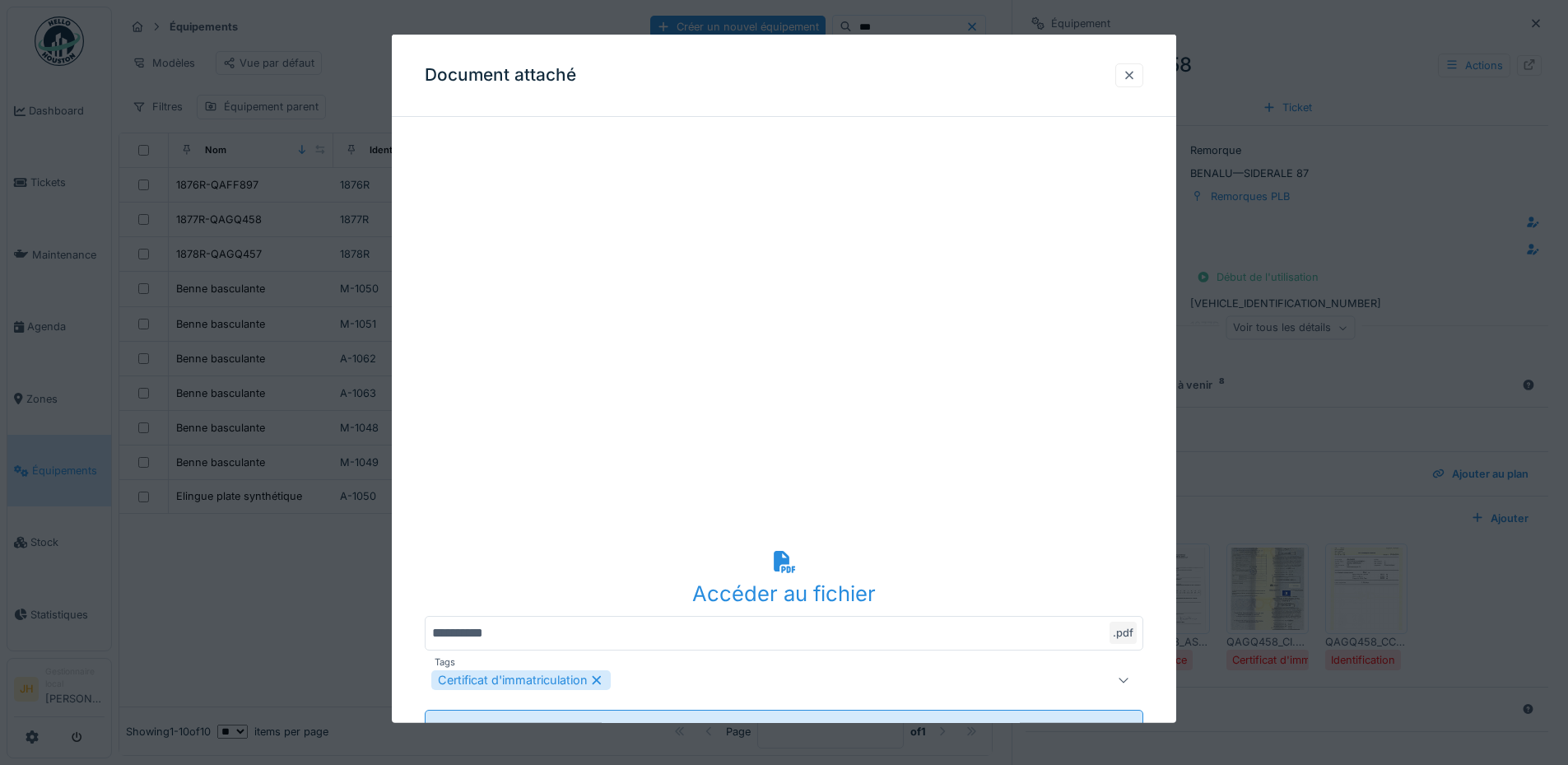
click at [1135, 76] on div at bounding box center [1129, 75] width 13 height 16
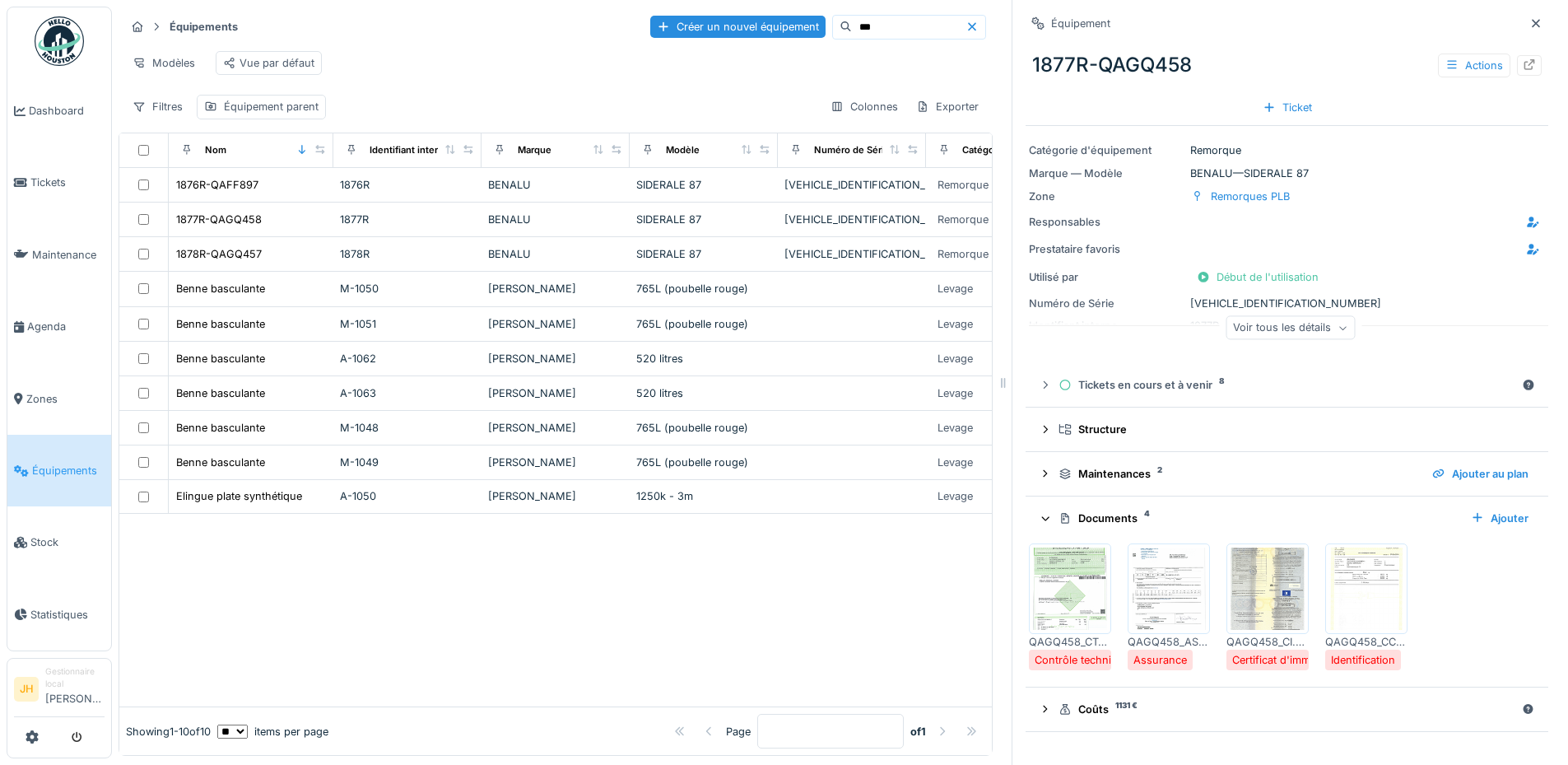
click at [595, 614] on div at bounding box center [555, 610] width 872 height 194
click at [852, 20] on input "***" at bounding box center [909, 27] width 114 height 23
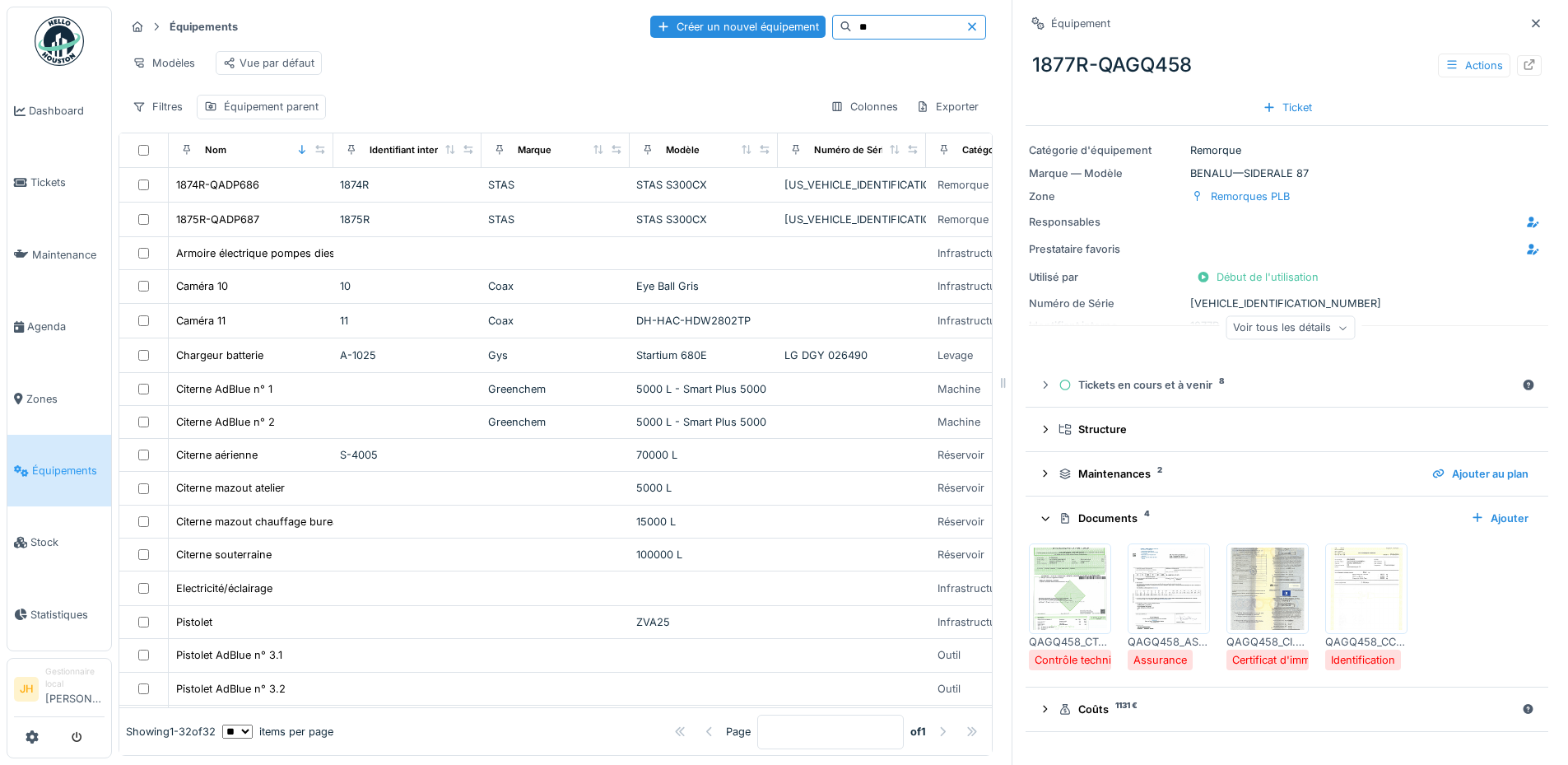
type input "*"
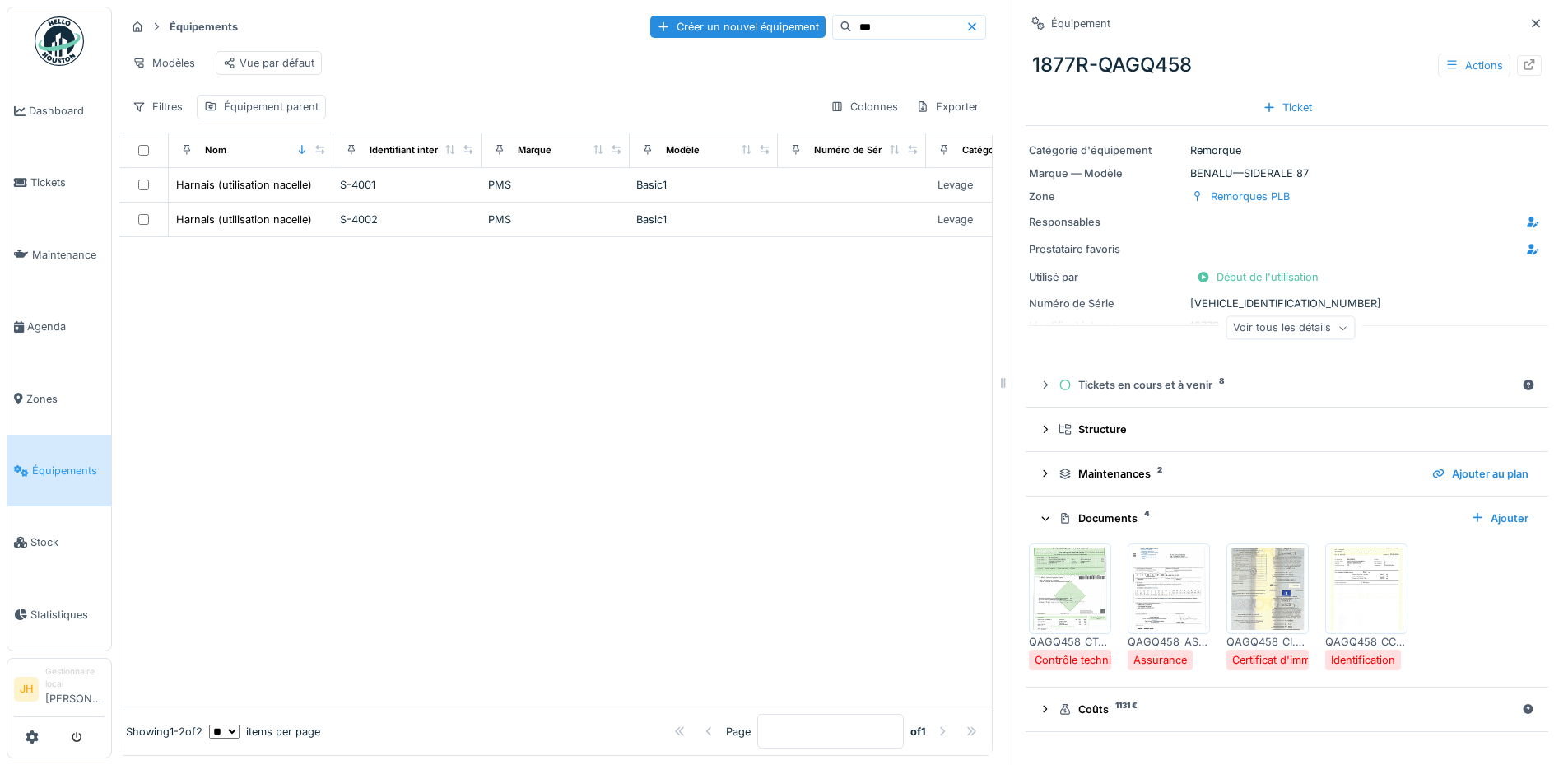
click at [852, 28] on input "***" at bounding box center [909, 27] width 114 height 23
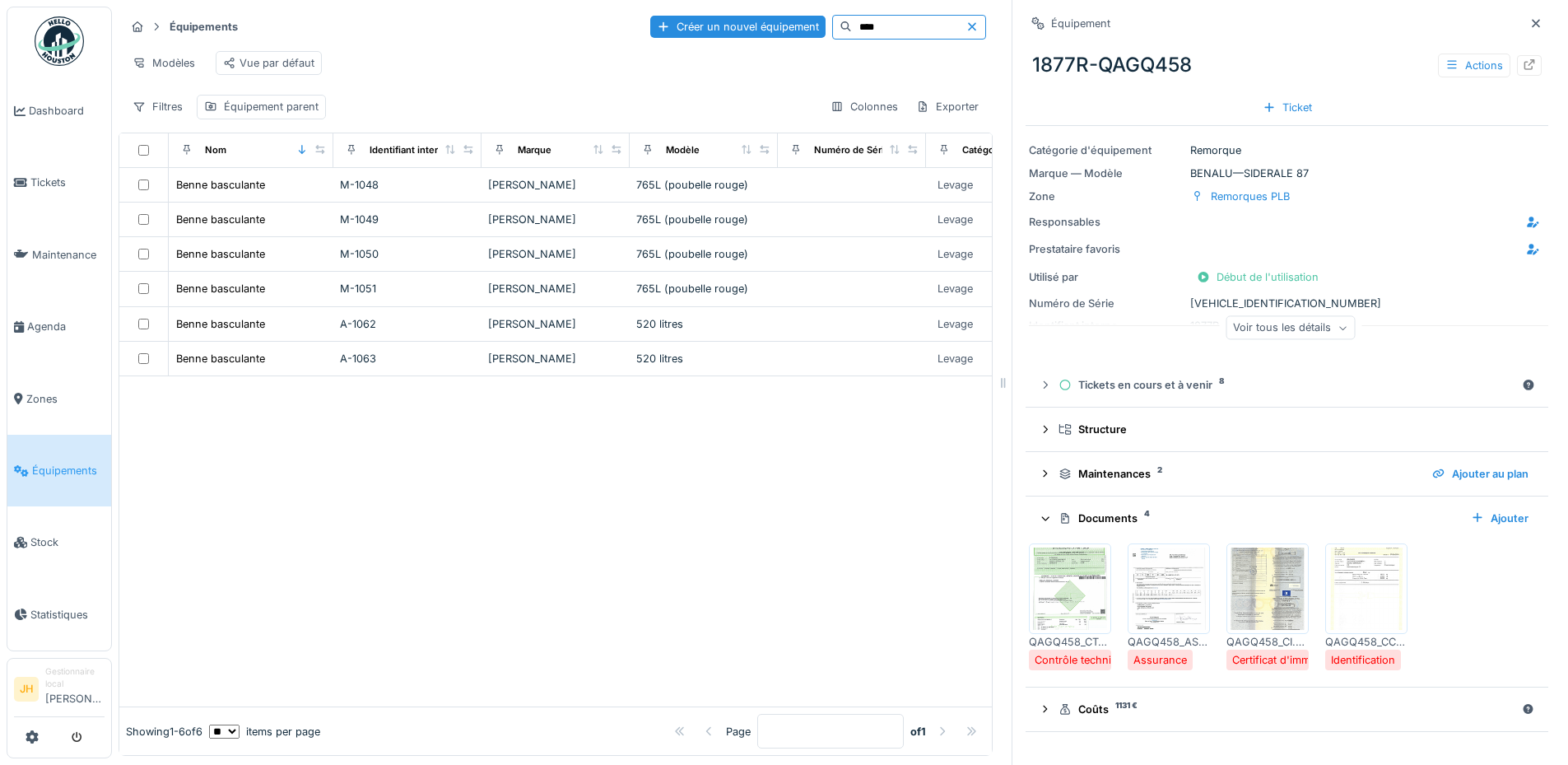
type input "****"
click at [967, 28] on icon at bounding box center [971, 26] width 8 height 8
